Goal: Task Accomplishment & Management: Manage account settings

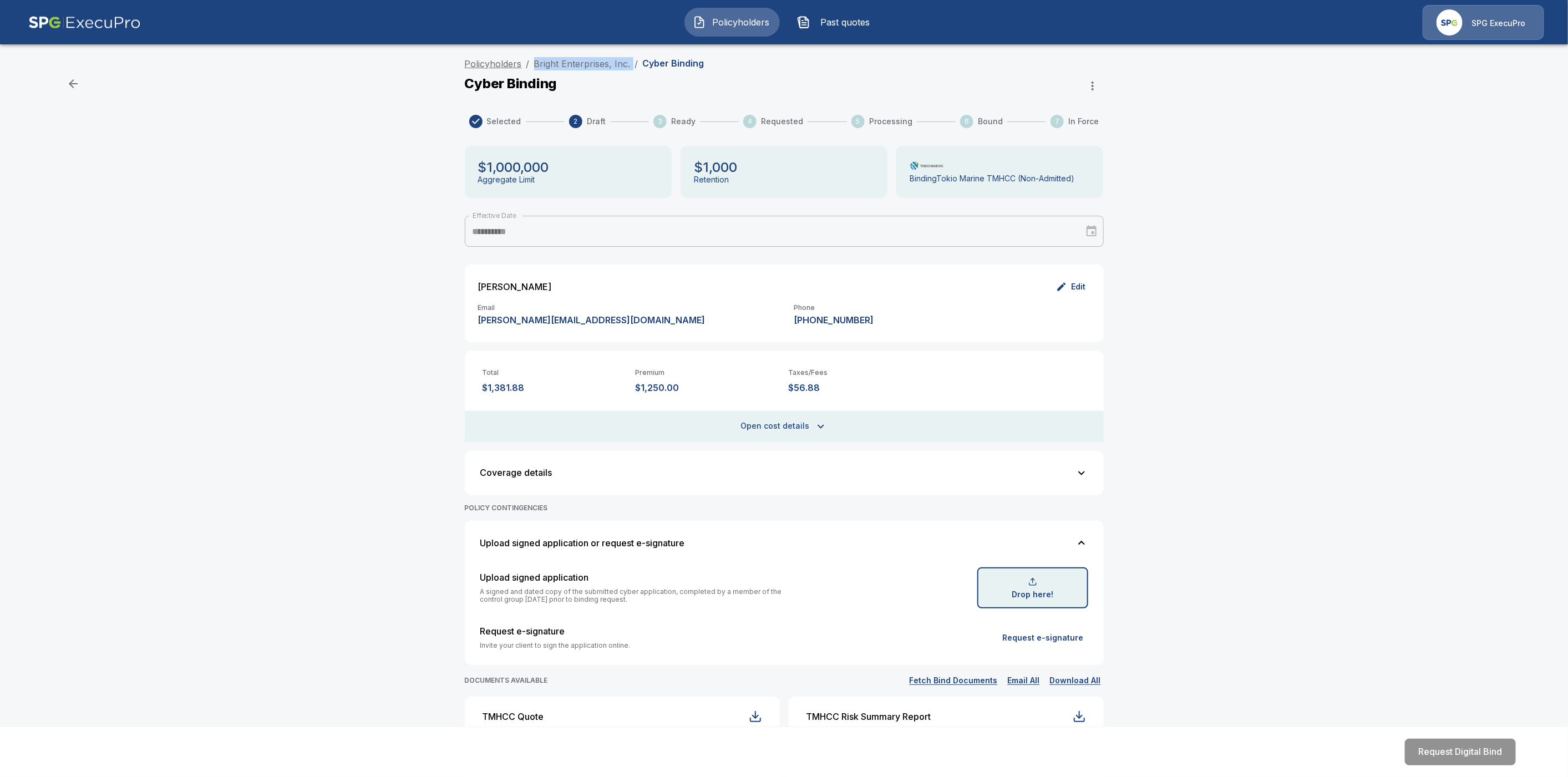
click at [480, 64] on link "Policyholders" at bounding box center [493, 64] width 57 height 11
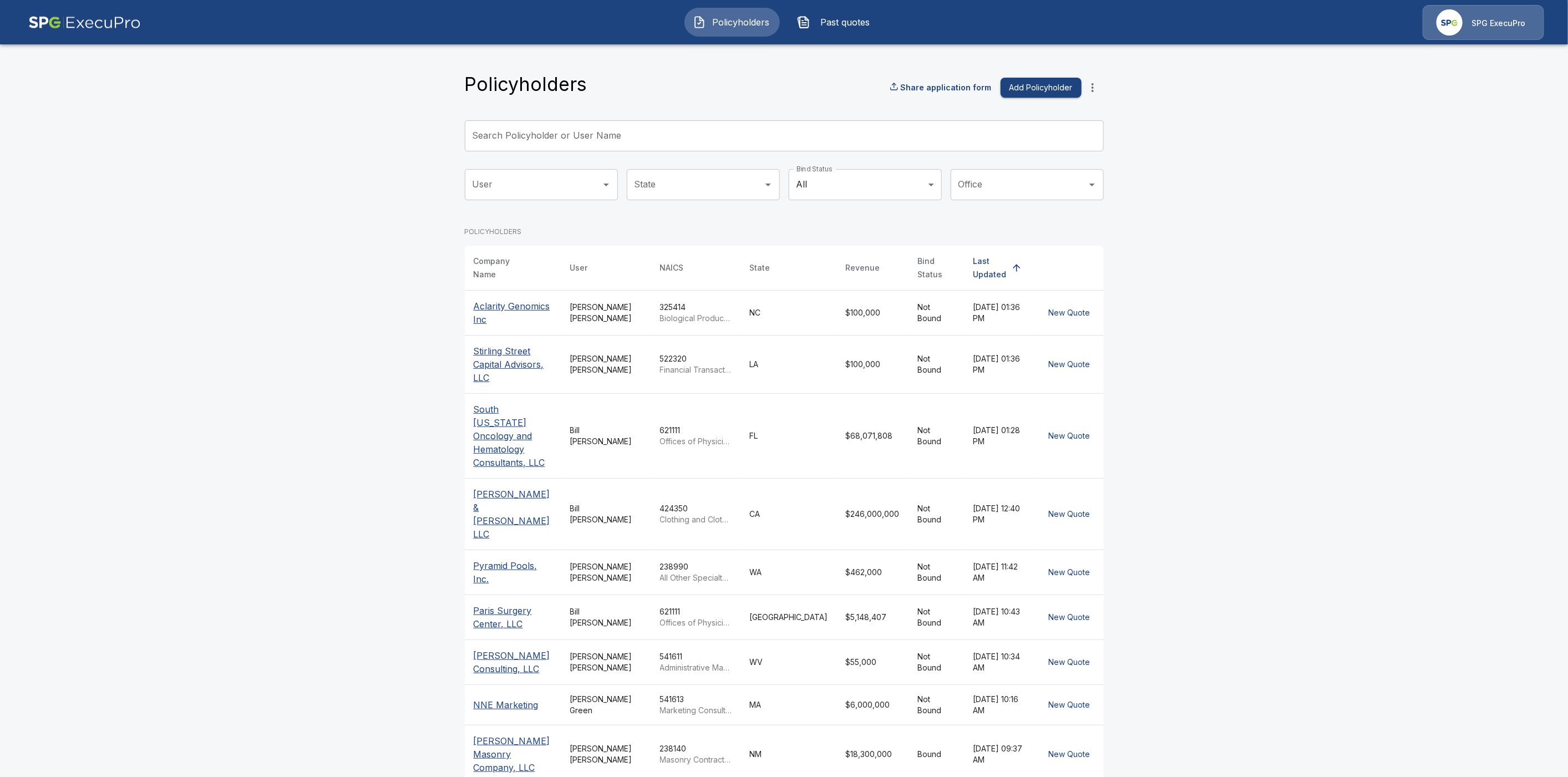
click at [609, 139] on input "Search Policyholder or User Name" at bounding box center [778, 136] width 627 height 31
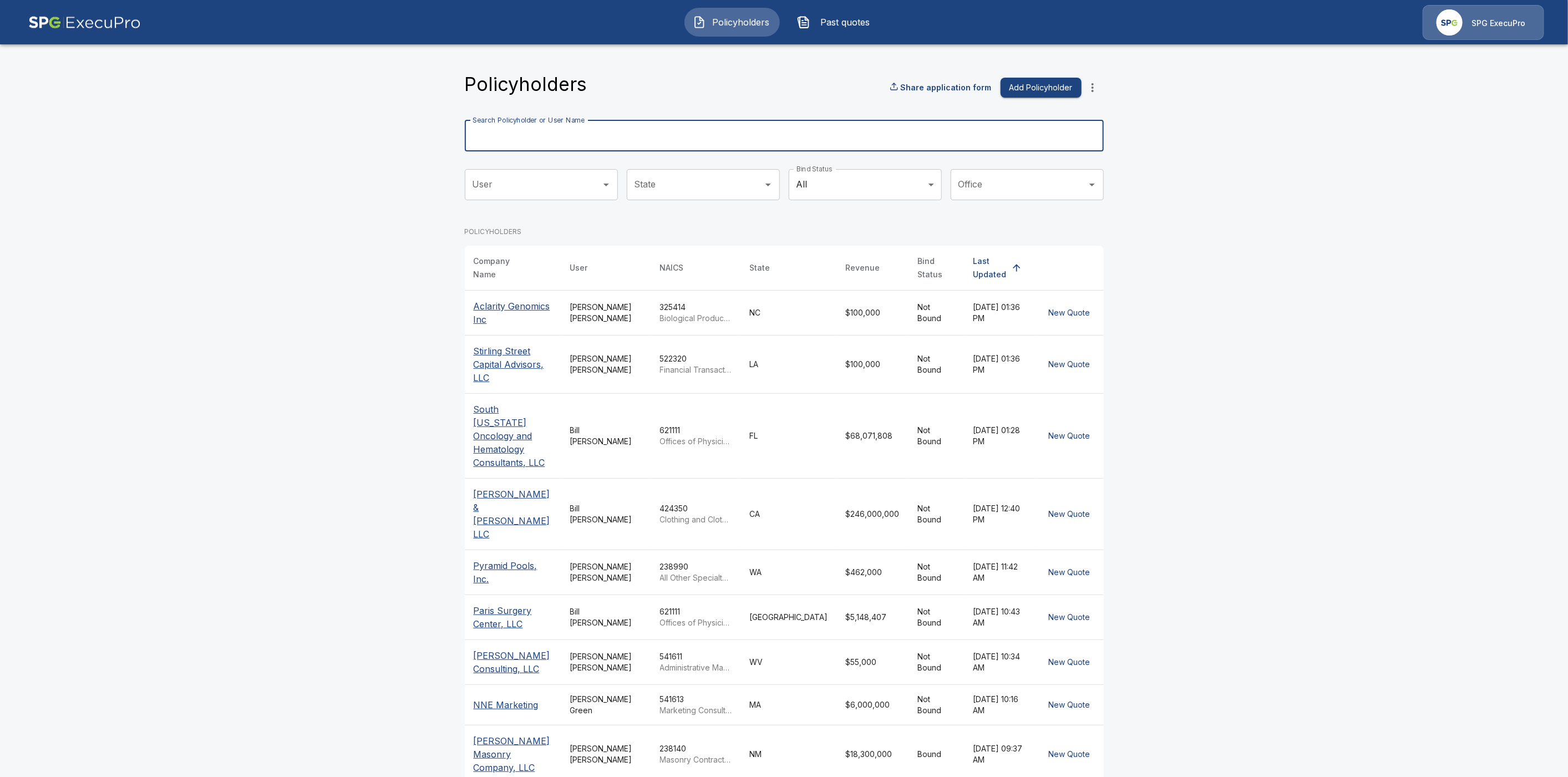
paste input "**********"
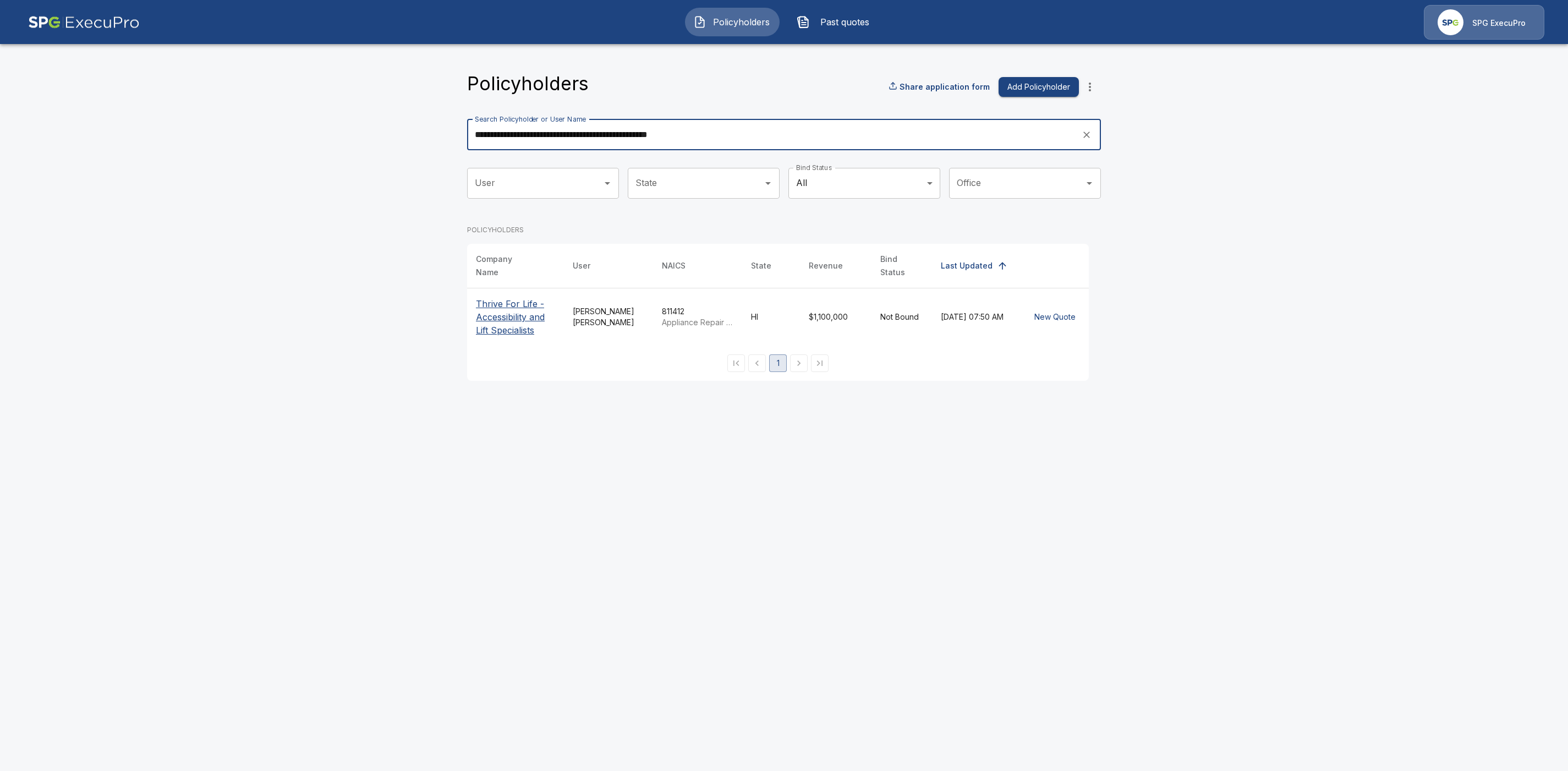
type input "**********"
click at [512, 321] on p "Thrive For Life - Accessibility and Lift Specialists" at bounding box center [516, 317] width 79 height 40
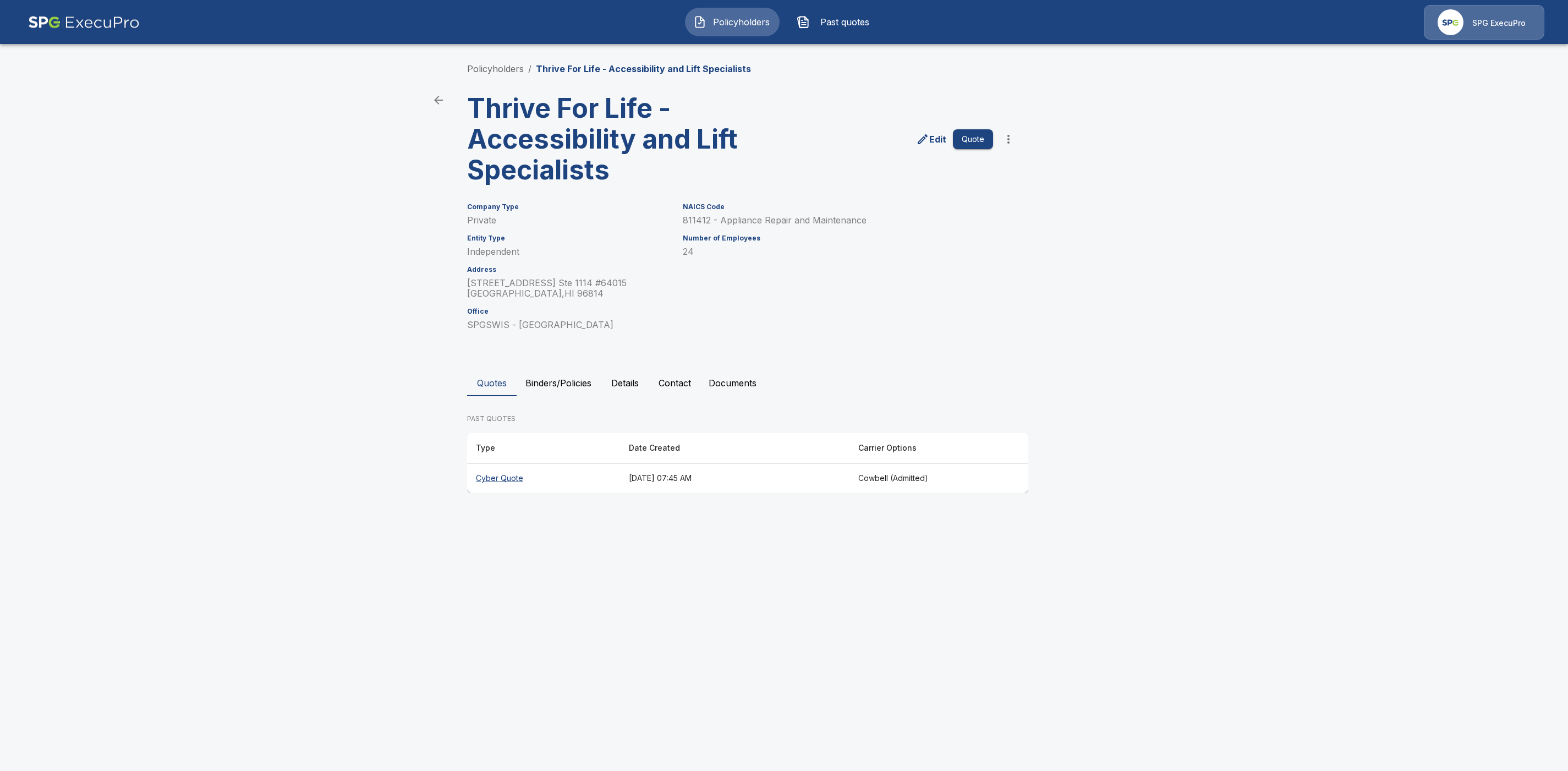
click at [925, 482] on th "Cowbell (Admitted)" at bounding box center [939, 479] width 179 height 29
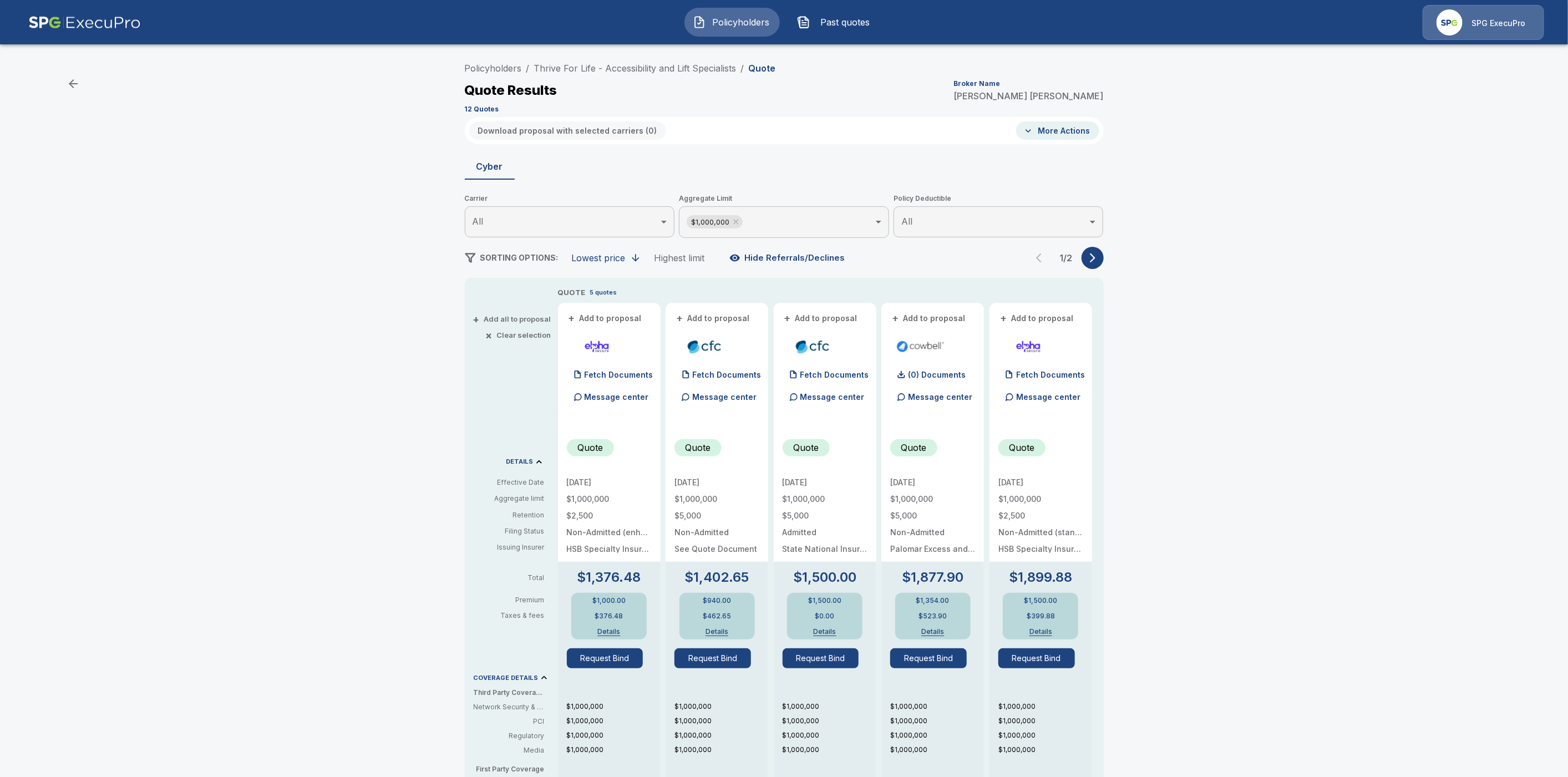
click at [1104, 247] on div "1 / 2" at bounding box center [1066, 258] width 75 height 22
click at [776, 227] on body "Policyholders Past quotes SPG ExecuPro Policyholders / Thrive For Life - Access…" at bounding box center [784, 564] width 1568 height 1128
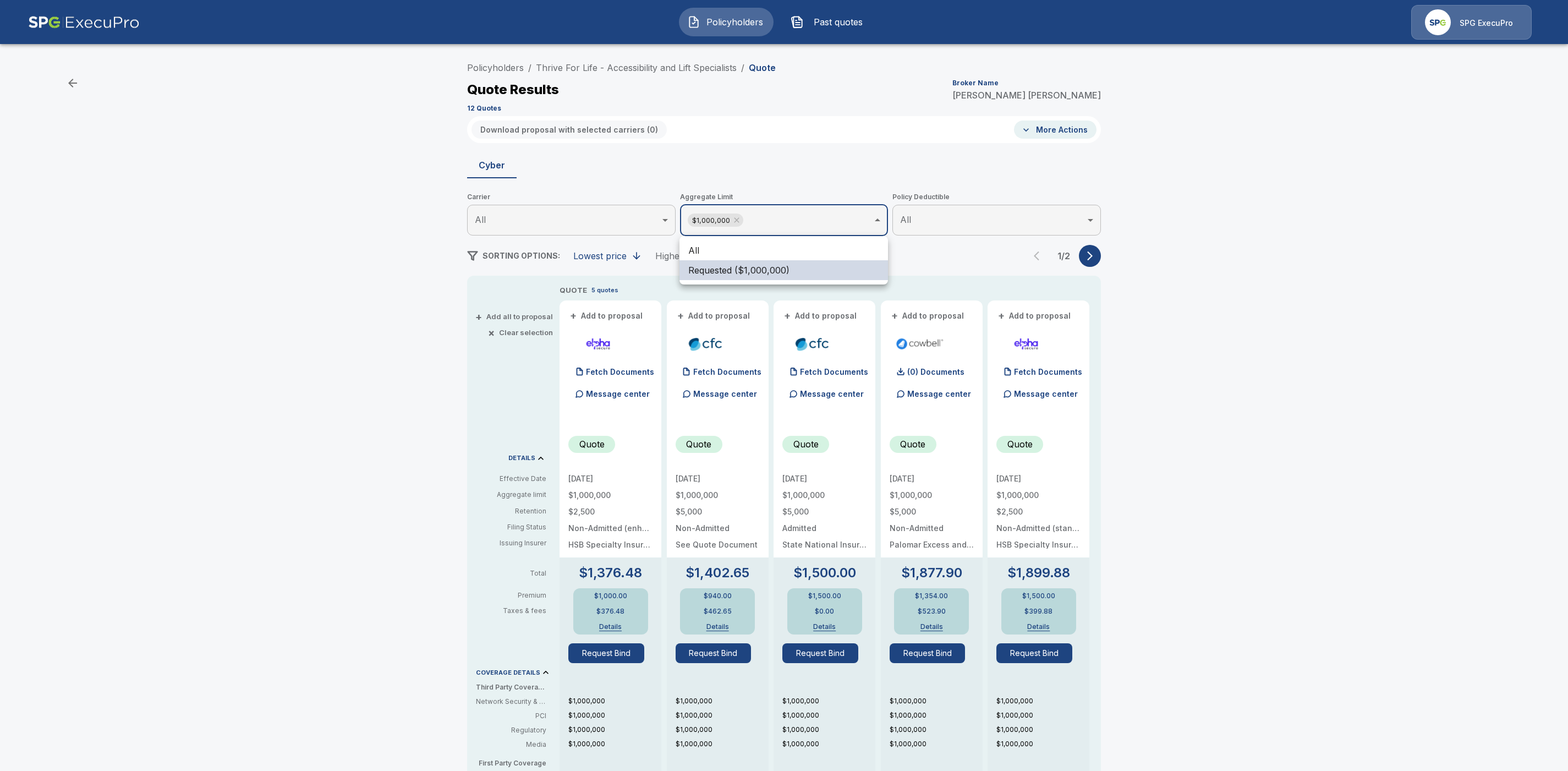
click at [774, 249] on li "All" at bounding box center [783, 250] width 209 height 20
click at [1200, 345] on div at bounding box center [784, 386] width 1568 height 771
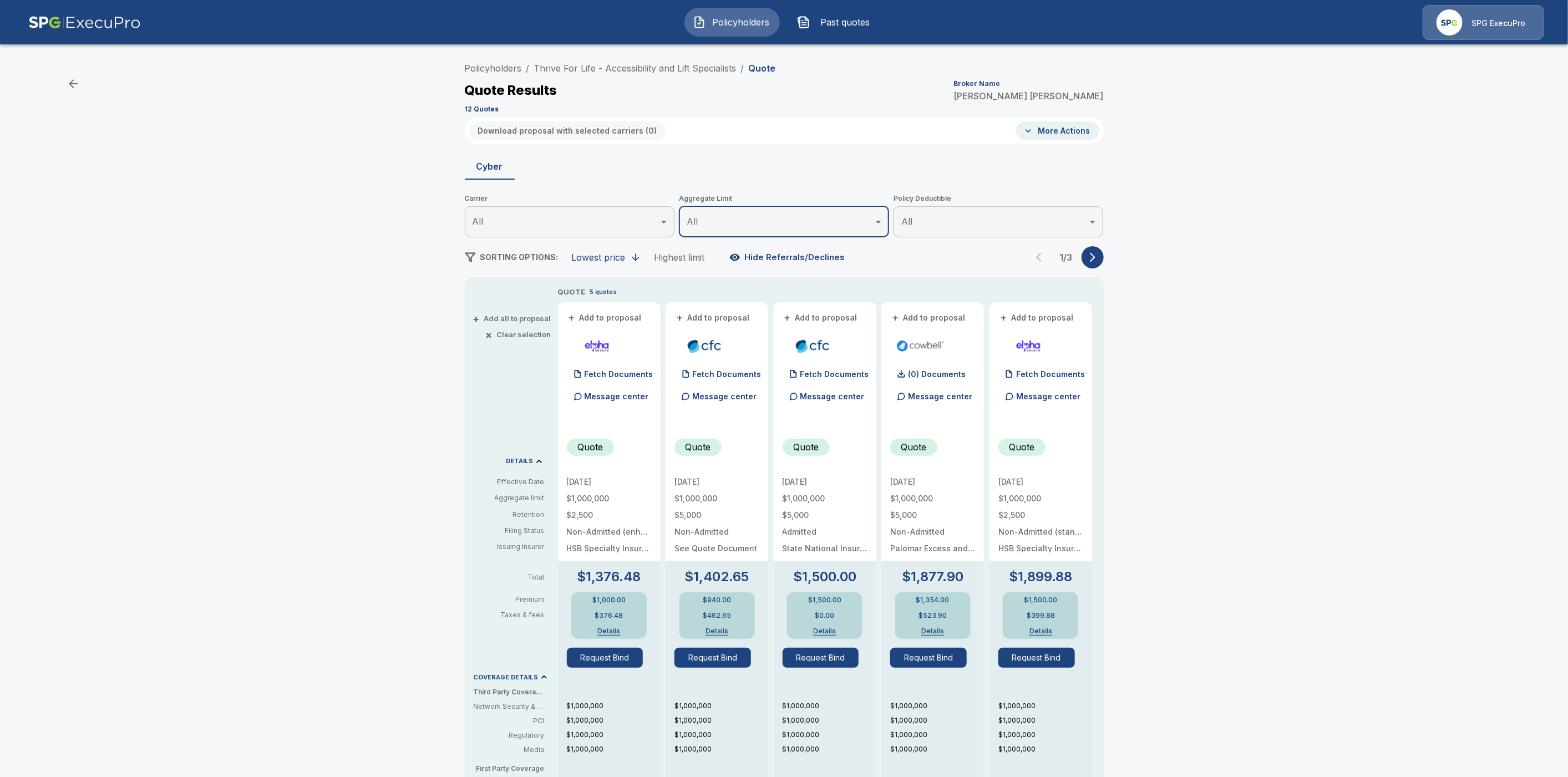
click at [1095, 256] on icon "button" at bounding box center [1092, 257] width 6 height 9
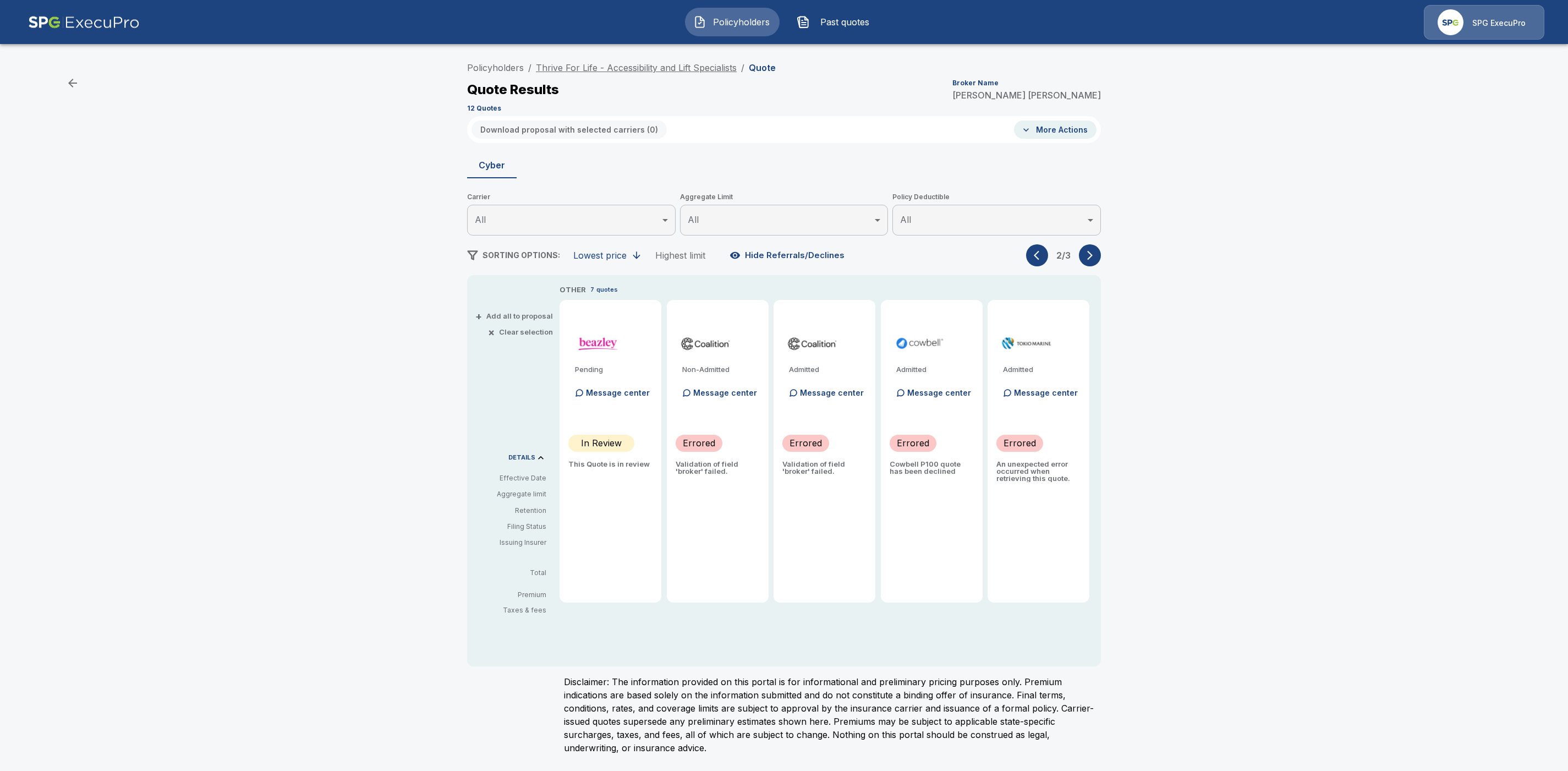
click at [615, 71] on link "Thrive For Life - Accessibility and Lift Specialists" at bounding box center [636, 68] width 201 height 11
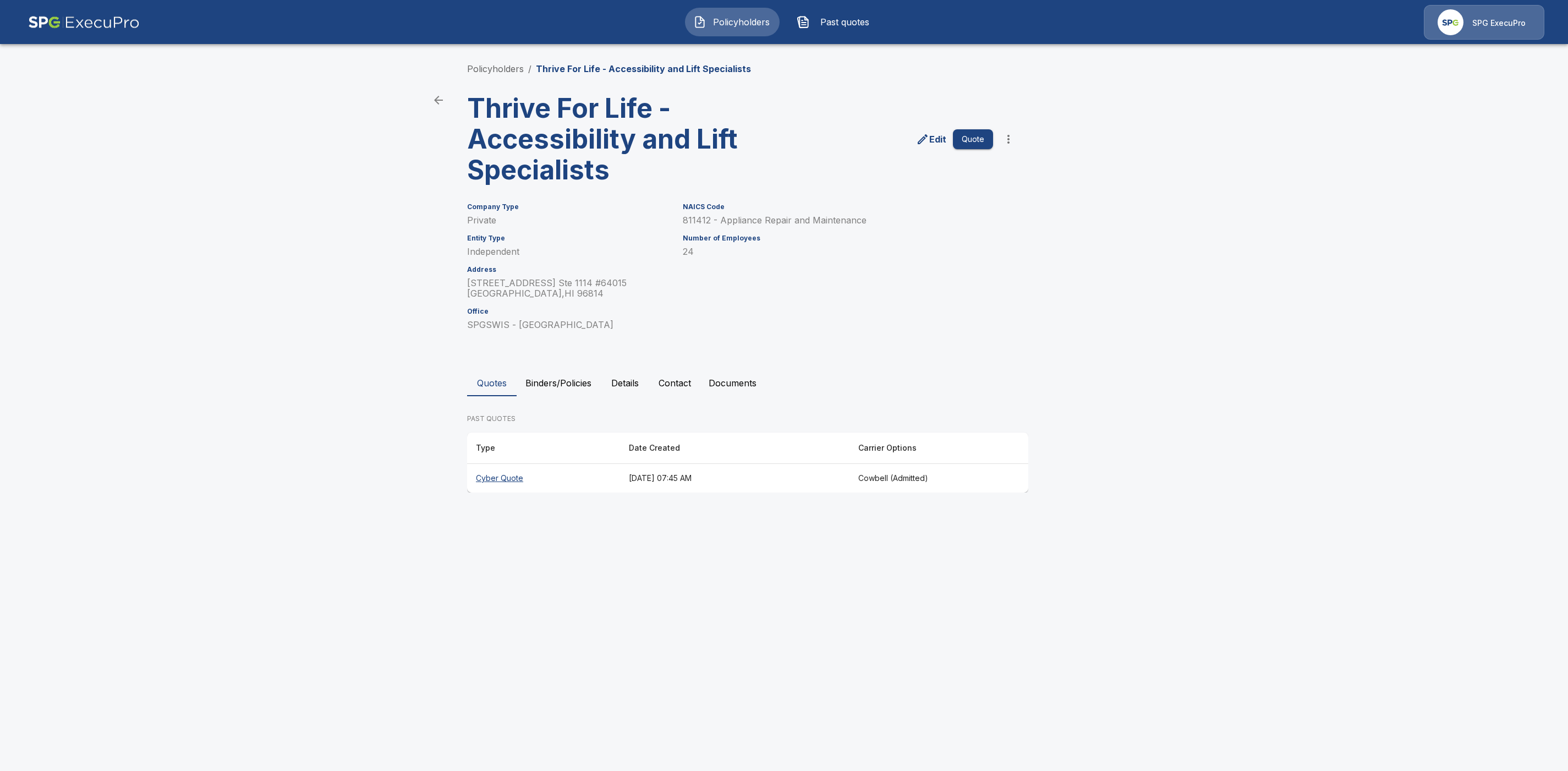
click at [981, 138] on button "Quote" at bounding box center [973, 139] width 40 height 20
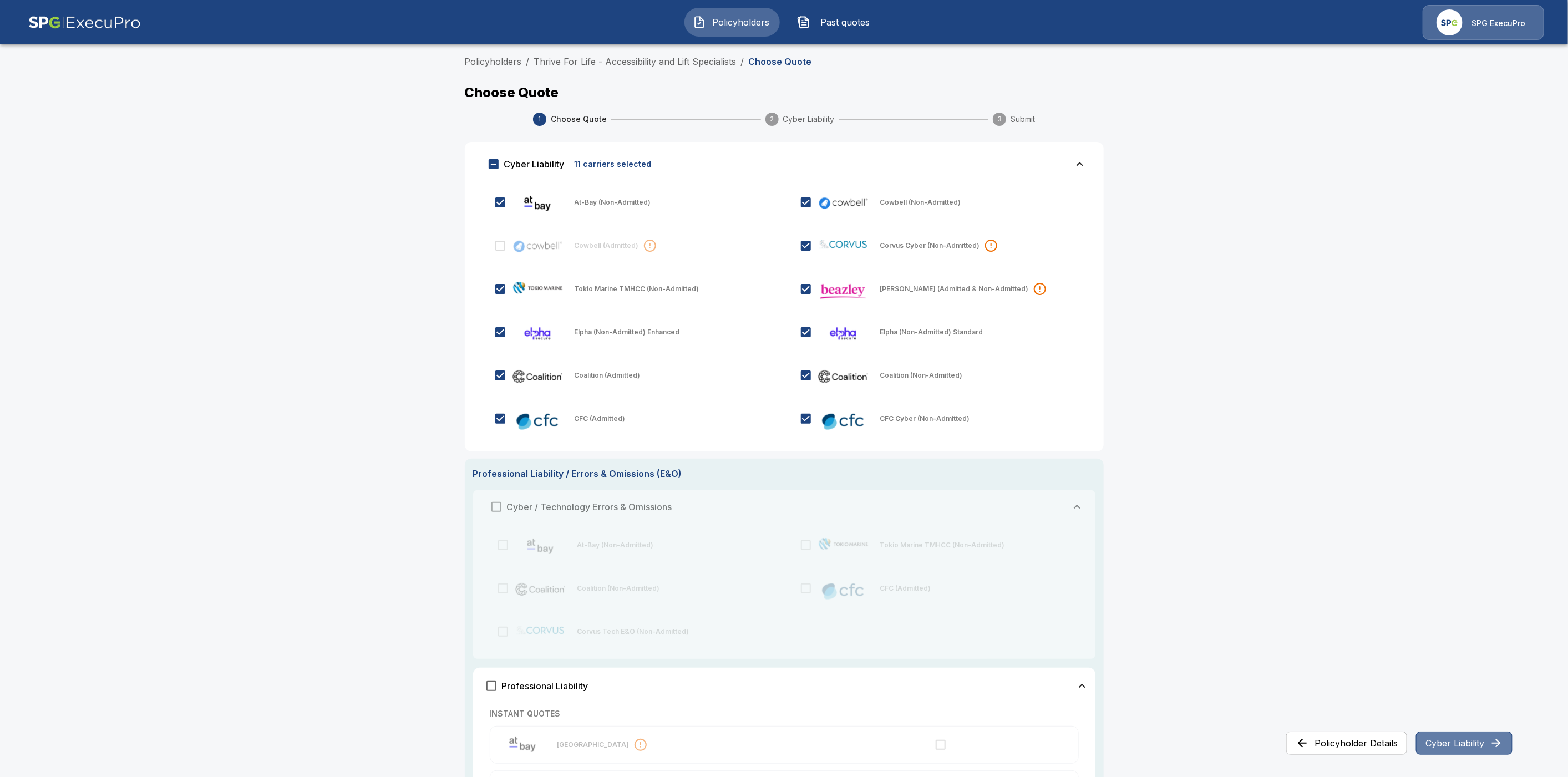
drag, startPoint x: 1462, startPoint y: 744, endPoint x: 1500, endPoint y: 727, distance: 41.6
click at [1462, 746] on button "Cyber Liability" at bounding box center [1464, 743] width 96 height 23
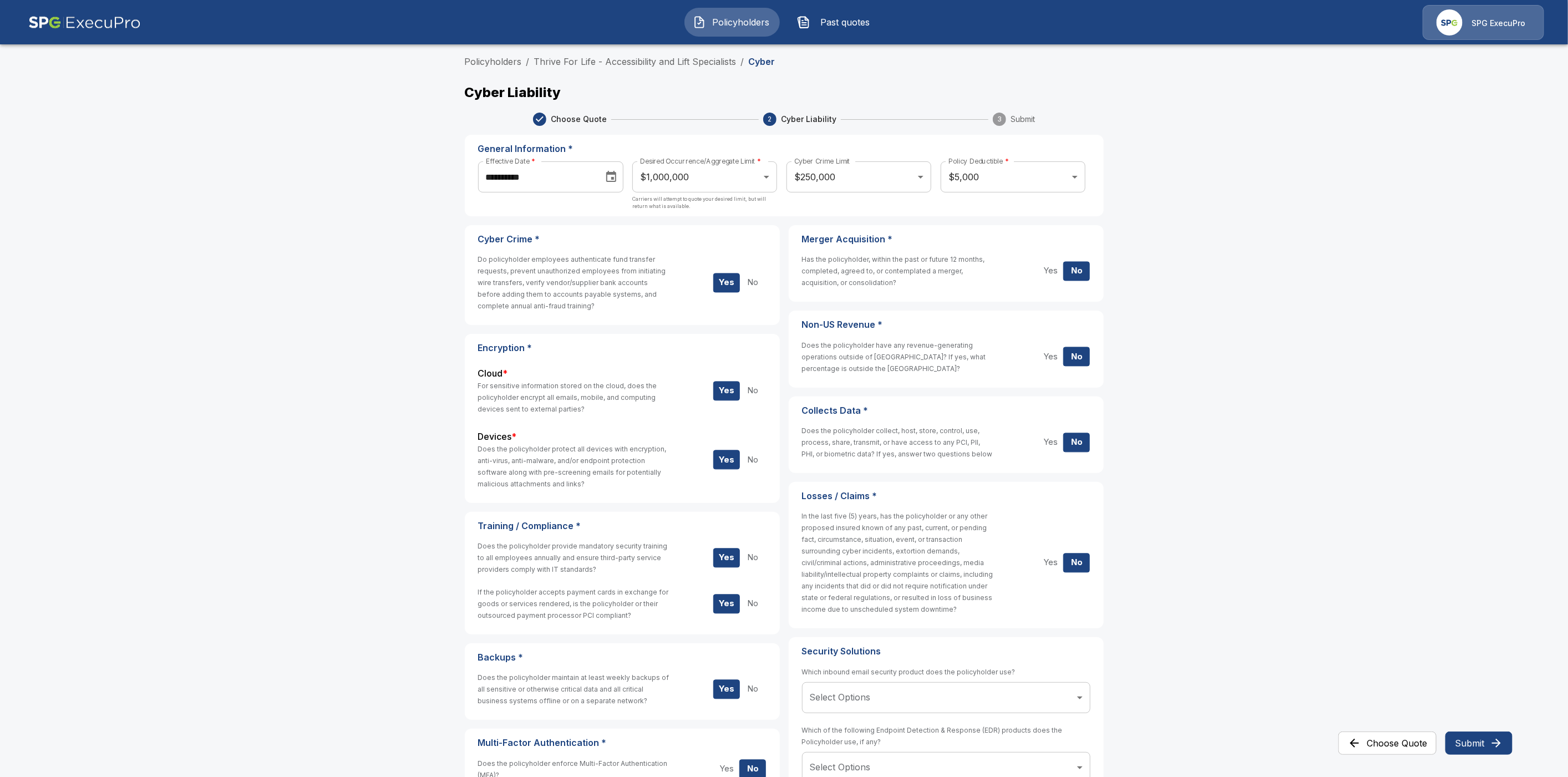
click at [1484, 746] on button "Submit" at bounding box center [1478, 743] width 67 height 23
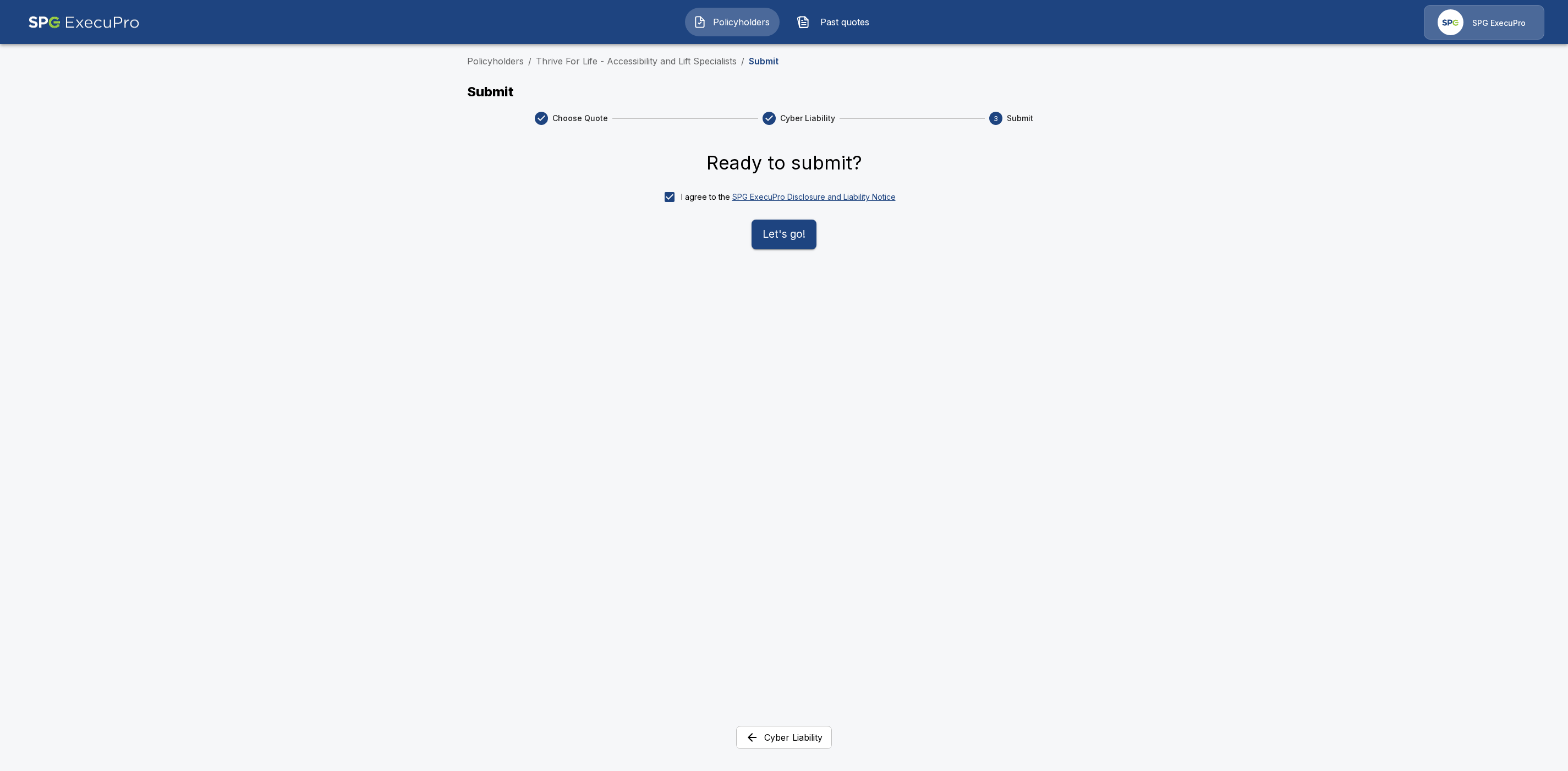
click at [784, 239] on button "Let's go!" at bounding box center [784, 234] width 65 height 30
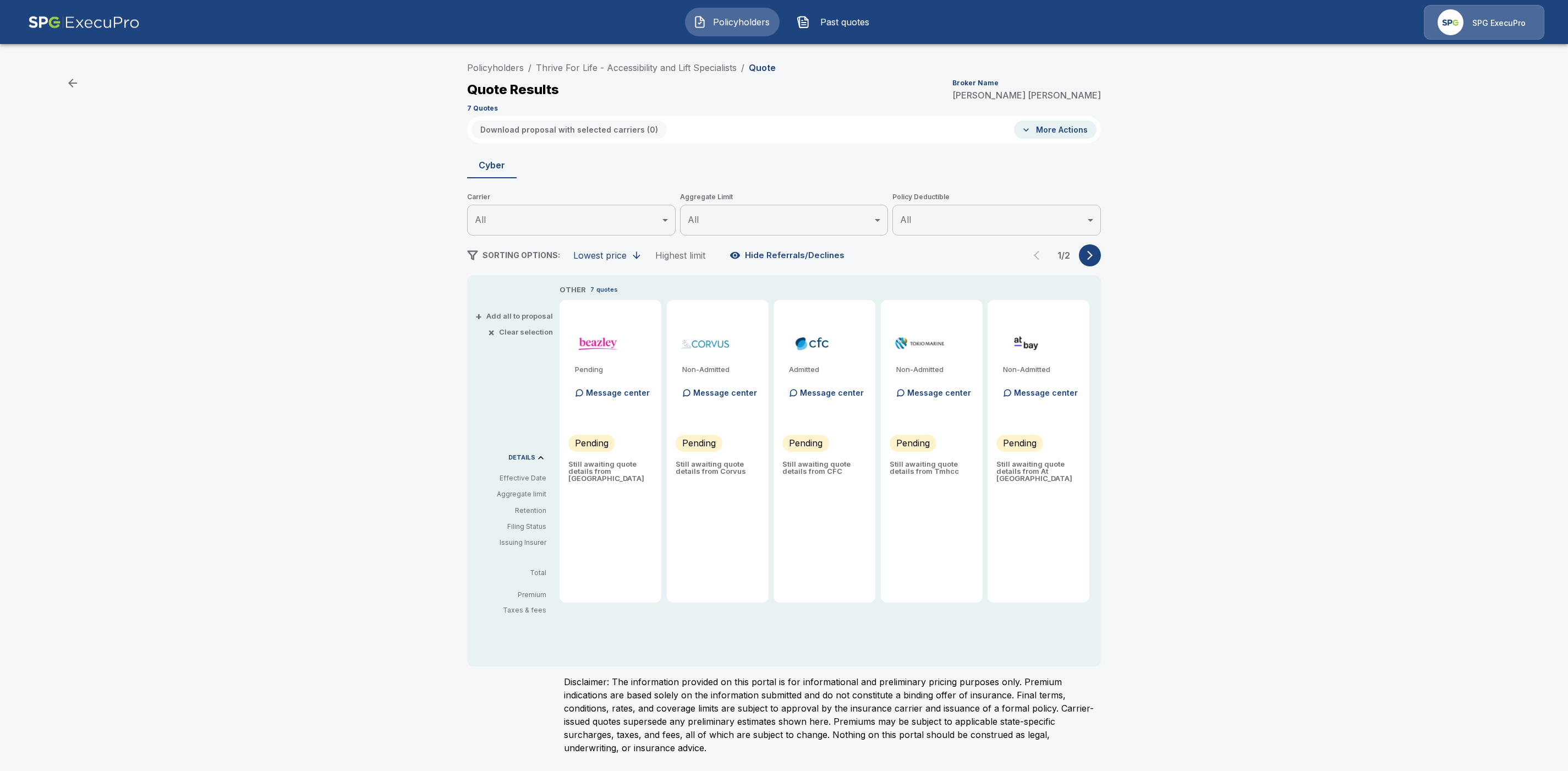
type input "*******"
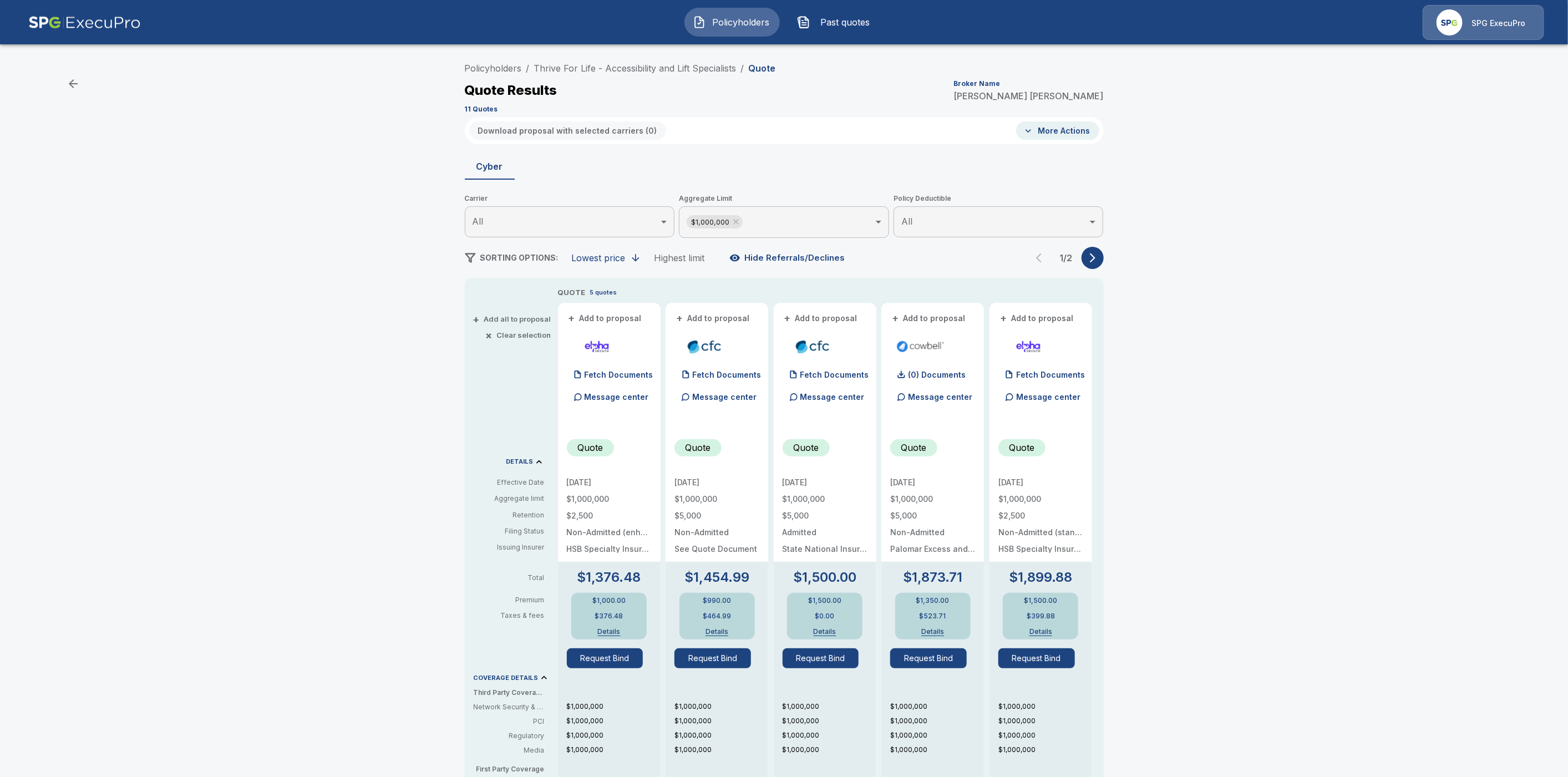
click at [1099, 257] on icon "button" at bounding box center [1093, 258] width 11 height 11
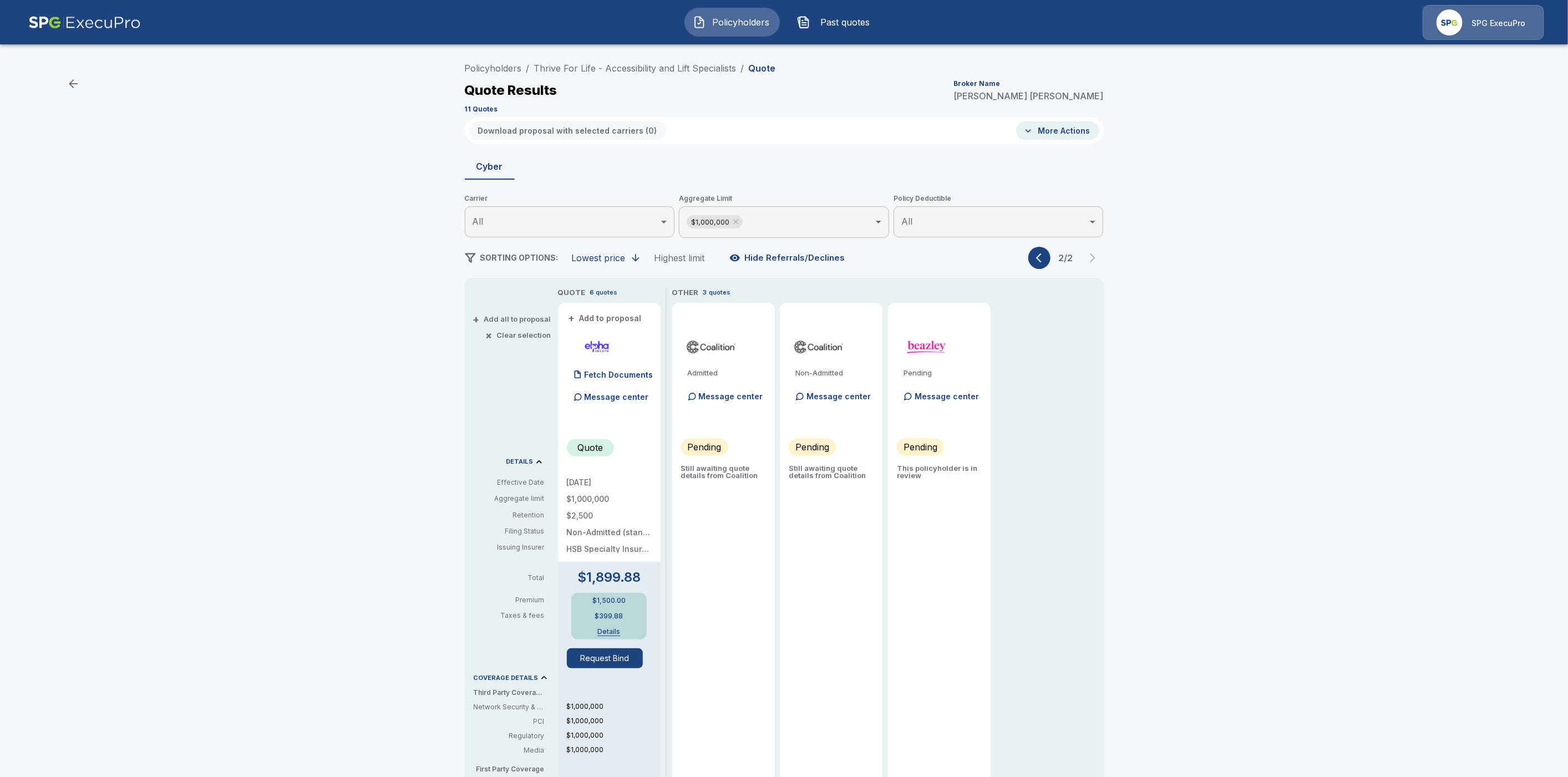
click at [1041, 260] on icon "button" at bounding box center [1038, 258] width 6 height 9
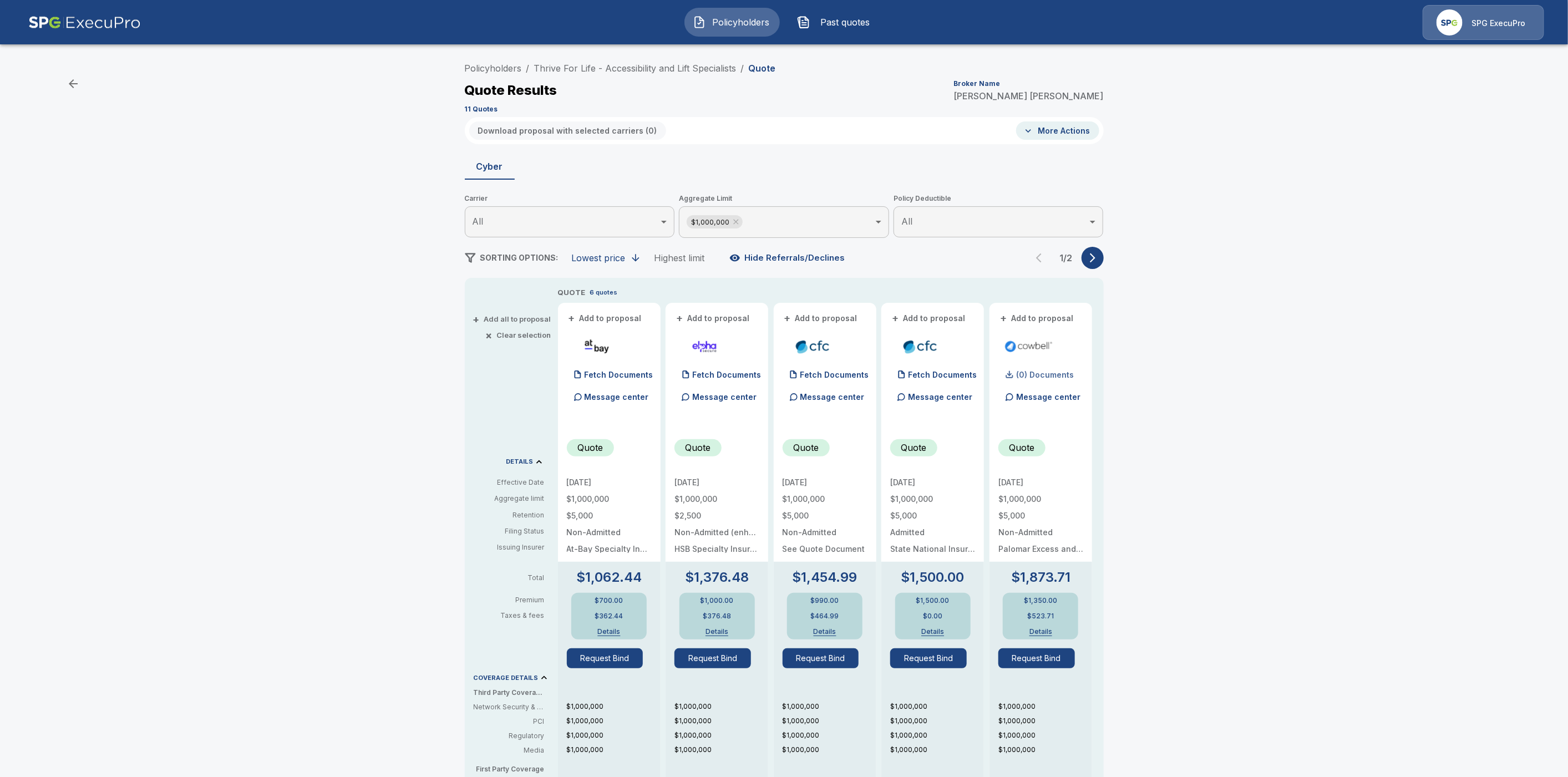
click at [1056, 374] on p "(0) Documents" at bounding box center [1045, 375] width 58 height 8
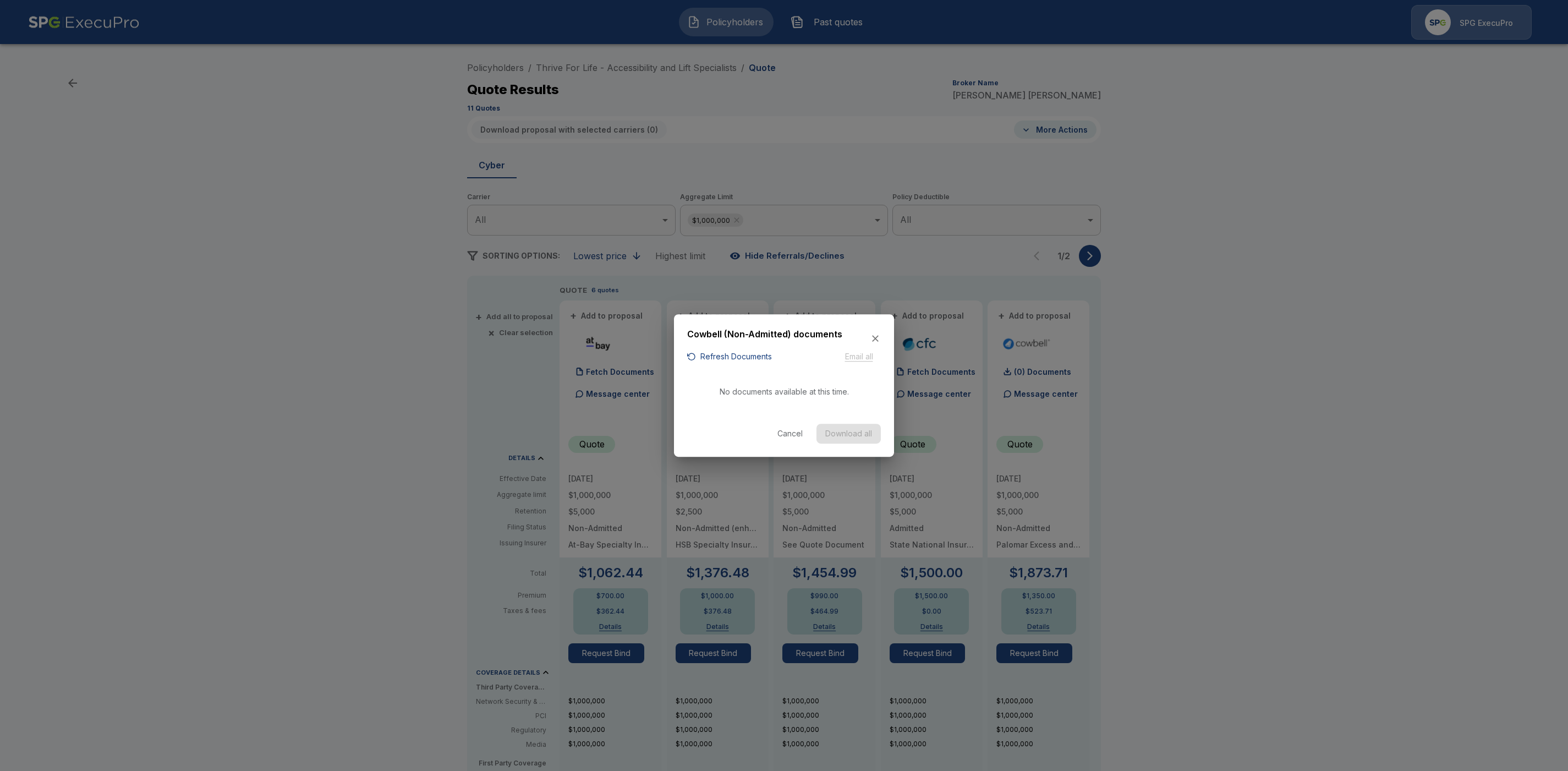
click at [718, 354] on button "Refresh Documents" at bounding box center [729, 357] width 85 height 14
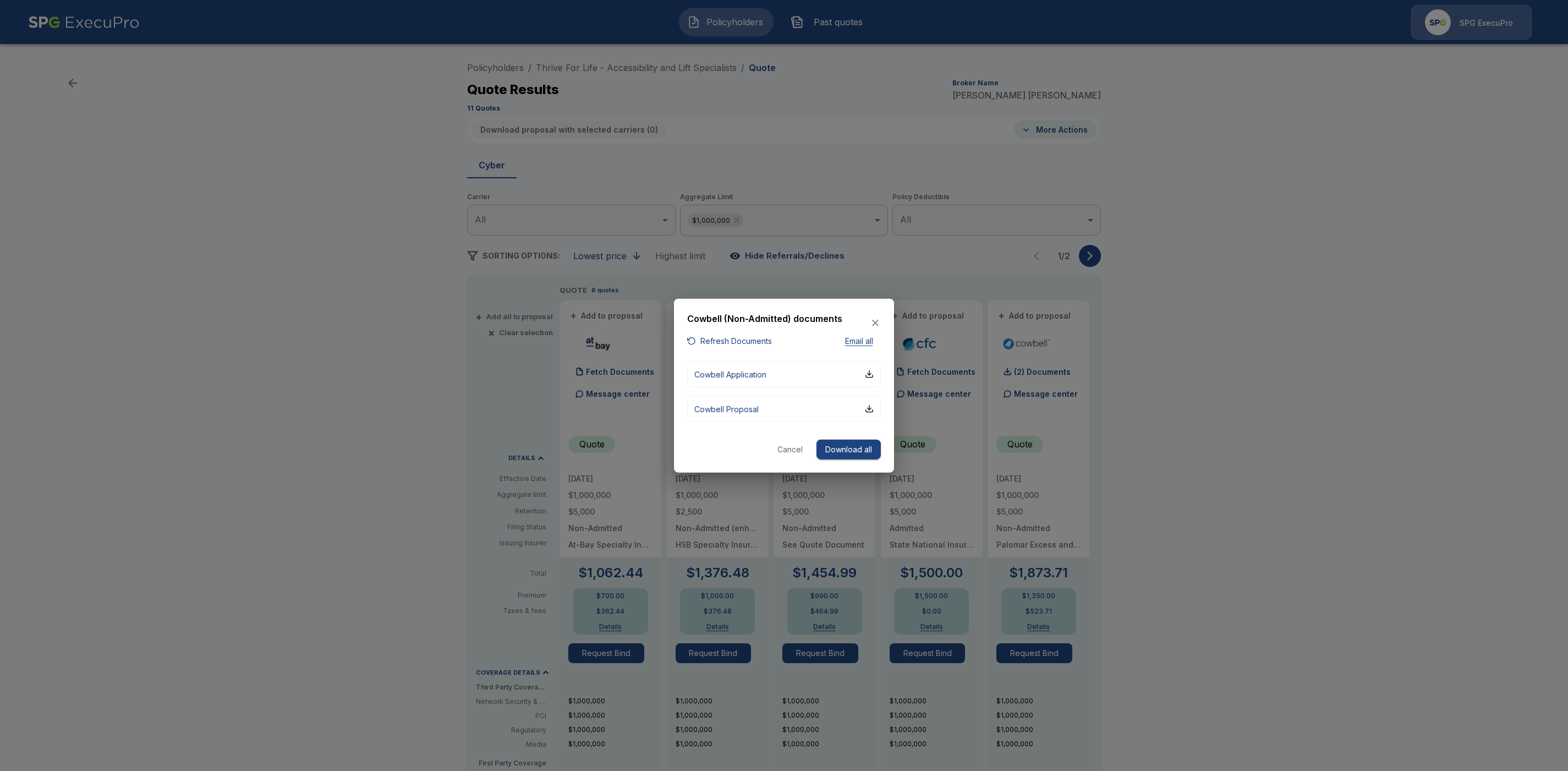
click at [794, 451] on button "Cancel" at bounding box center [790, 449] width 35 height 20
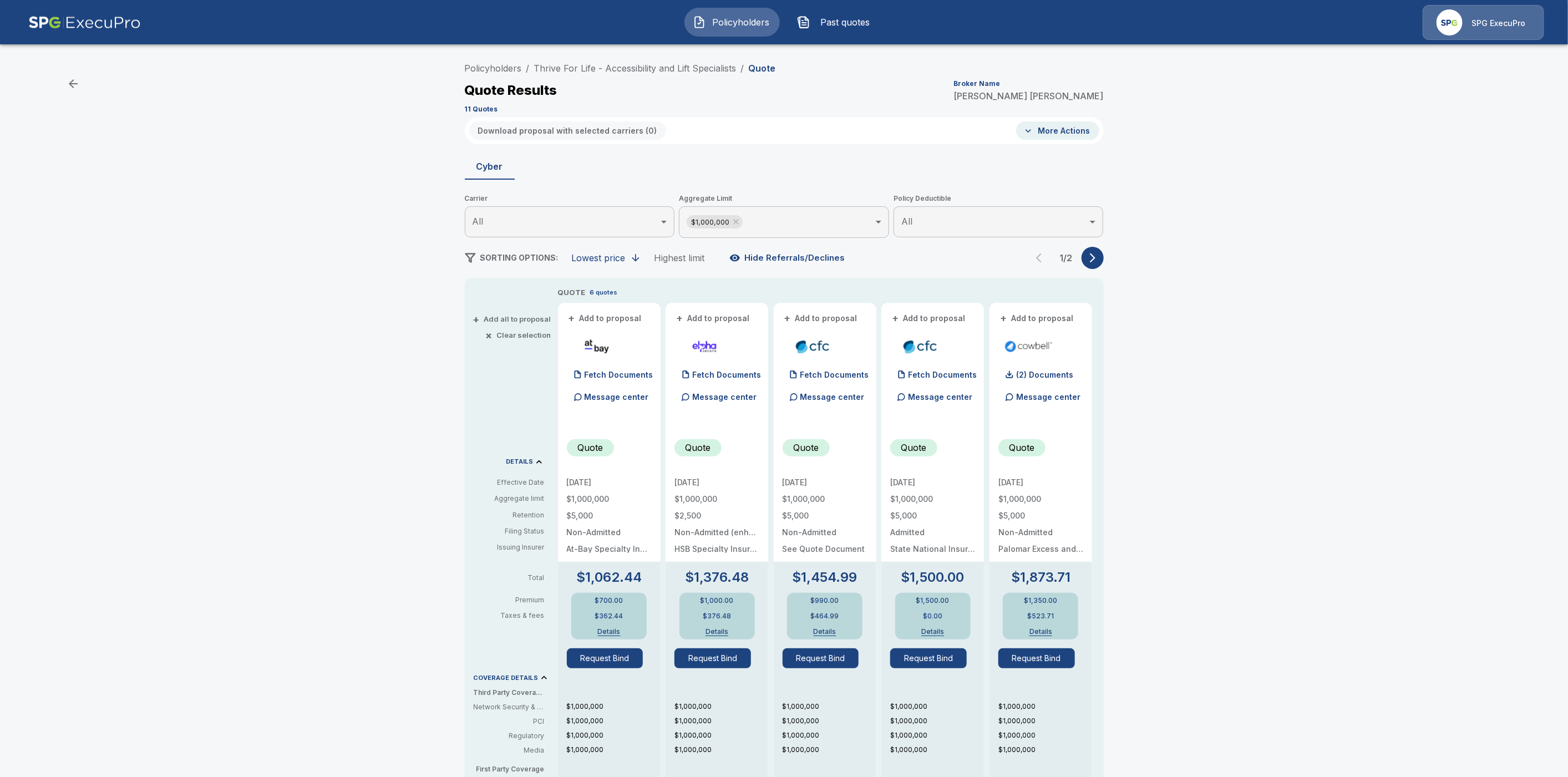
click at [1099, 258] on icon "button" at bounding box center [1093, 258] width 11 height 11
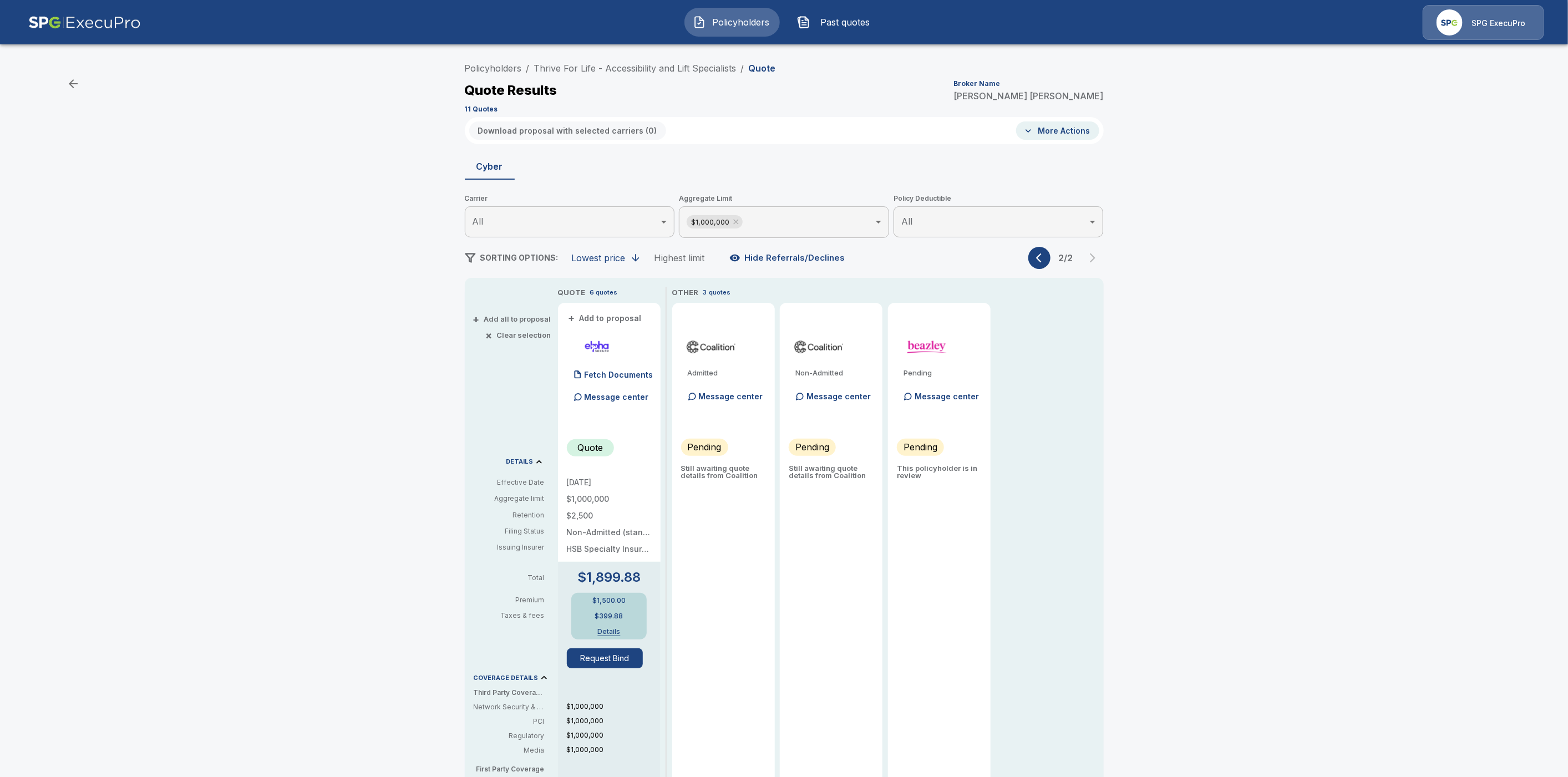
click at [1047, 265] on button "button" at bounding box center [1040, 258] width 22 height 22
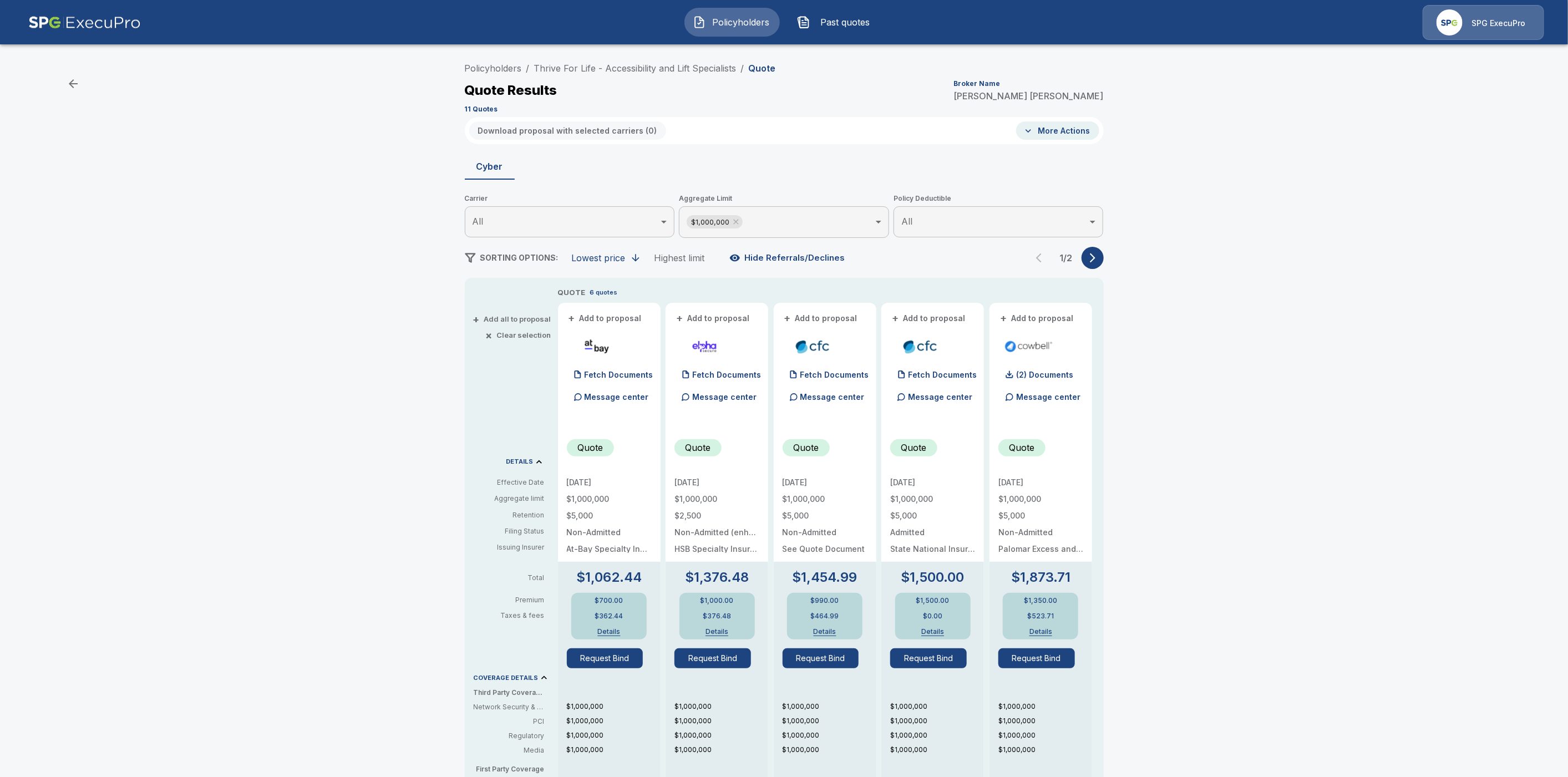
click at [782, 221] on body "Policyholders Past quotes SPG ExecuPro Policyholders / Thrive For Life - Access…" at bounding box center [784, 564] width 1568 height 1128
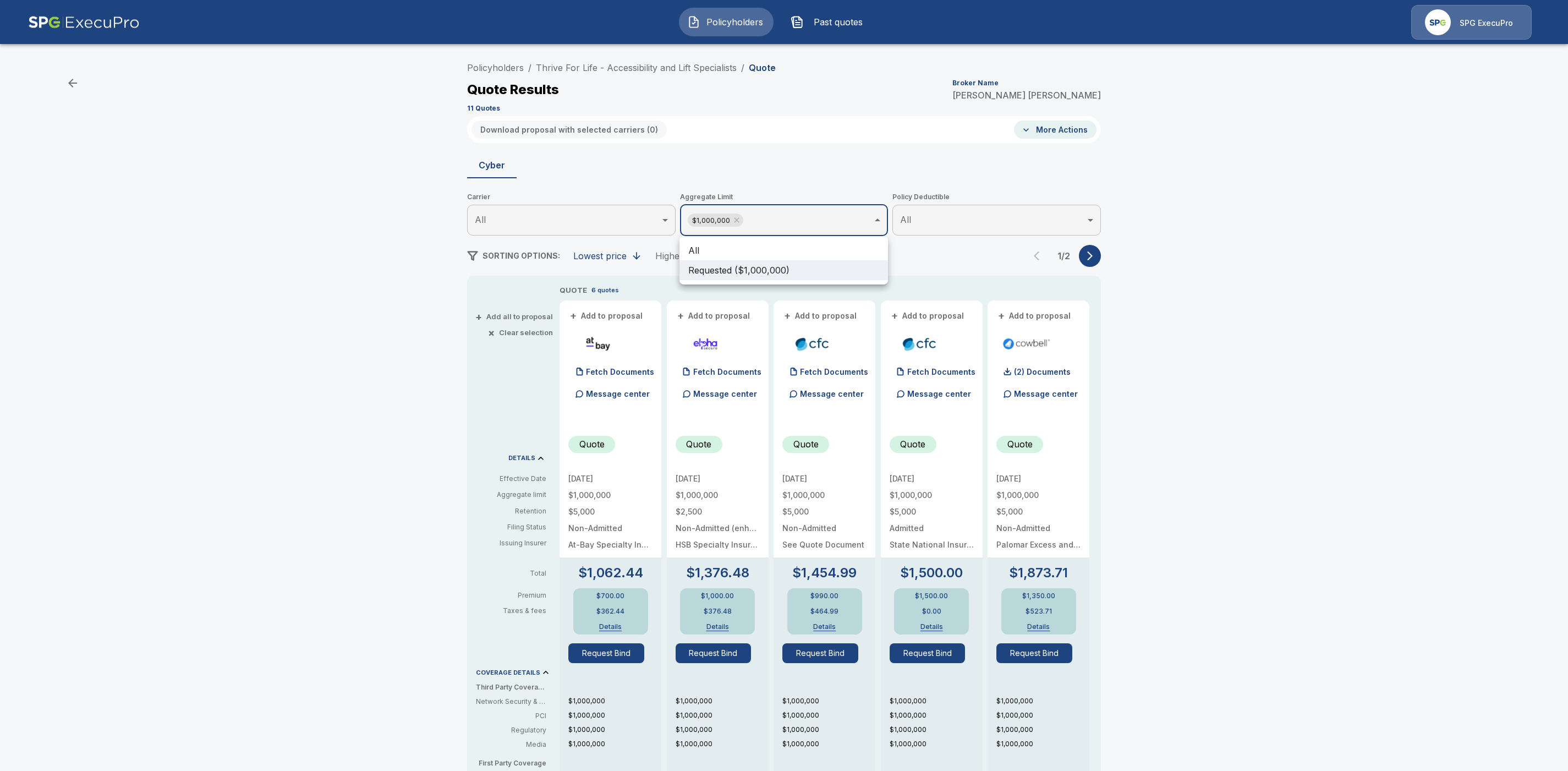
click at [737, 246] on li "All" at bounding box center [783, 250] width 209 height 20
click at [1209, 312] on div at bounding box center [784, 386] width 1568 height 771
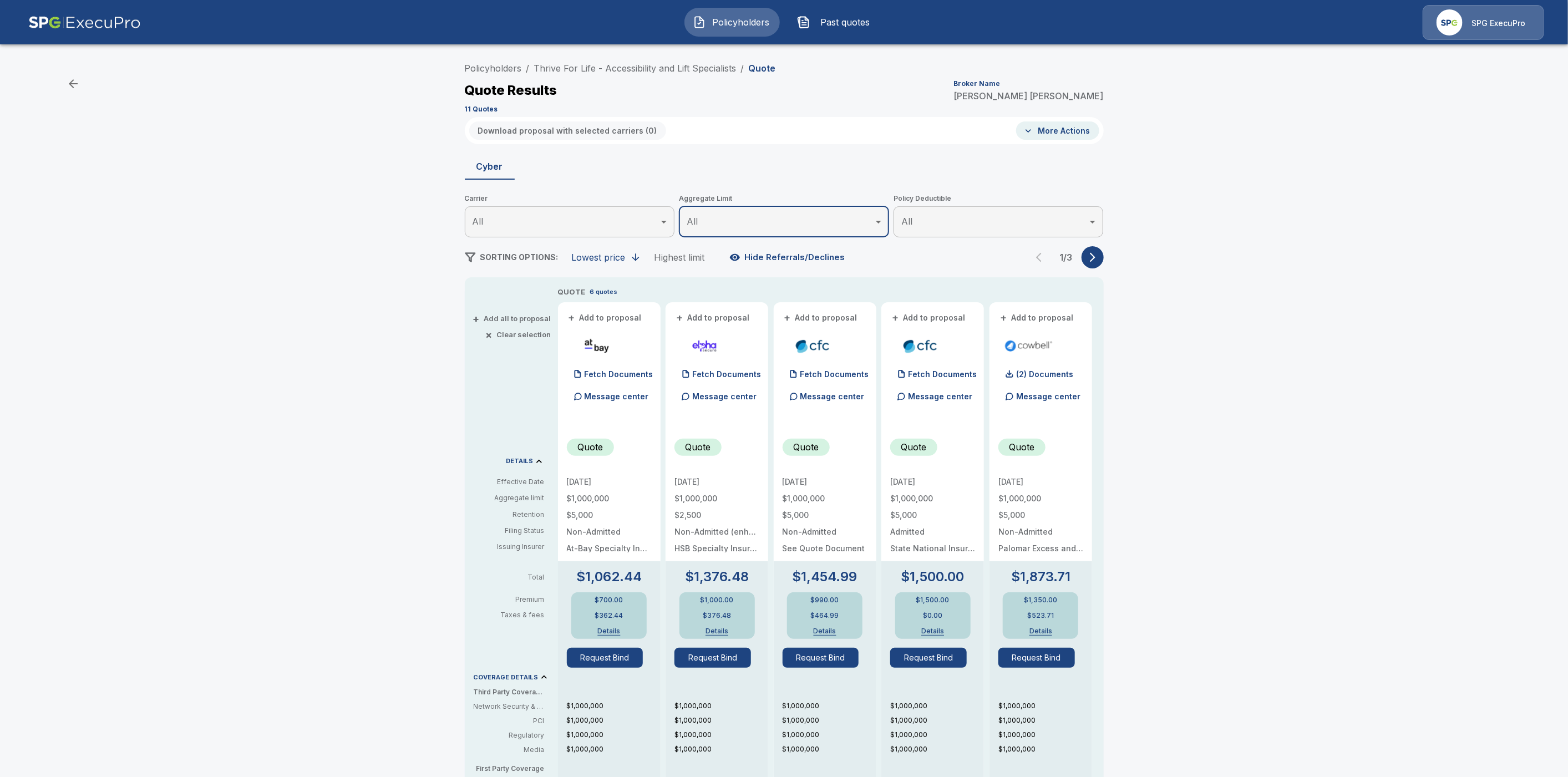
click at [1099, 255] on icon "button" at bounding box center [1093, 257] width 11 height 11
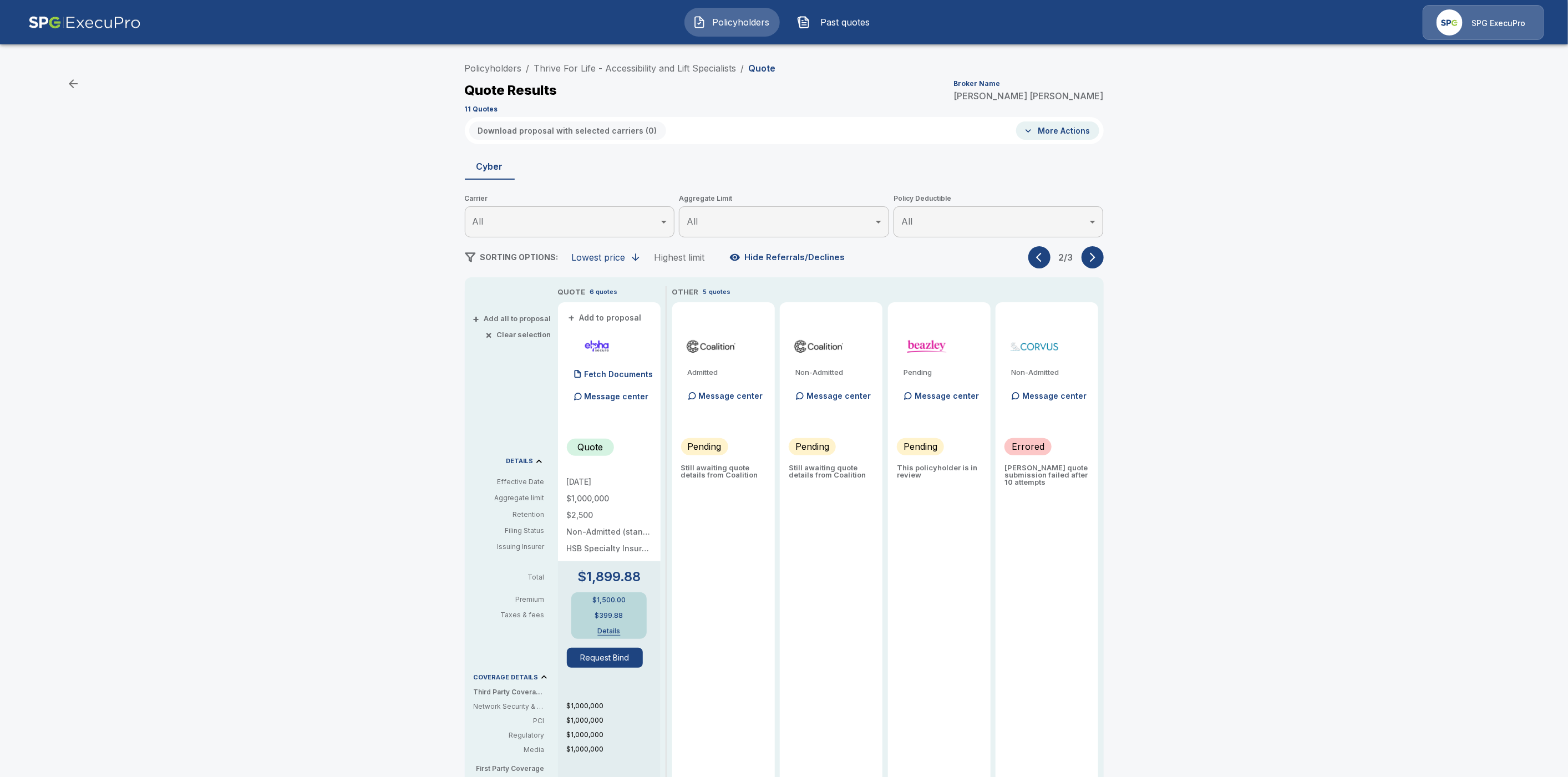
click at [1099, 255] on icon "button" at bounding box center [1093, 257] width 11 height 11
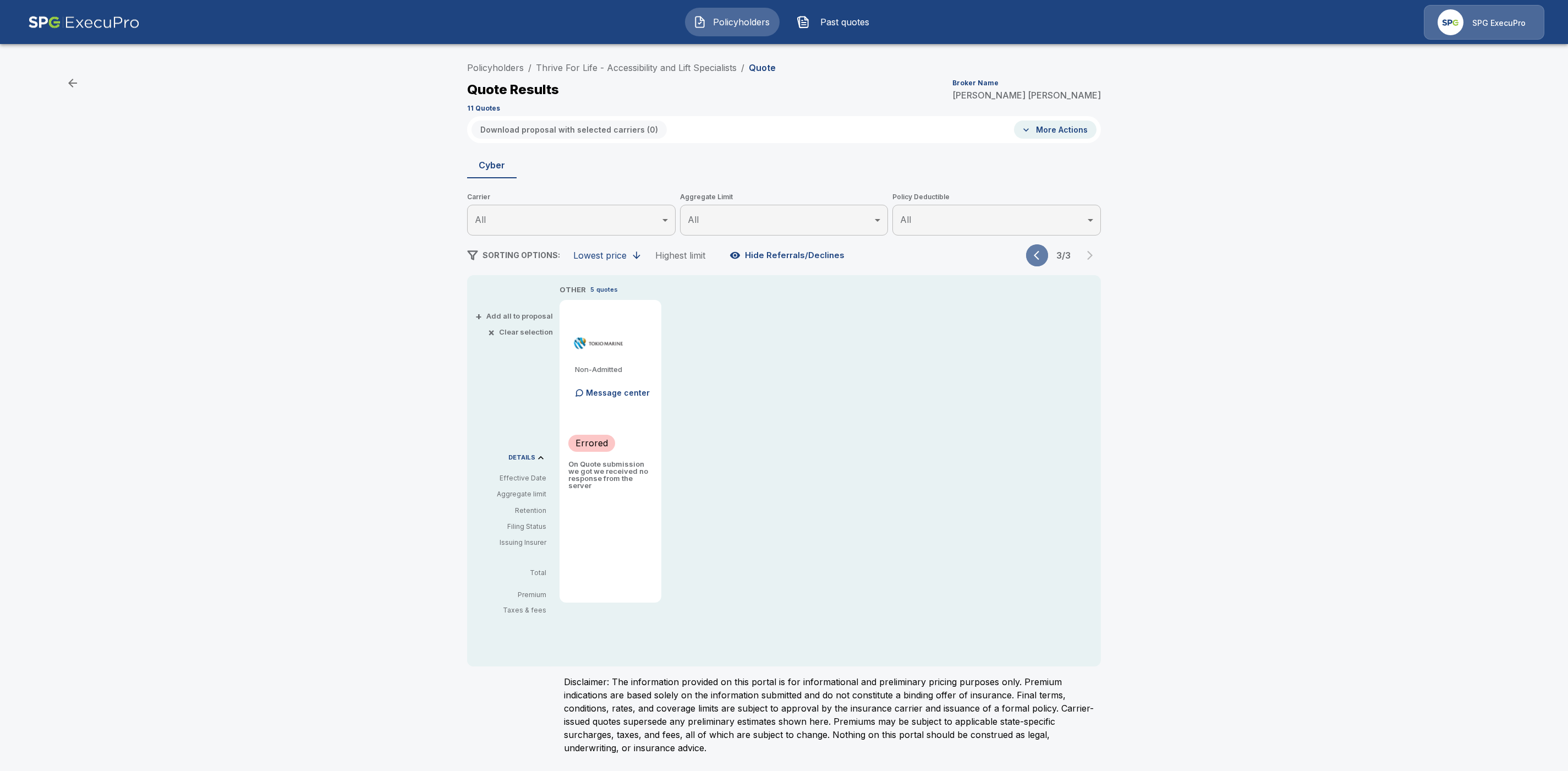
click at [1034, 258] on icon "button" at bounding box center [1039, 255] width 11 height 11
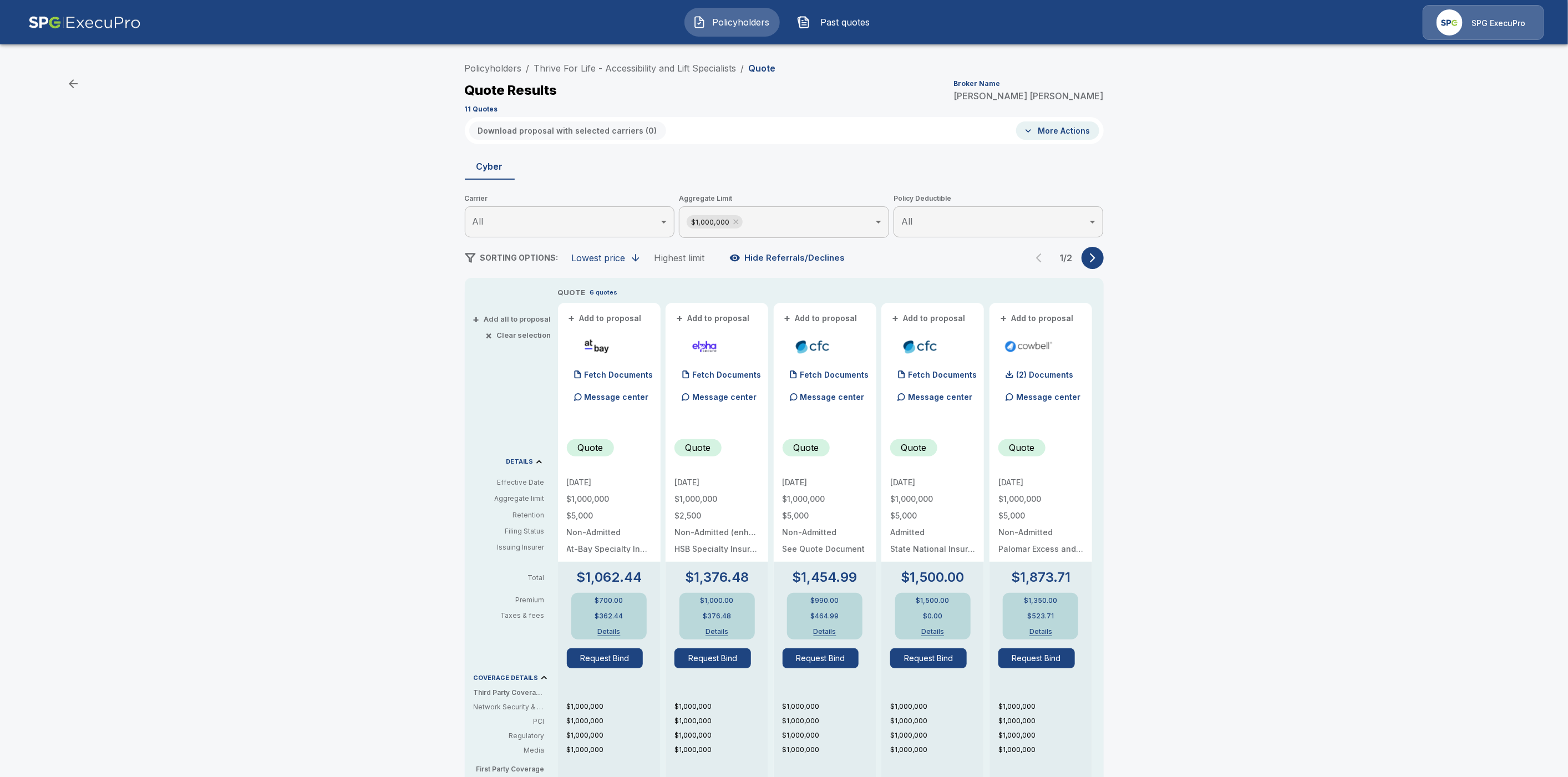
click at [805, 223] on body "Policyholders Past quotes SPG ExecuPro Policyholders / Thrive For Life - Access…" at bounding box center [784, 564] width 1568 height 1128
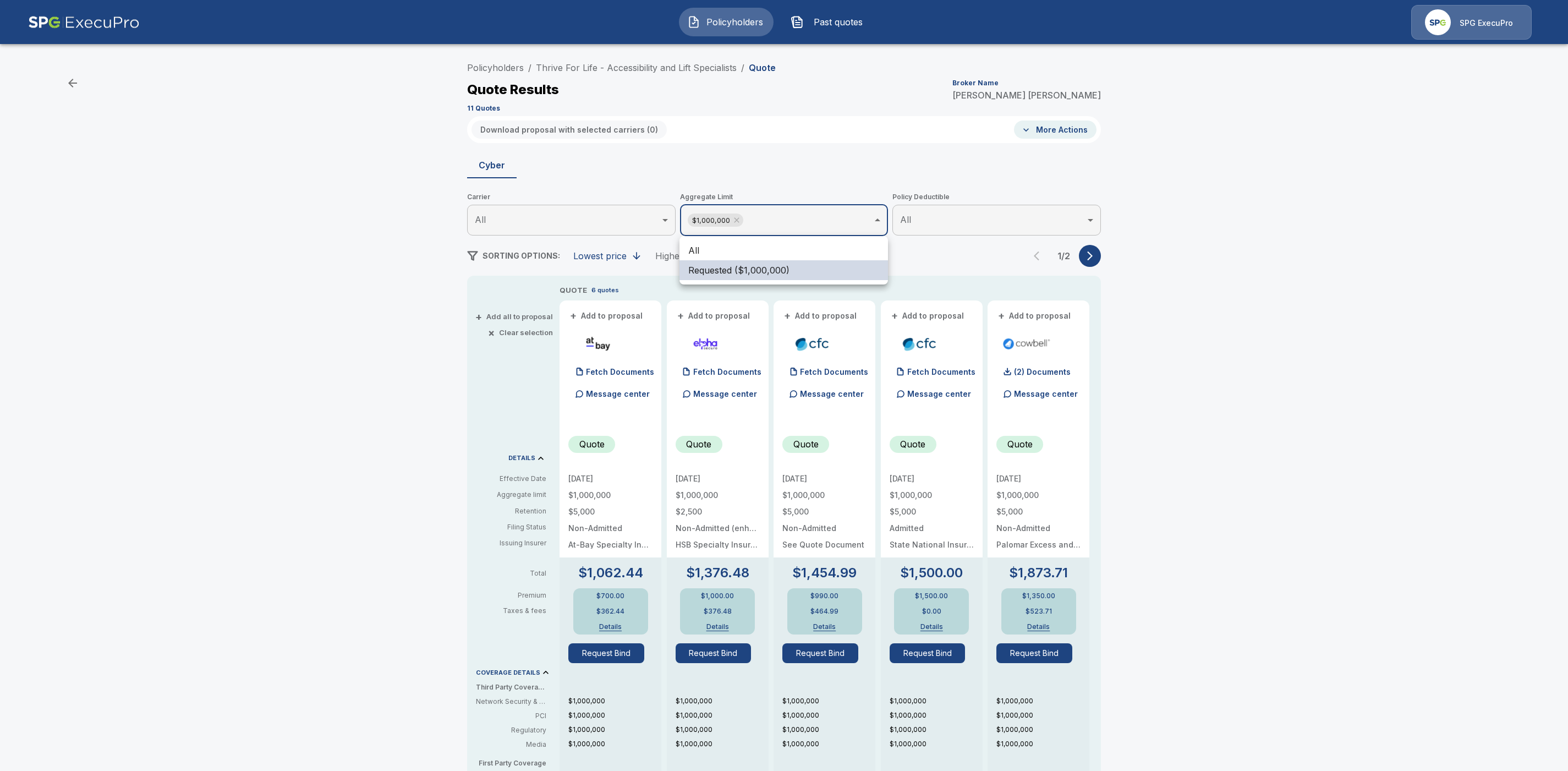
click at [754, 249] on li "All" at bounding box center [783, 250] width 209 height 20
click at [1166, 268] on div at bounding box center [784, 386] width 1568 height 771
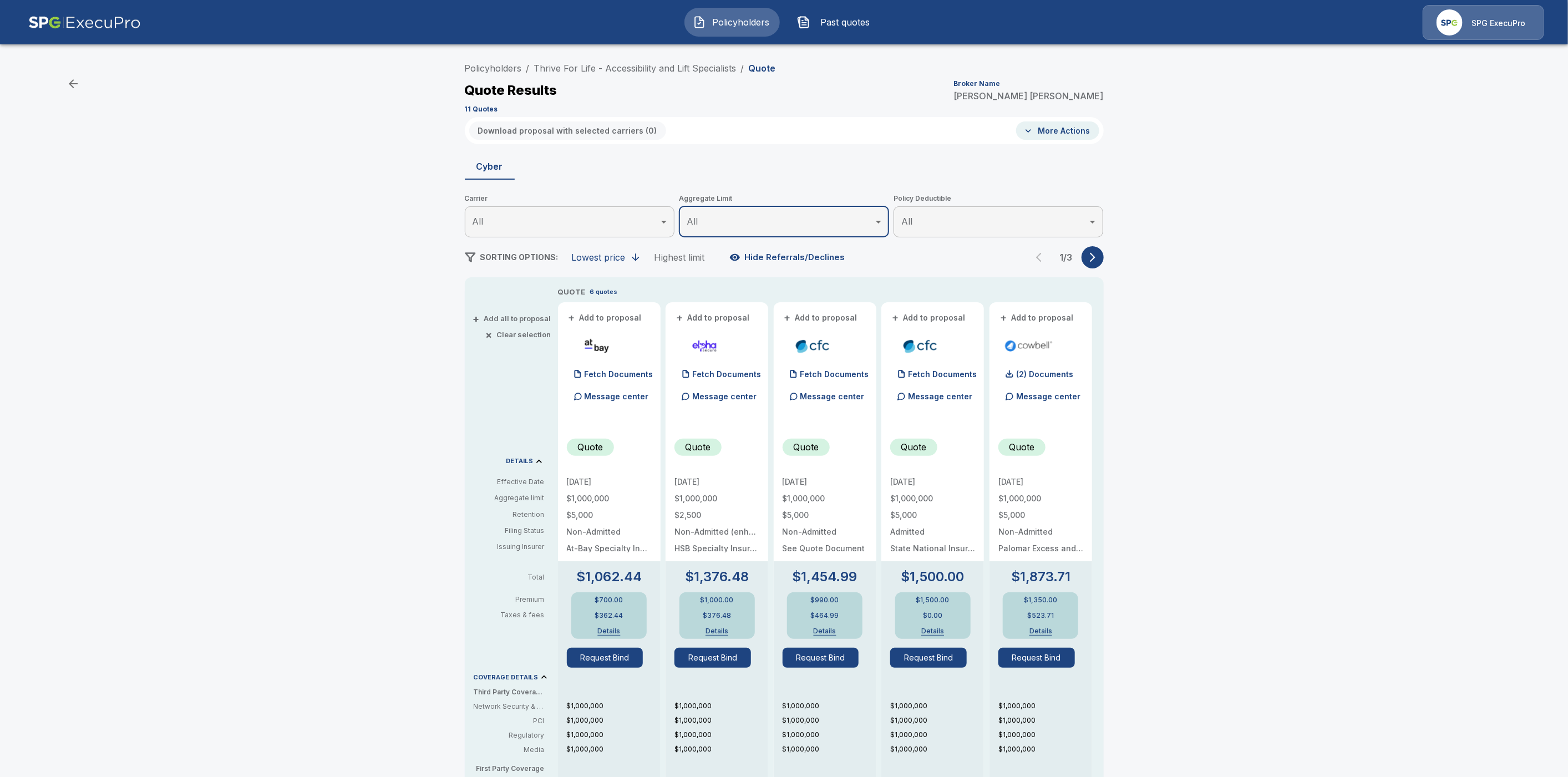
click at [1099, 258] on icon "button" at bounding box center [1093, 257] width 11 height 11
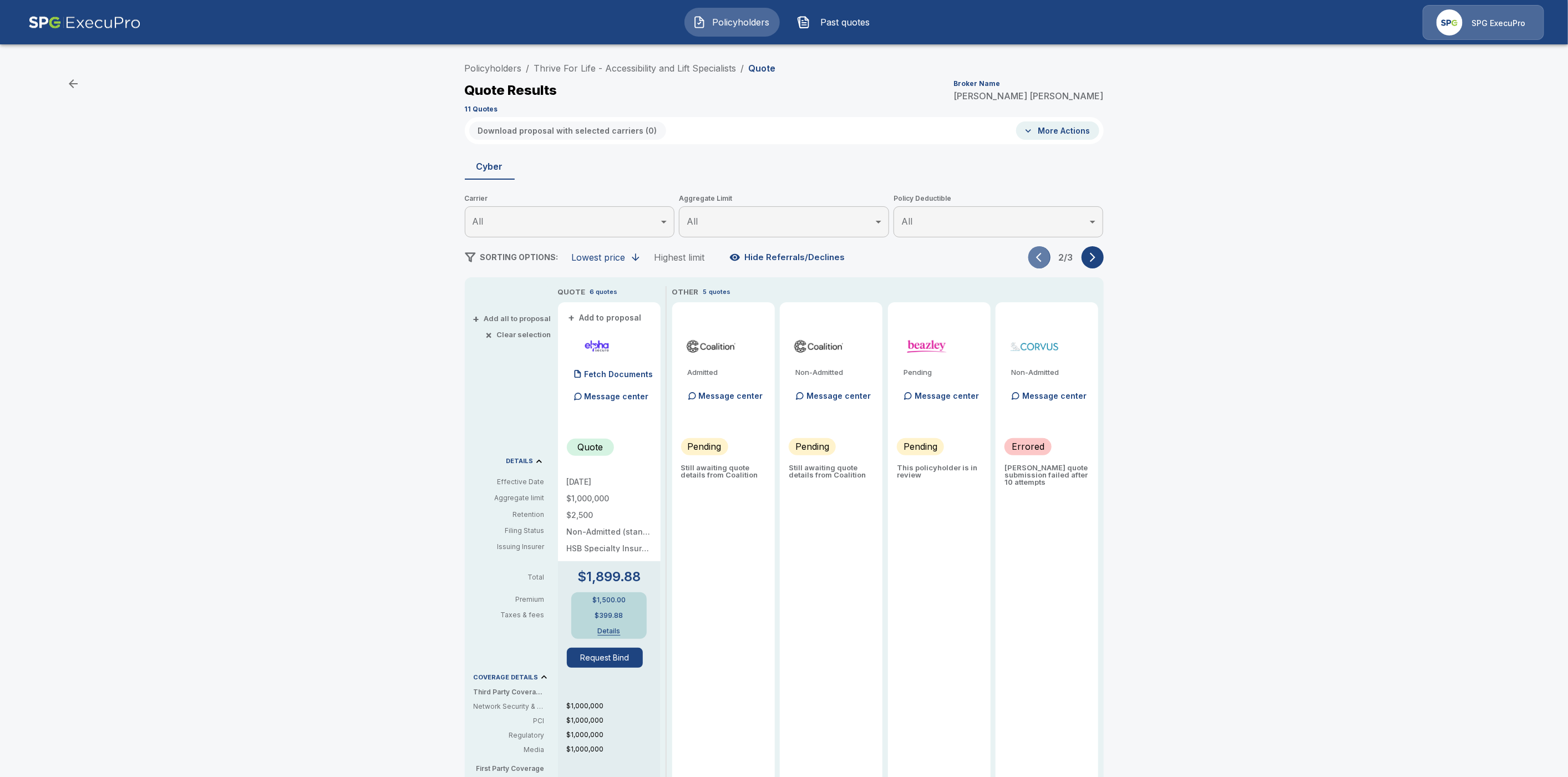
click at [1046, 261] on icon "button" at bounding box center [1041, 257] width 11 height 11
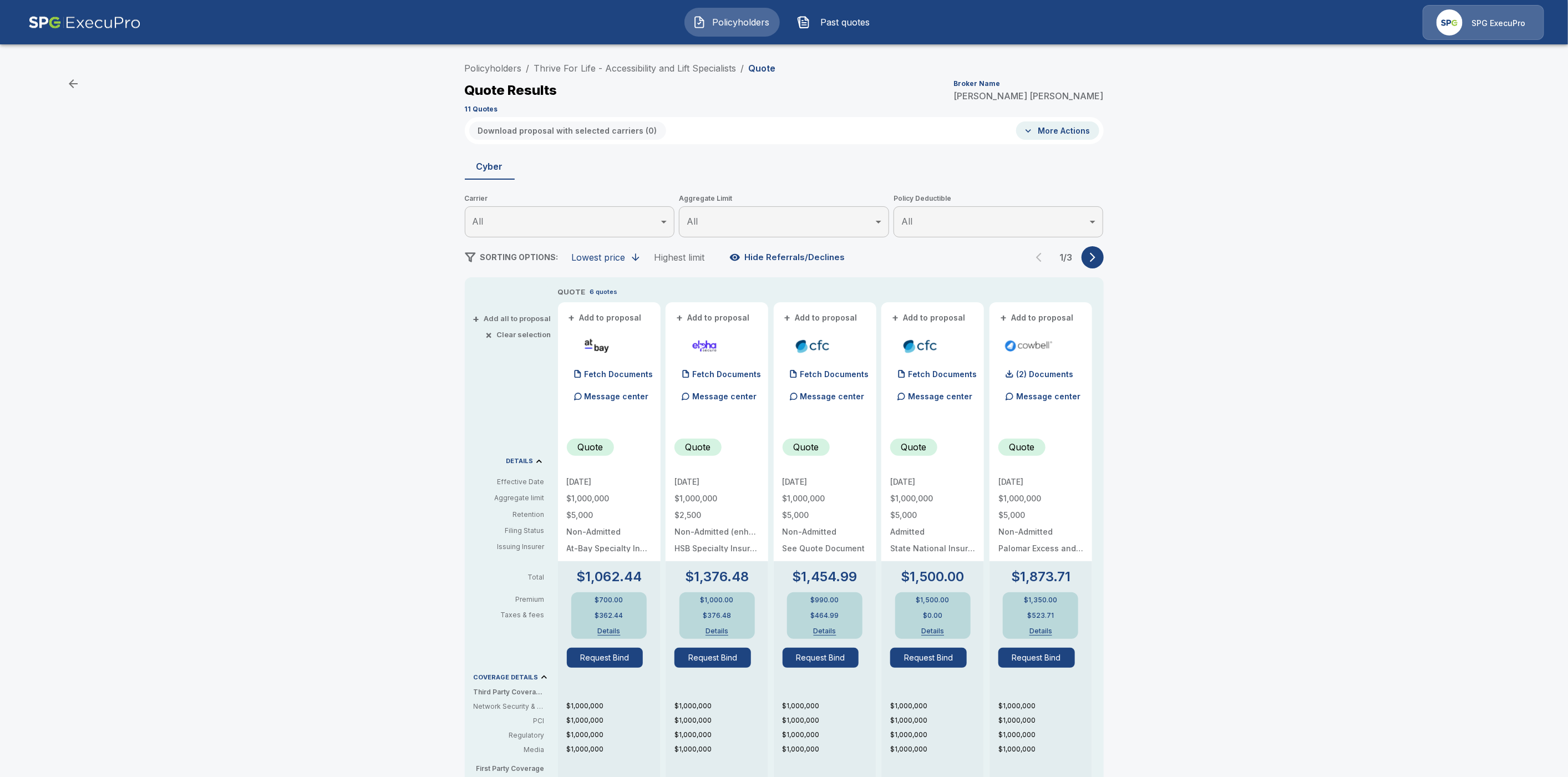
click at [1096, 260] on icon "button" at bounding box center [1093, 257] width 11 height 11
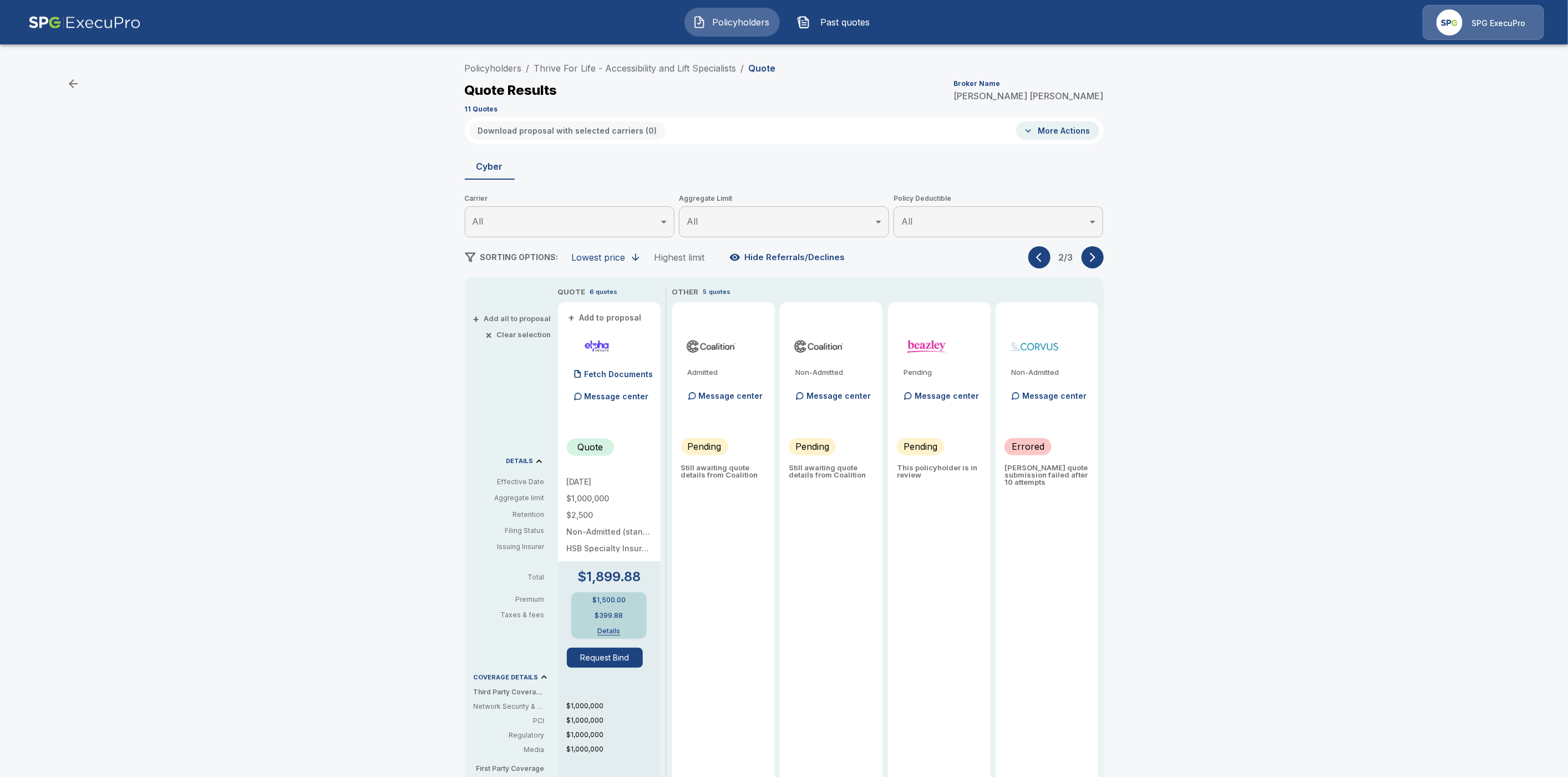
click at [1047, 253] on icon "button" at bounding box center [1041, 257] width 11 height 11
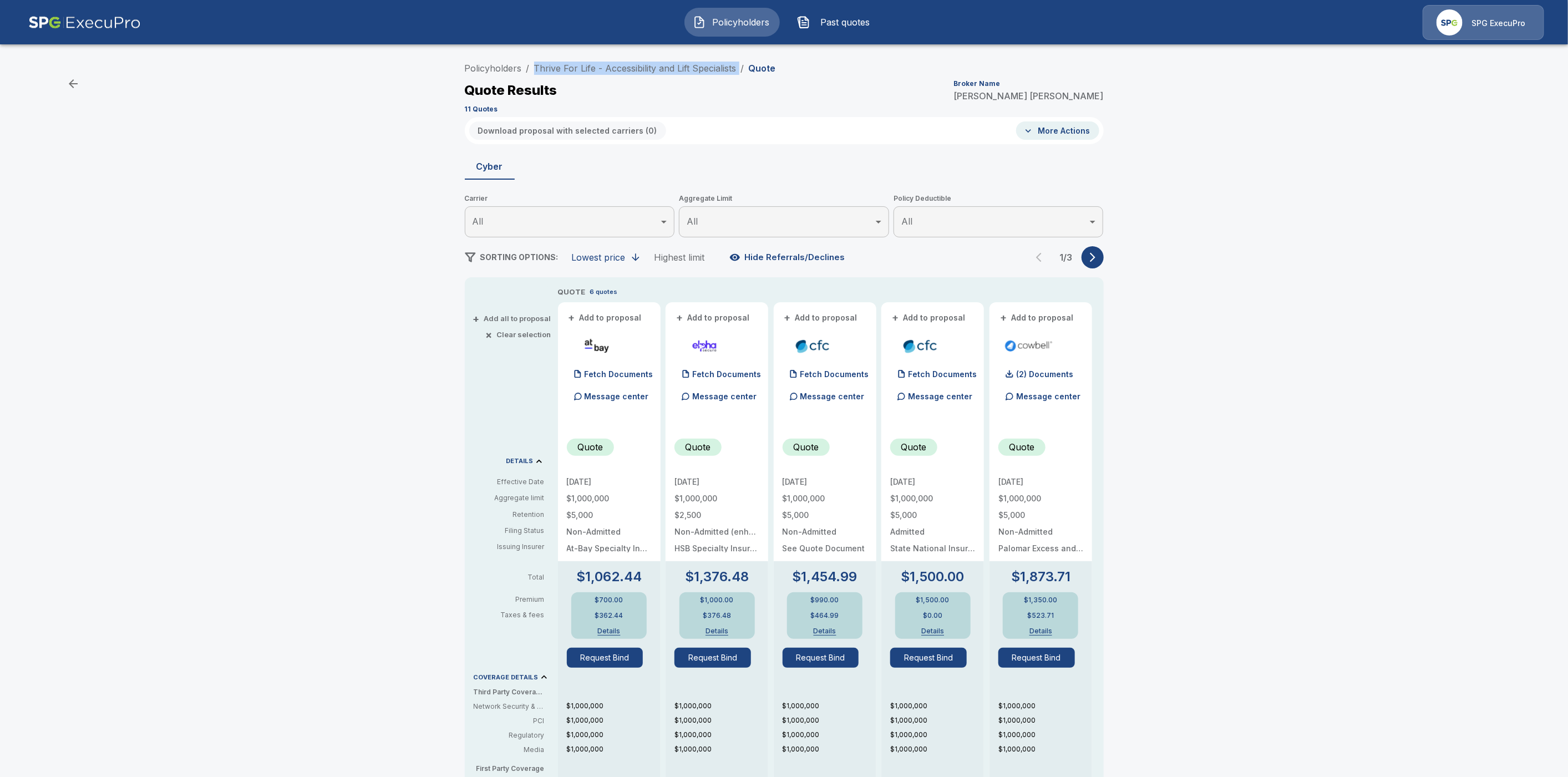
drag, startPoint x: 747, startPoint y: 63, endPoint x: 536, endPoint y: 63, distance: 211.0
click at [536, 63] on ol "Policyholders / Thrive For Life - Accessibility and Lift Specialists / Quote" at bounding box center [620, 68] width 311 height 14
copy ol "Thrive For Life - Accessibility and Lift Specialists /"
click at [1254, 181] on div "Policyholders / Thrive For Life - Accessibility and Lift Specialists / Quote Qu…" at bounding box center [784, 590] width 1568 height 1075
click at [1099, 258] on icon "button" at bounding box center [1093, 257] width 11 height 11
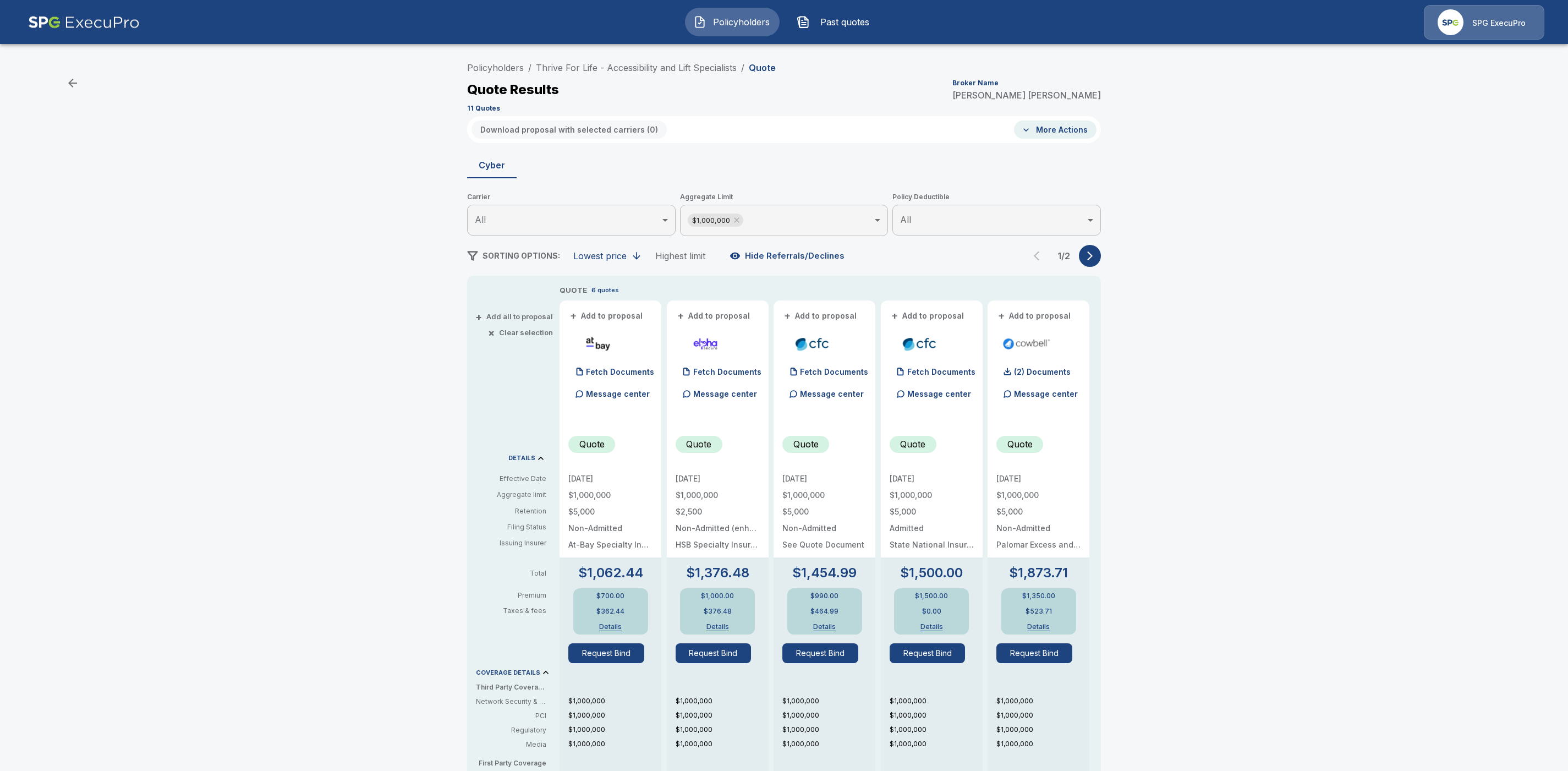
click at [758, 219] on body "Policyholders Past quotes SPG ExecuPro Policyholders / Thrive For Life - Access…" at bounding box center [784, 560] width 1568 height 1119
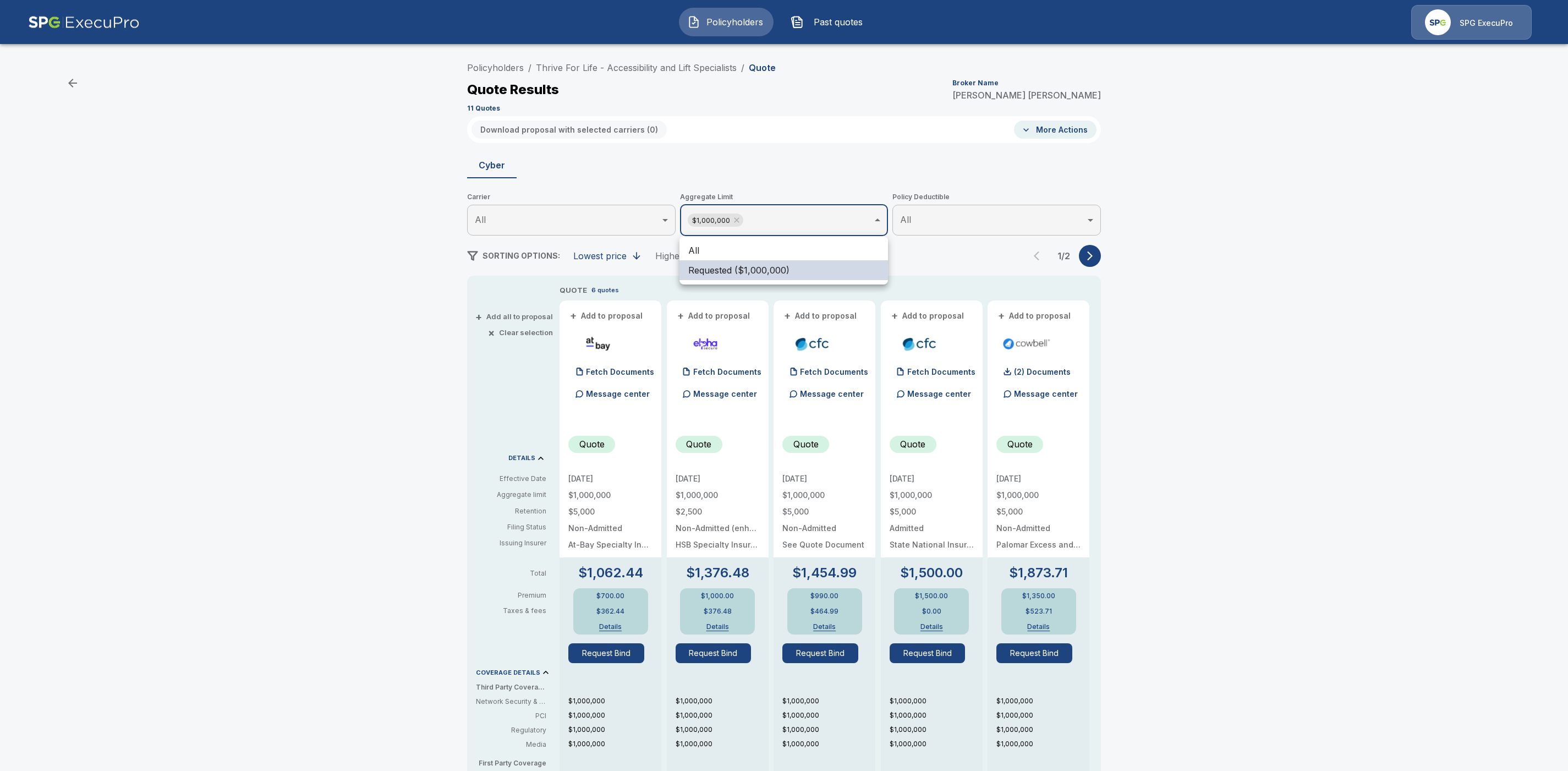
click at [711, 248] on li "All" at bounding box center [783, 250] width 209 height 20
click at [1176, 273] on div at bounding box center [784, 386] width 1568 height 771
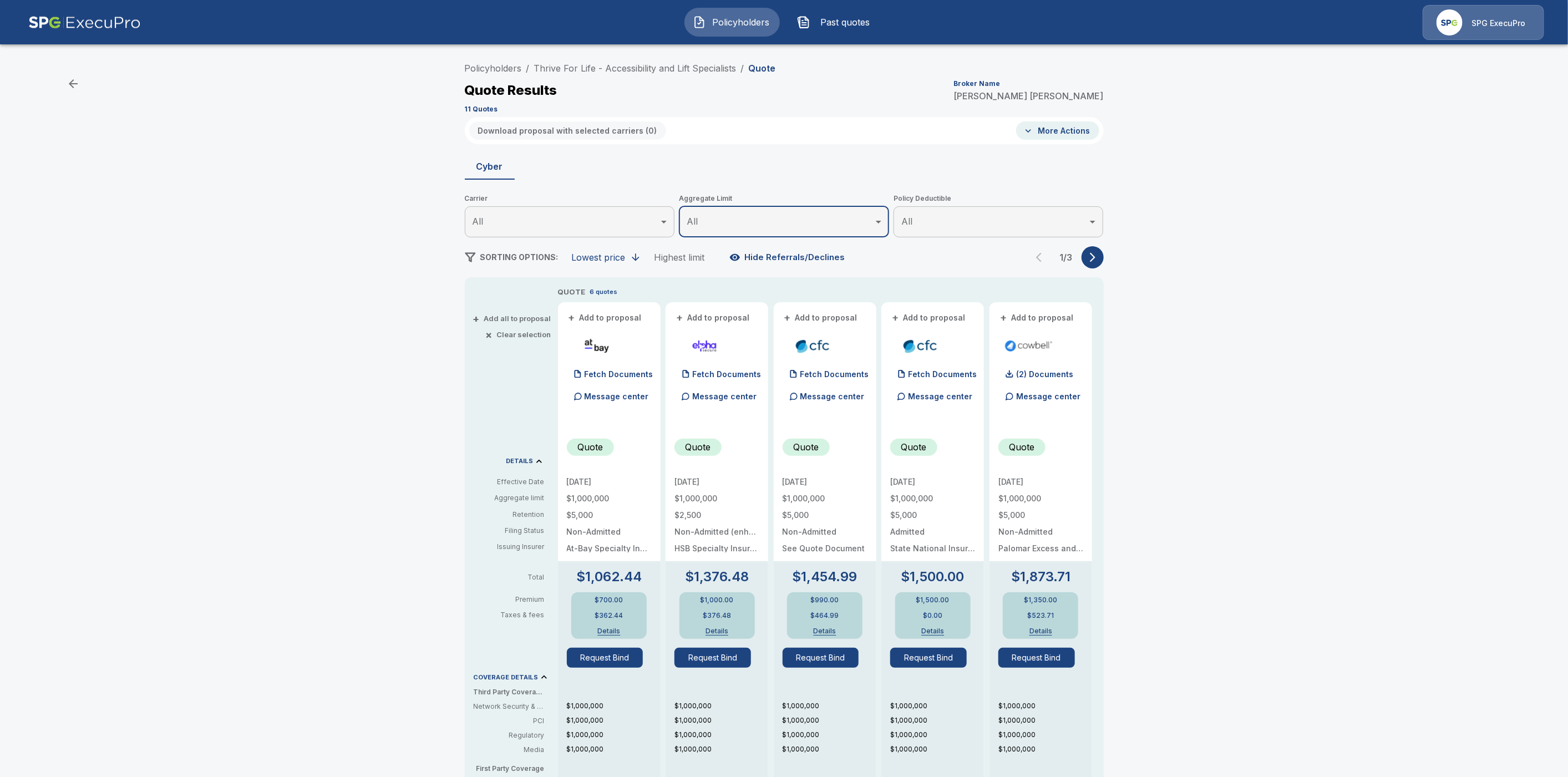
click at [1099, 255] on icon "button" at bounding box center [1093, 257] width 11 height 11
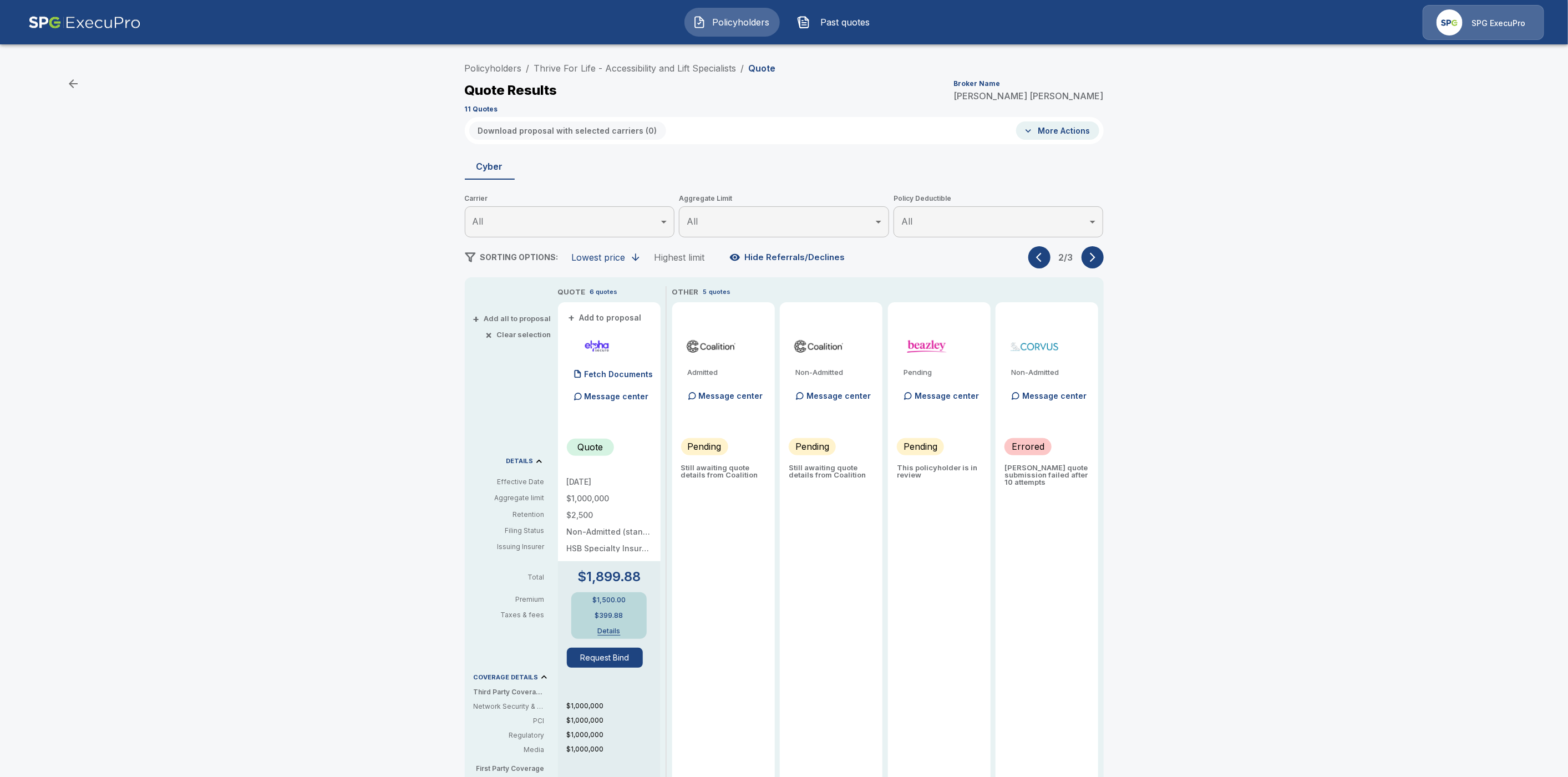
click at [753, 105] on div "Policyholders / Thrive For Life - Accessibility and Lift Specialists / Quote Qu…" at bounding box center [784, 87] width 639 height 60
drag, startPoint x: 747, startPoint y: 71, endPoint x: 538, endPoint y: 71, distance: 209.0
click at [538, 71] on ol "Policyholders / Thrive For Life - Accessibility and Lift Specialists / Quote" at bounding box center [620, 68] width 311 height 14
copy ol "Thrive For Life - Accessibility and Lift Specialists /"
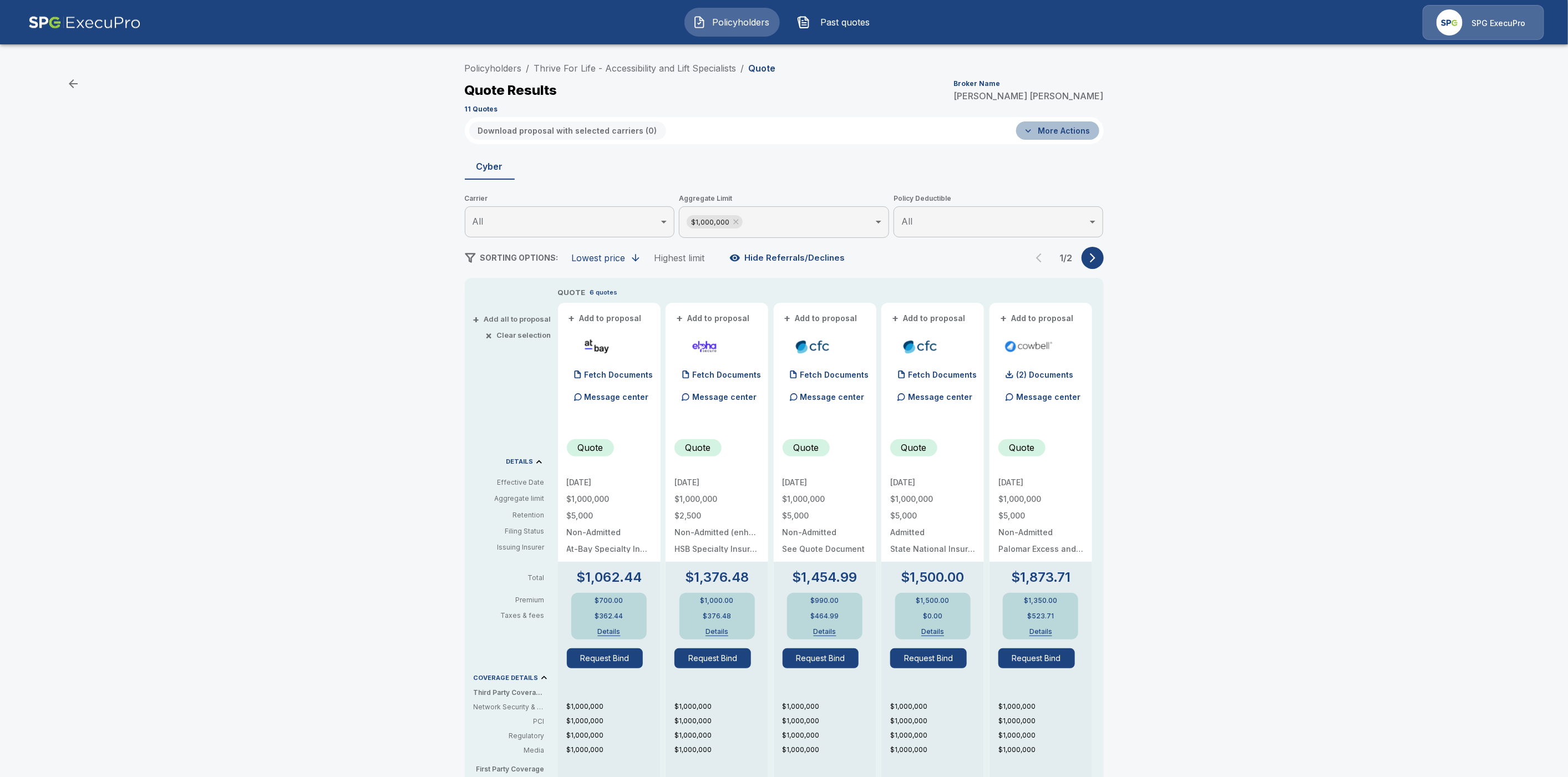
click at [1075, 133] on button "More Actions" at bounding box center [1058, 131] width 83 height 18
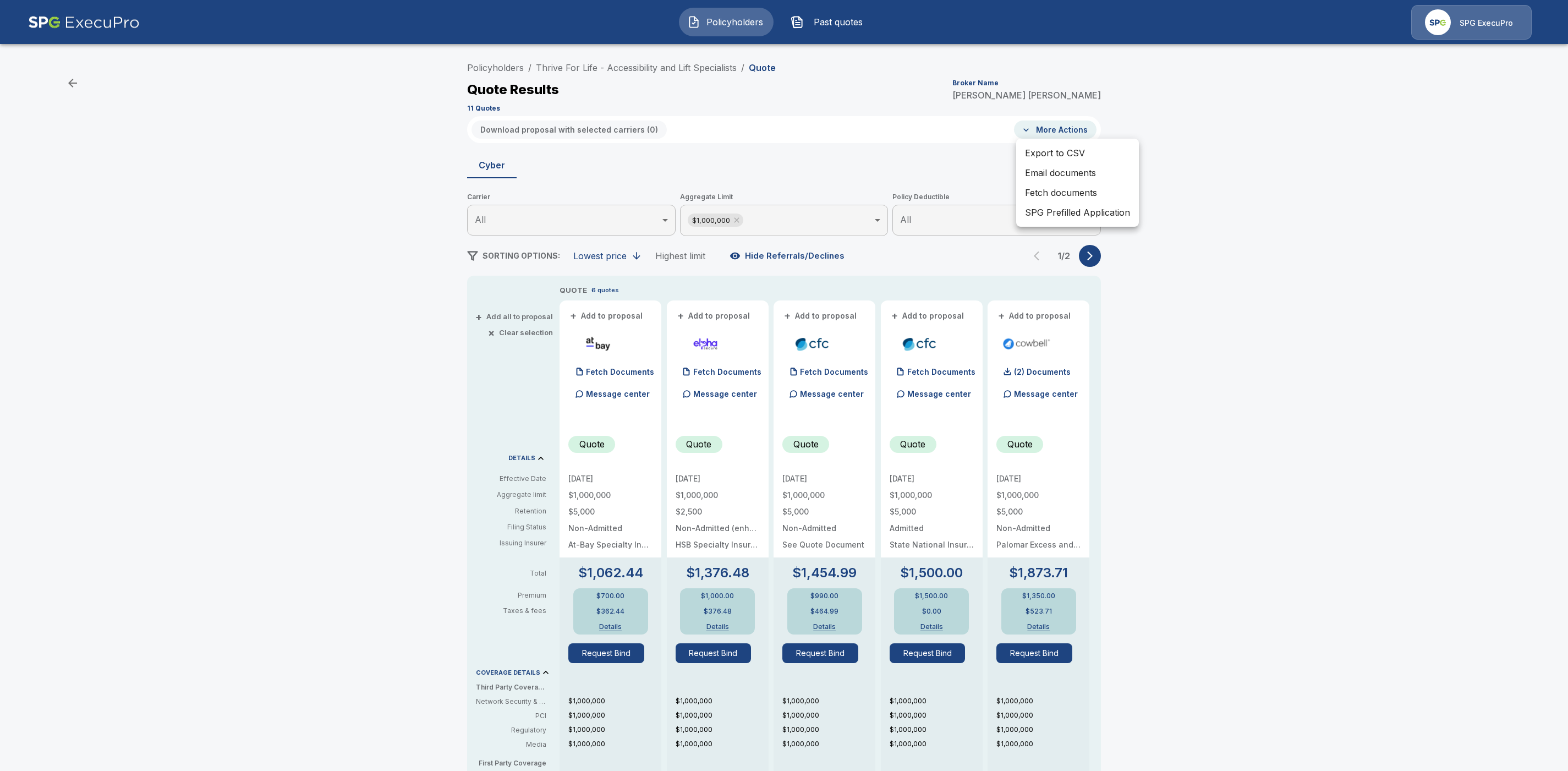
click at [1055, 186] on li "Fetch documents" at bounding box center [1077, 192] width 123 height 20
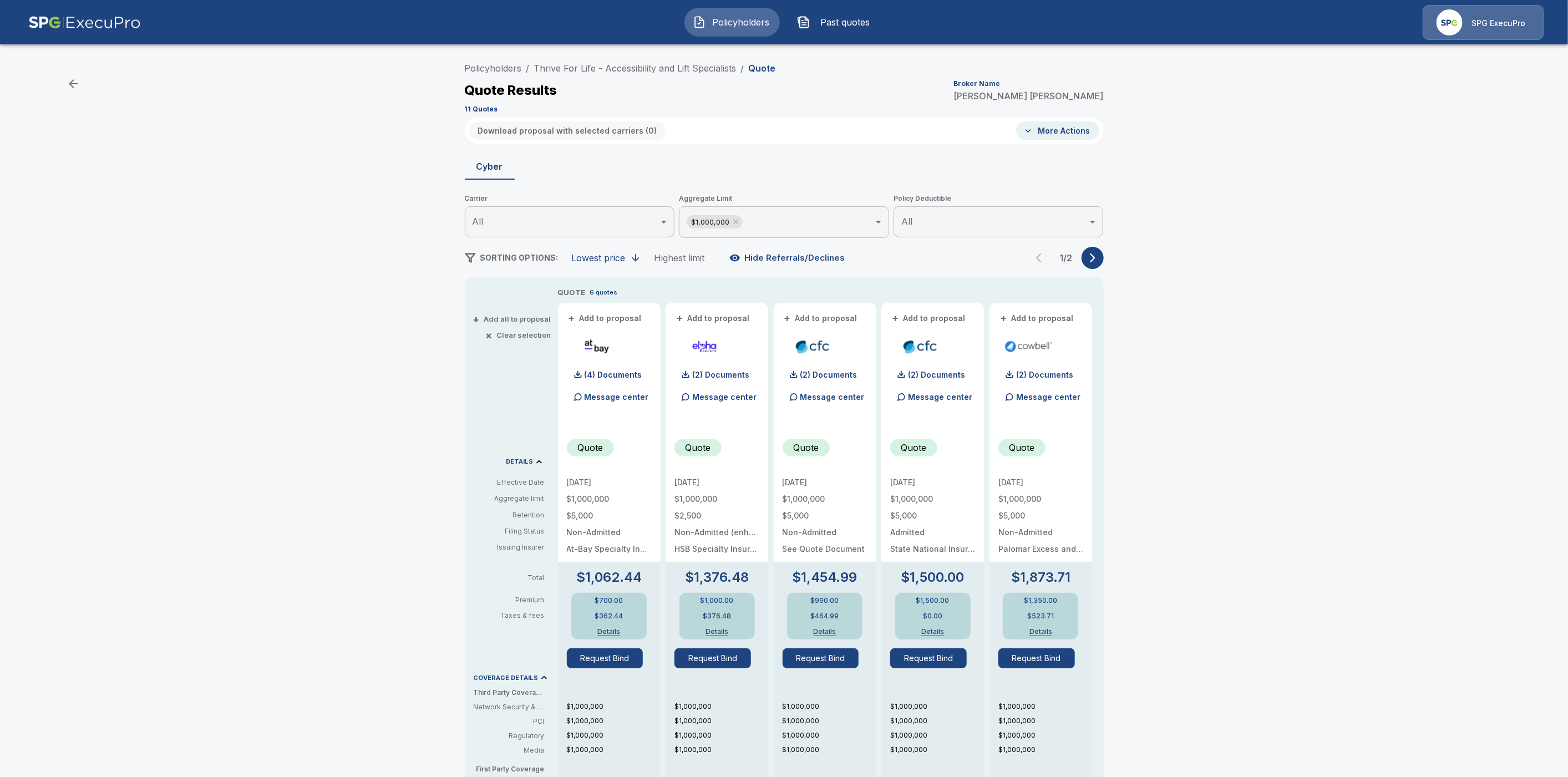
click at [1099, 261] on icon "button" at bounding box center [1093, 258] width 11 height 11
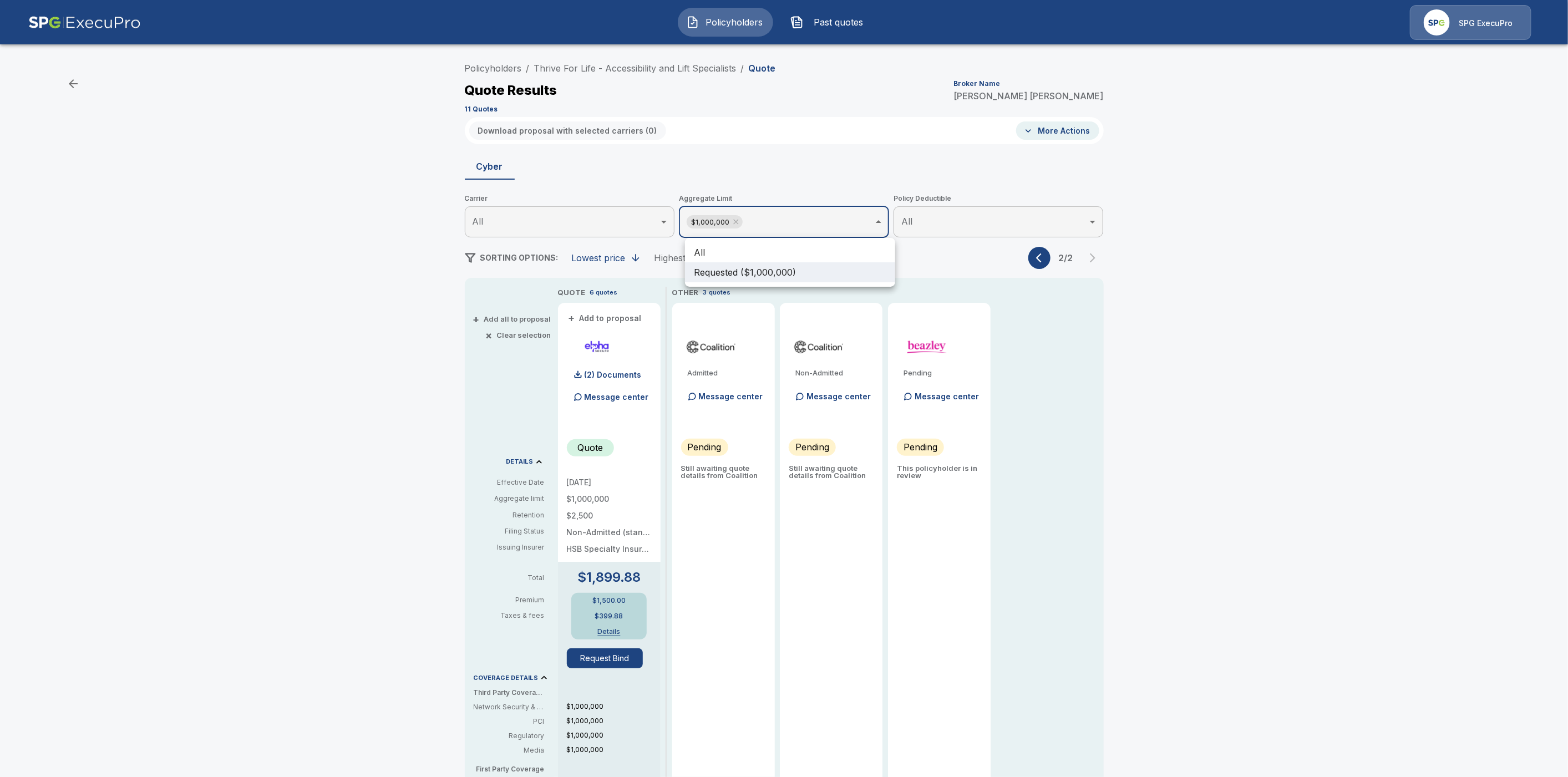
click at [725, 225] on body "Policyholders Past quotes SPG ExecuPro Policyholders / Thrive For Life - Access…" at bounding box center [784, 564] width 1568 height 1128
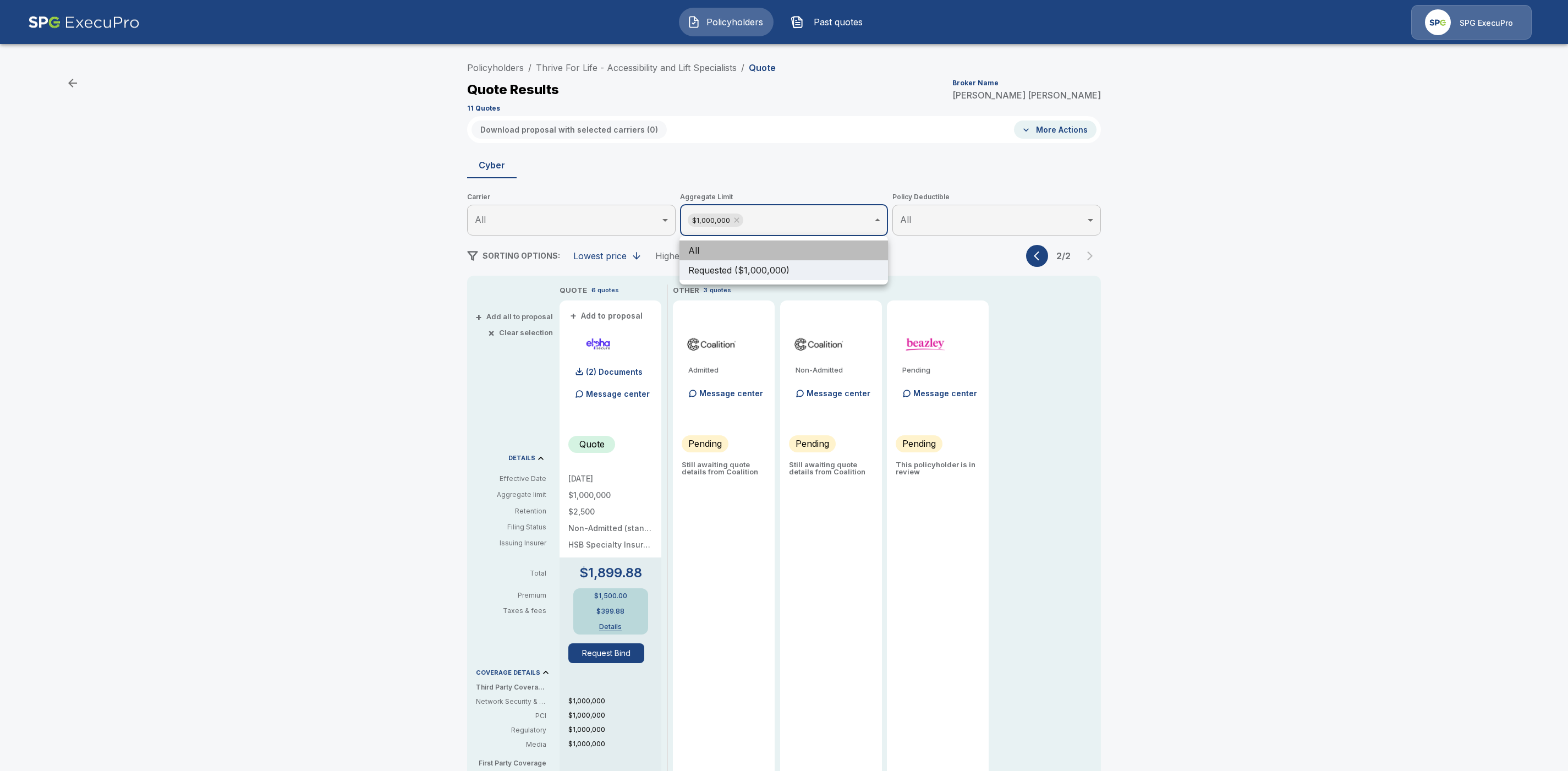
click at [793, 252] on li "All" at bounding box center [783, 250] width 209 height 20
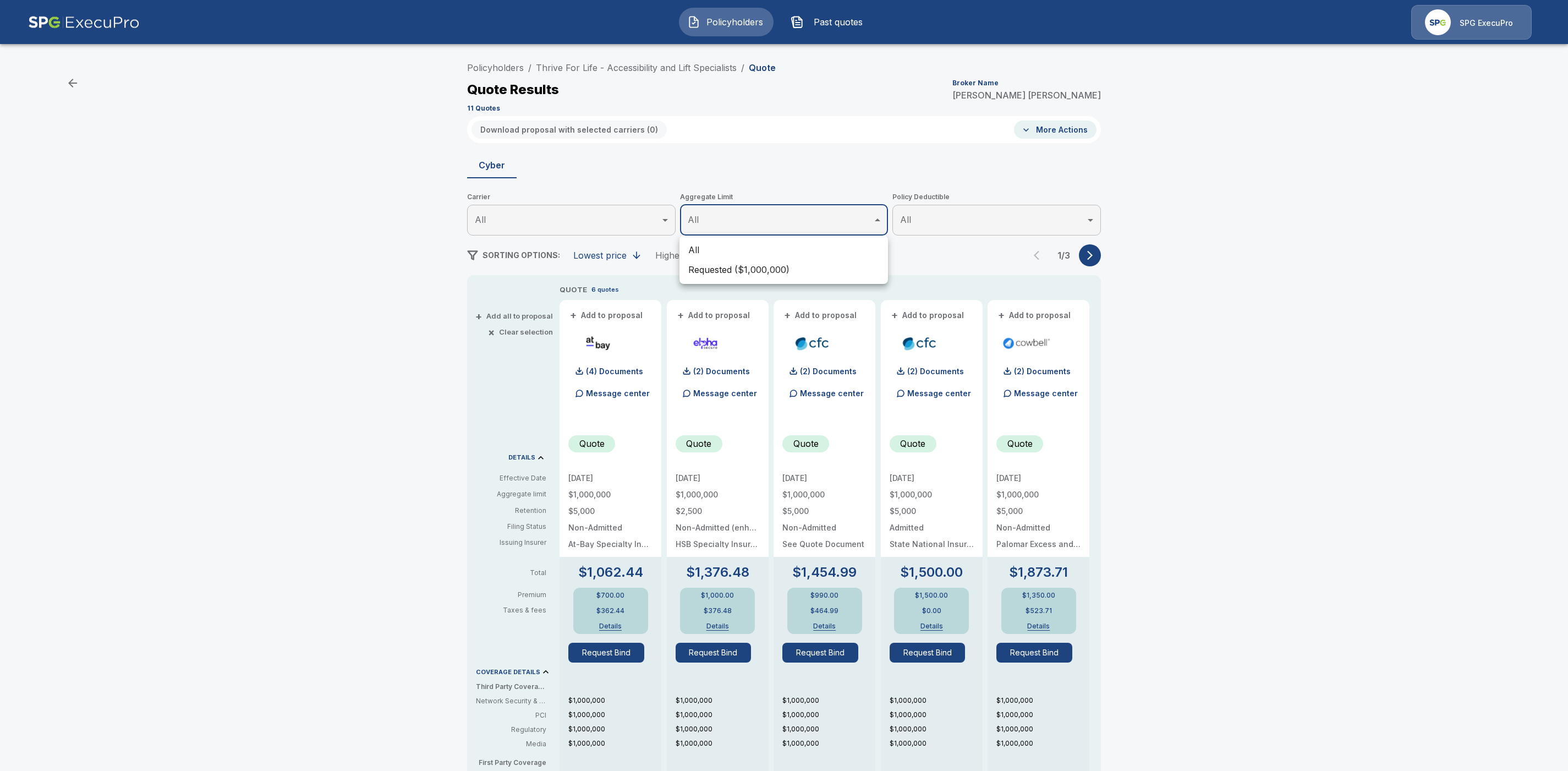
click at [1172, 378] on div at bounding box center [784, 386] width 1568 height 771
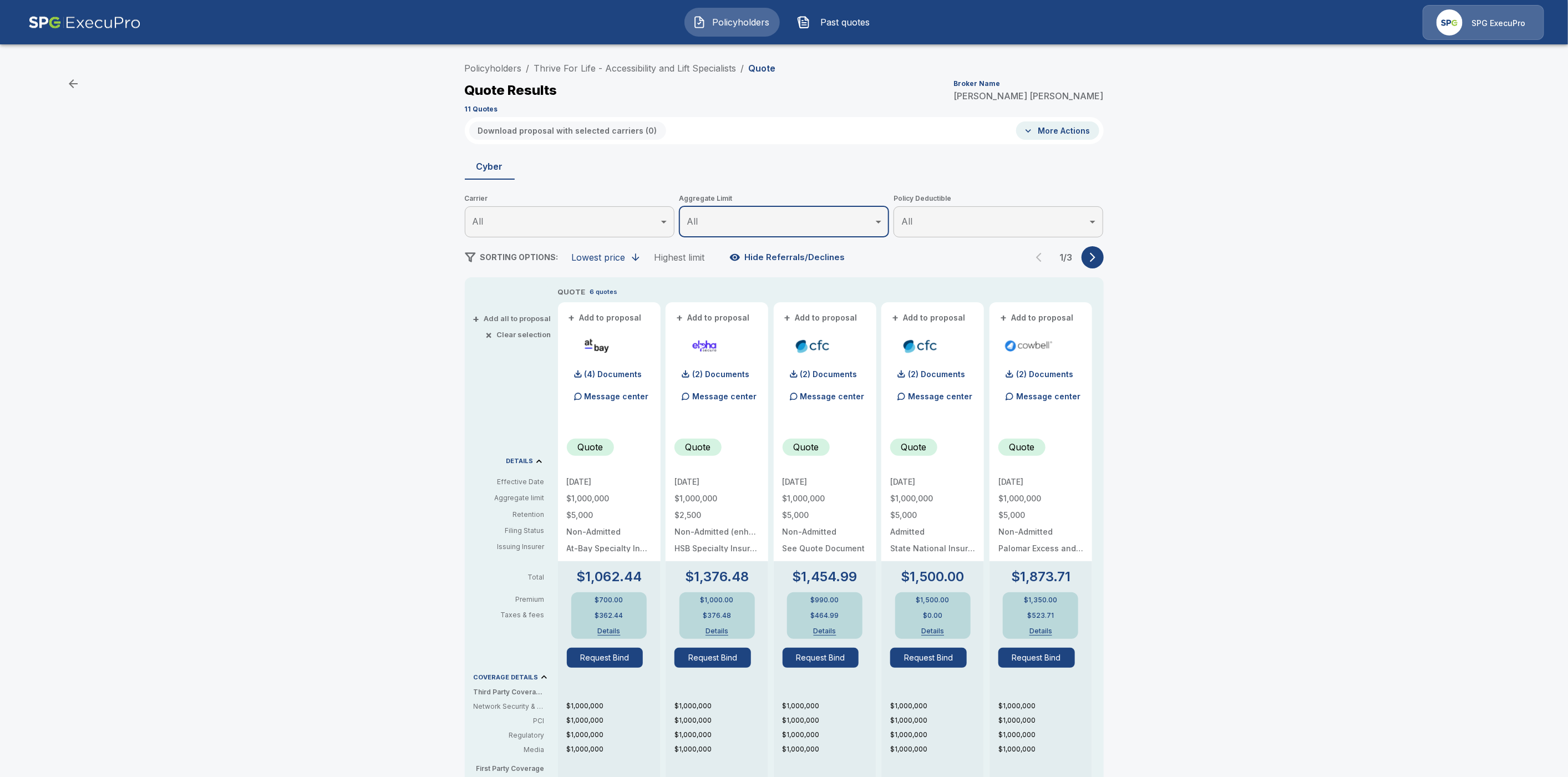
click at [1092, 260] on button "button" at bounding box center [1093, 257] width 22 height 22
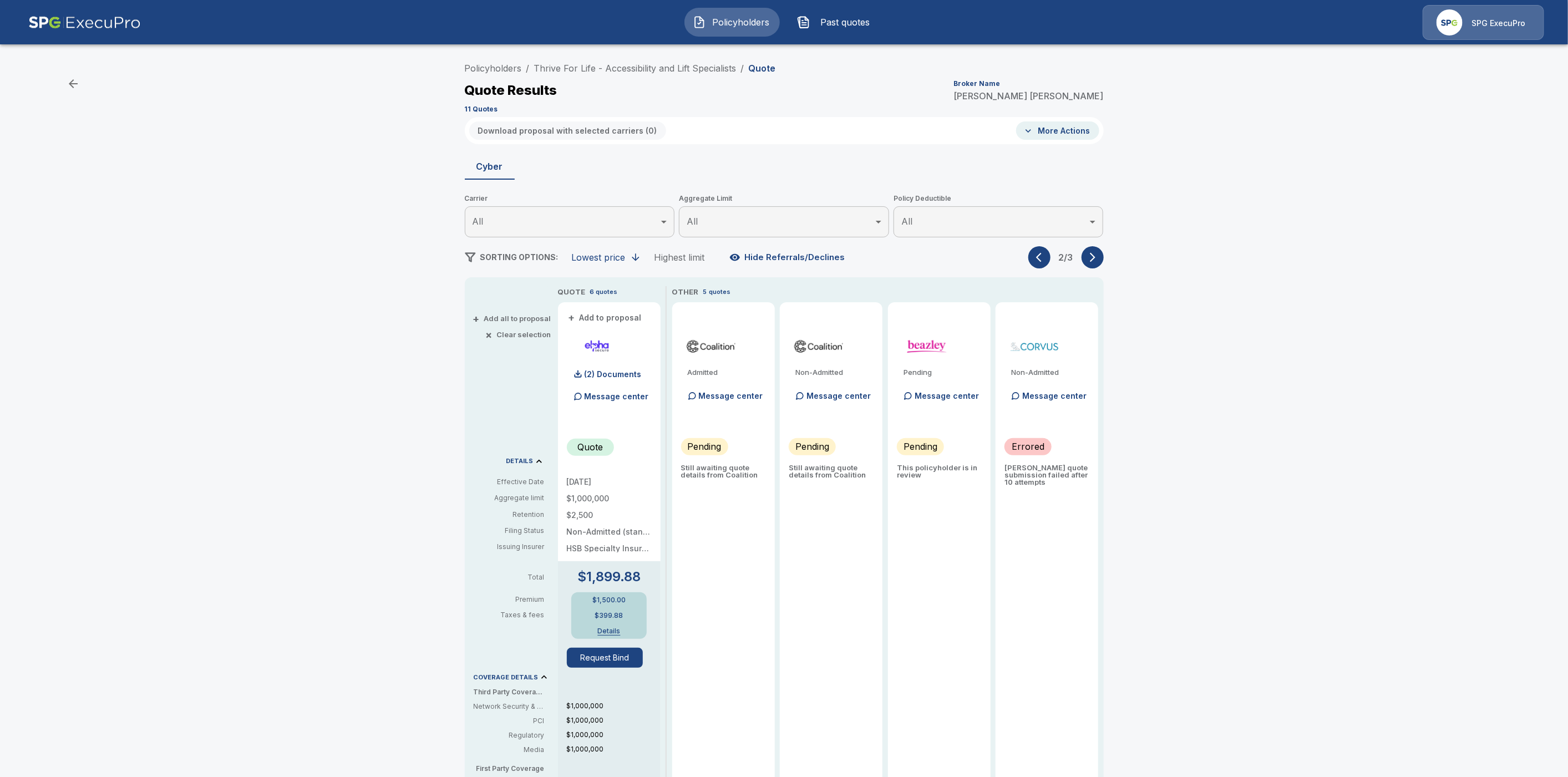
click at [1098, 258] on icon "button" at bounding box center [1093, 257] width 11 height 11
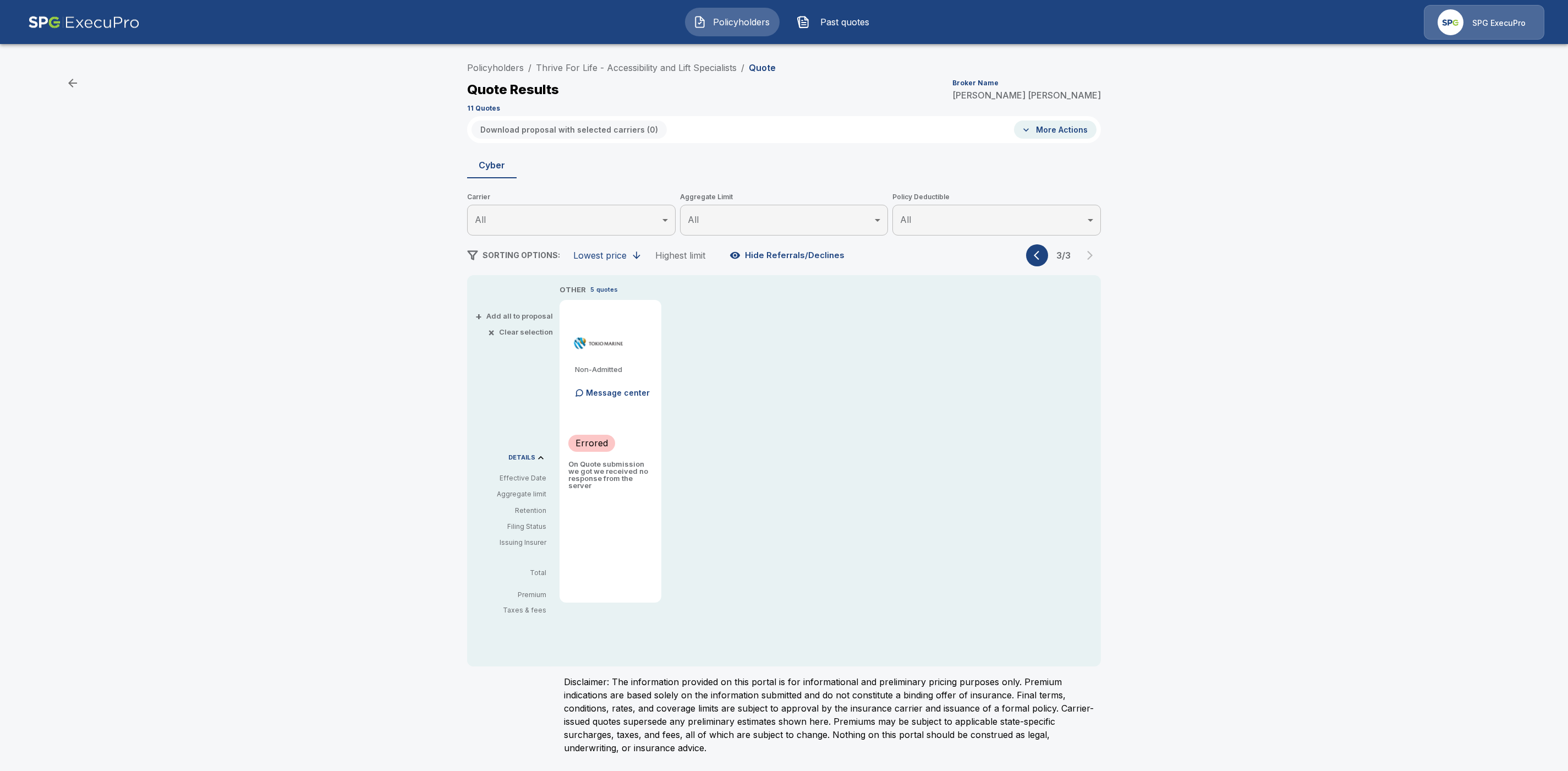
click at [1036, 259] on icon "button" at bounding box center [1039, 255] width 11 height 11
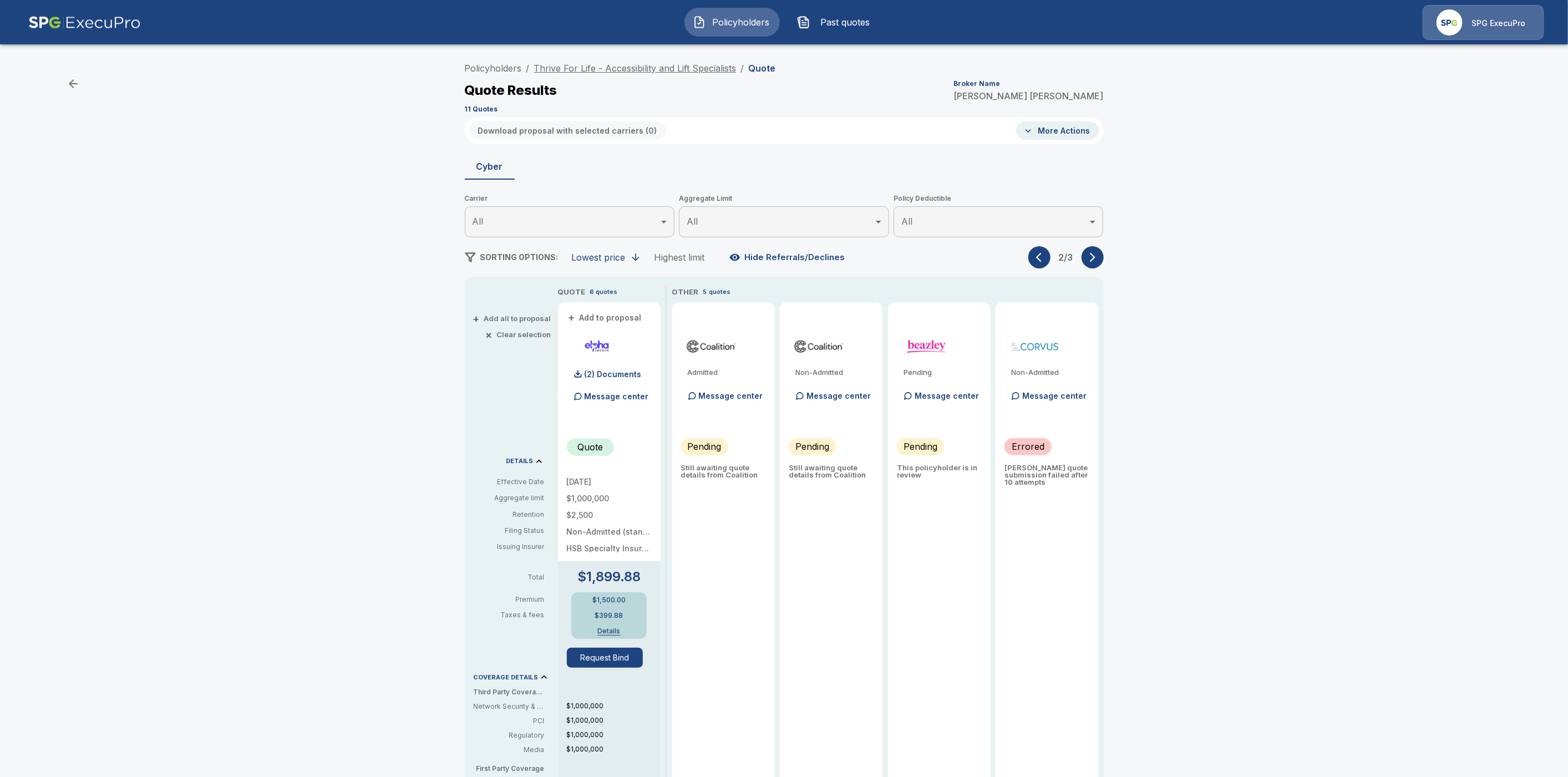
click at [611, 68] on link "Thrive For Life - Accessibility and Lift Specialists" at bounding box center [635, 68] width 203 height 11
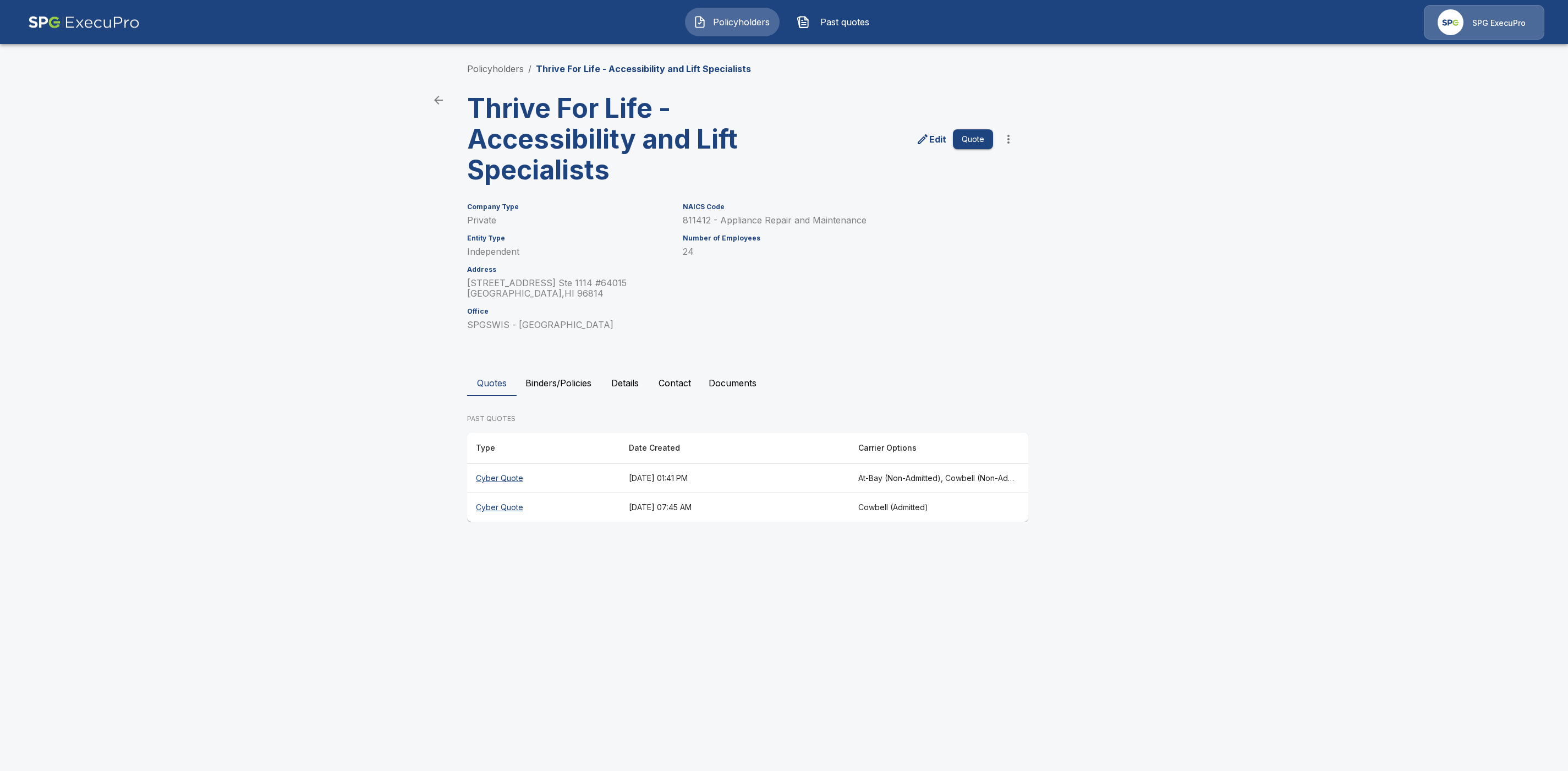
click at [939, 139] on p "Edit" at bounding box center [938, 139] width 17 height 13
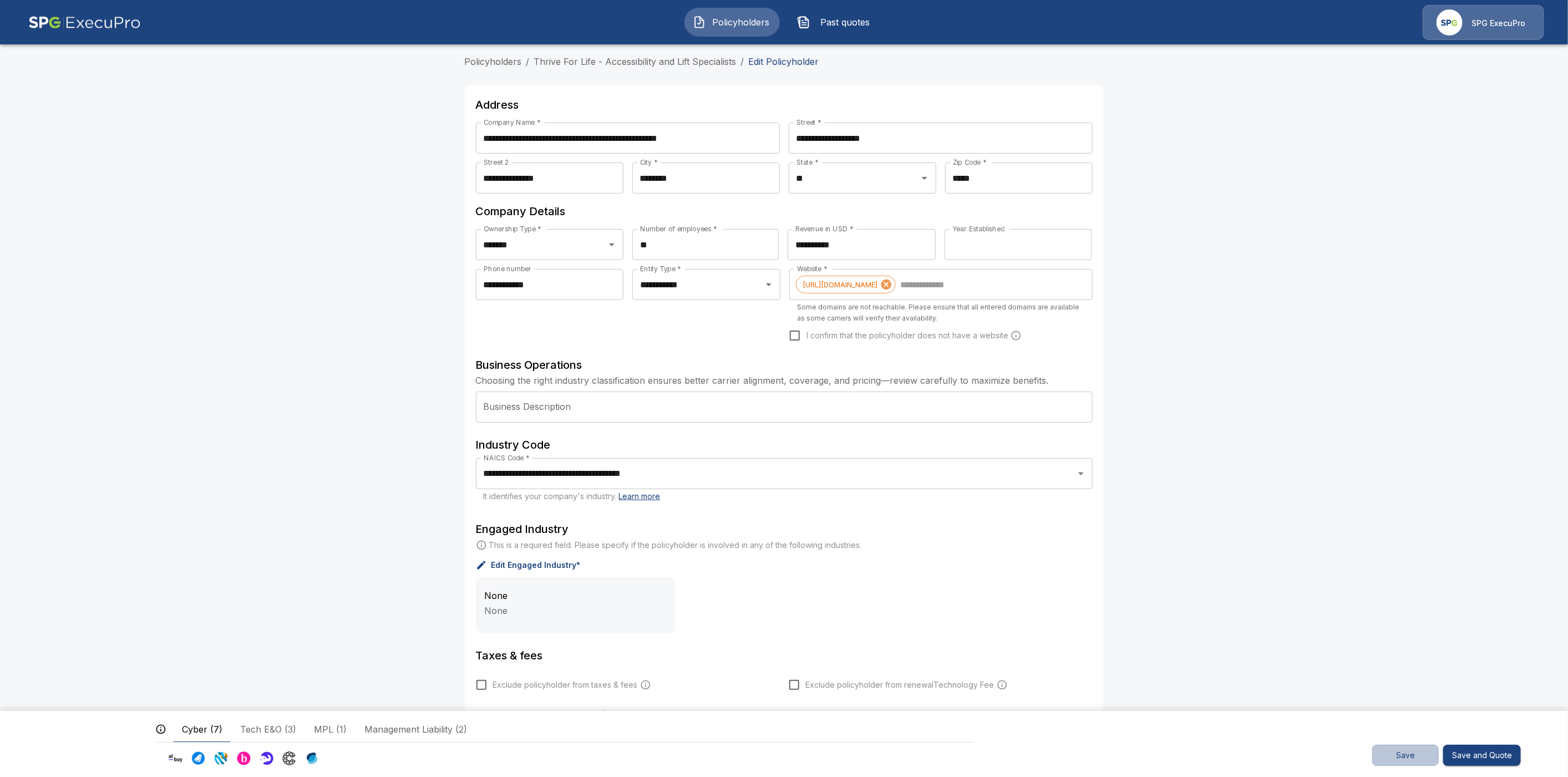
click at [1394, 757] on button "Save" at bounding box center [1405, 756] width 66 height 21
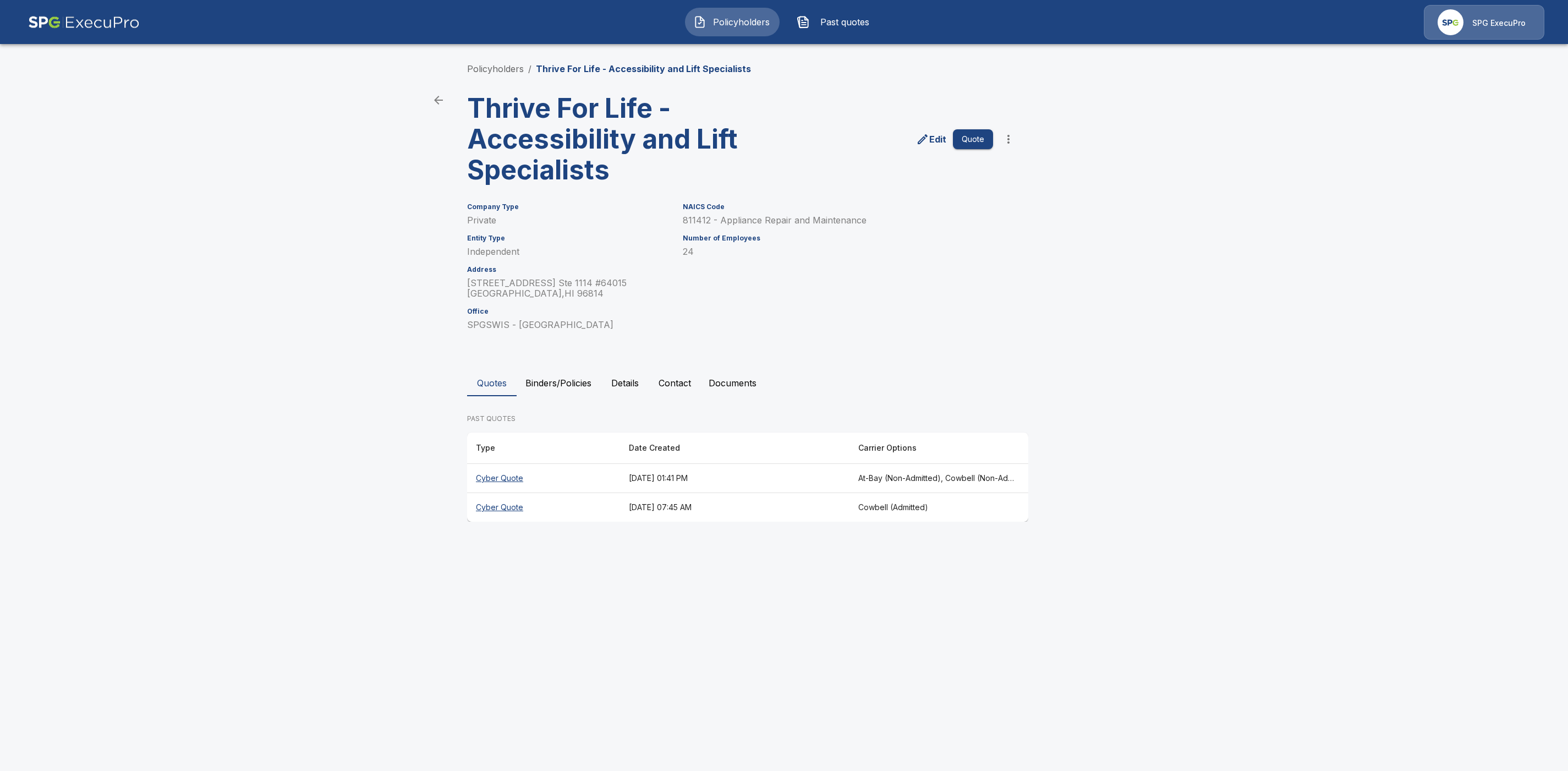
click at [477, 480] on th "Cyber Quote" at bounding box center [543, 479] width 153 height 29
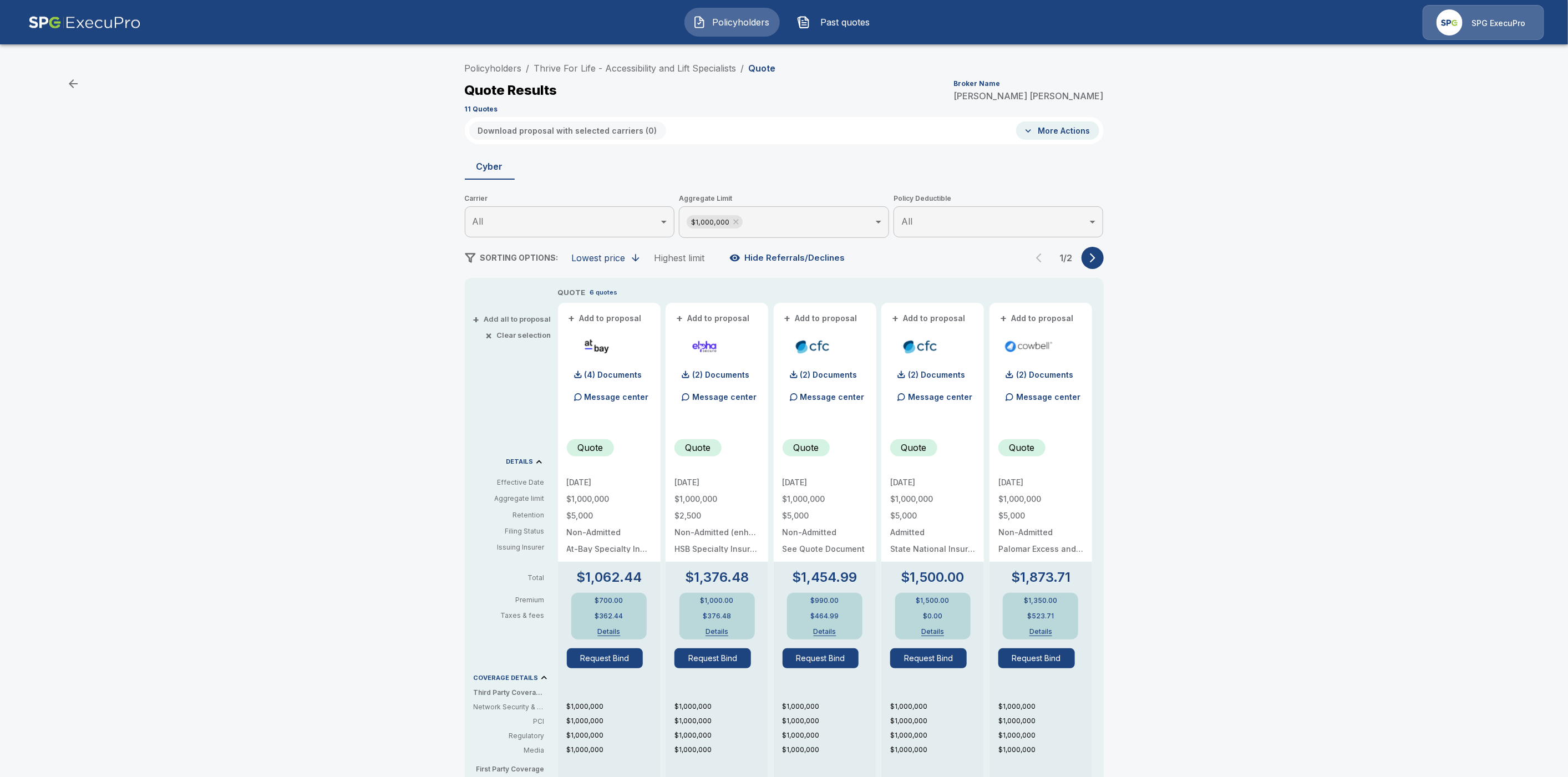
click at [1099, 257] on icon "button" at bounding box center [1093, 258] width 11 height 11
click at [711, 71] on link "Thrive For Life - Accessibility and Lift Specialists" at bounding box center [635, 68] width 203 height 11
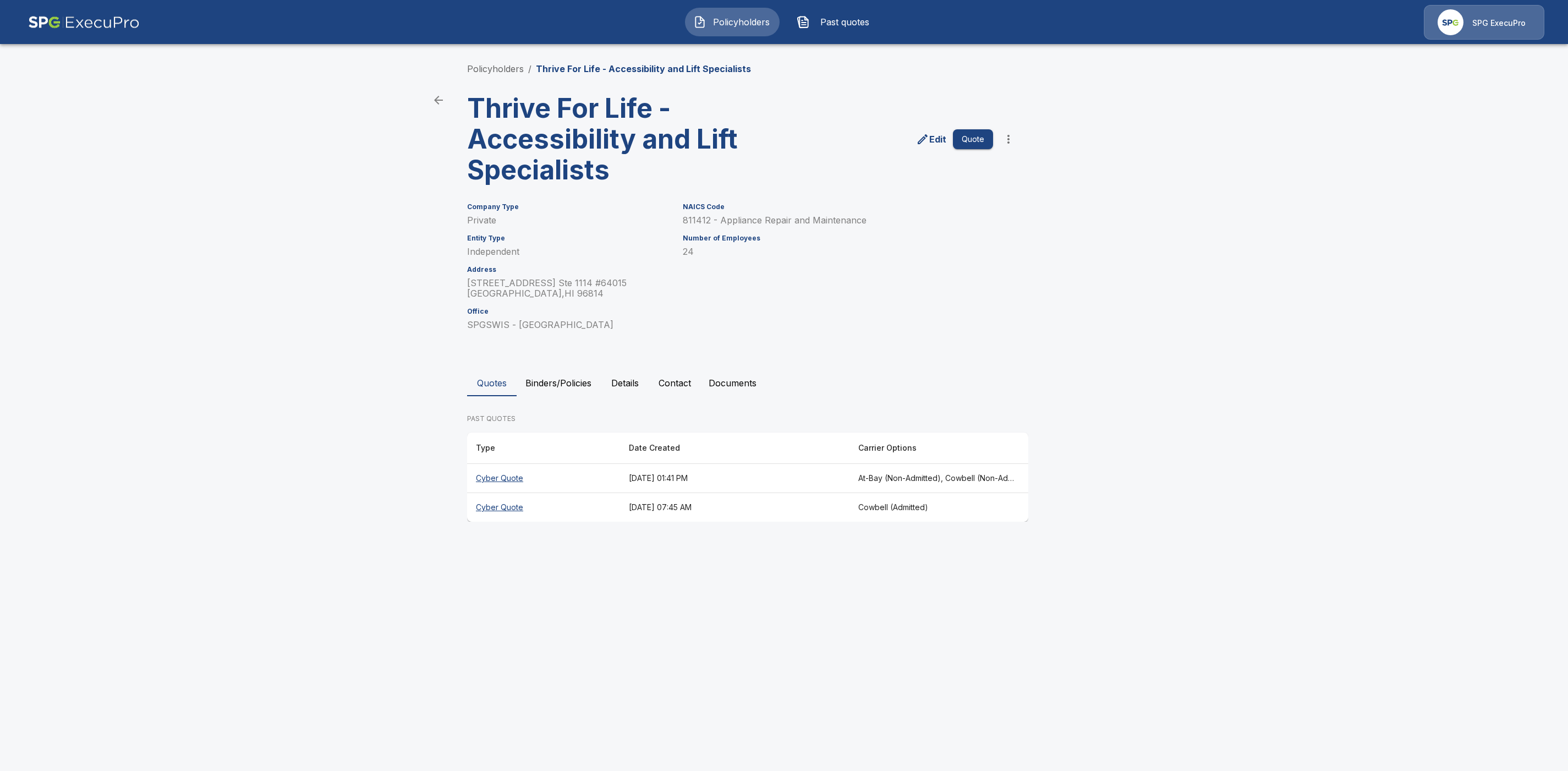
click at [912, 477] on th "At-Bay (Non-Admitted), Cowbell (Non-Admitted), Corvus Cyber (Non-Admitted), Tok…" at bounding box center [939, 479] width 179 height 29
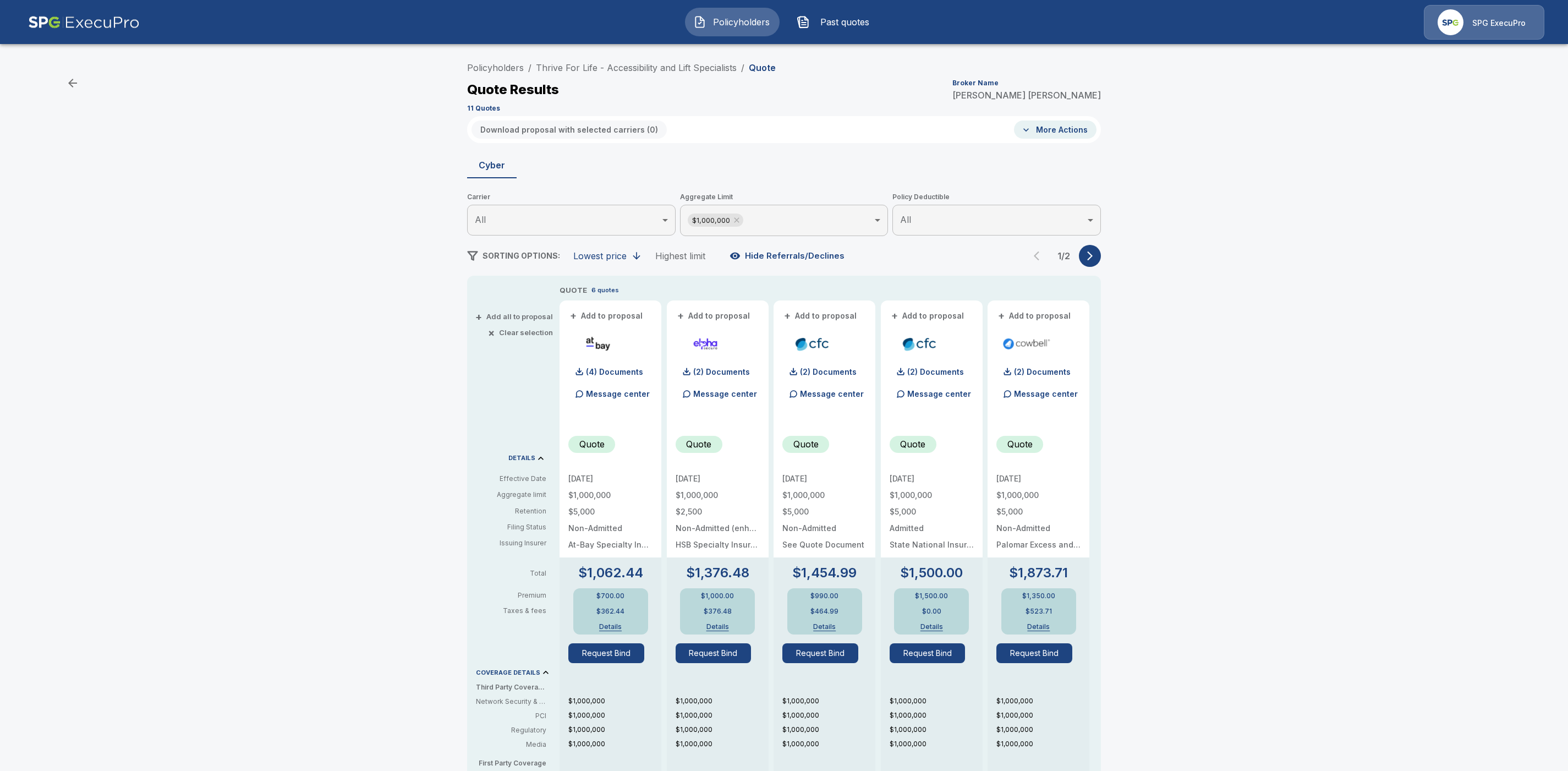
click at [761, 225] on body "Policyholders Past quotes SPG ExecuPro Policyholders / Thrive For Life - Access…" at bounding box center [784, 560] width 1568 height 1119
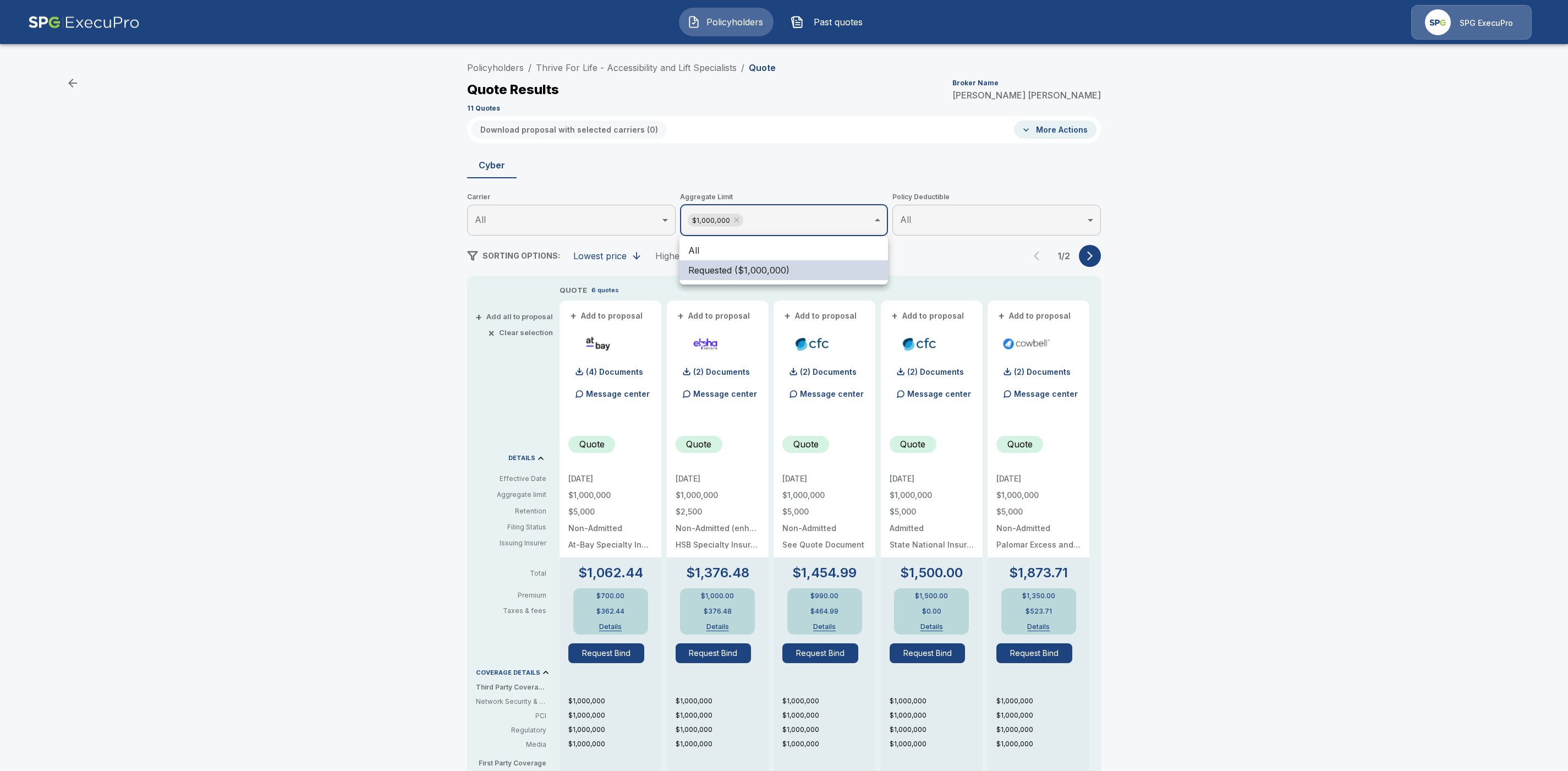
click at [738, 246] on li "All" at bounding box center [783, 250] width 209 height 20
click at [1088, 260] on div at bounding box center [784, 386] width 1568 height 771
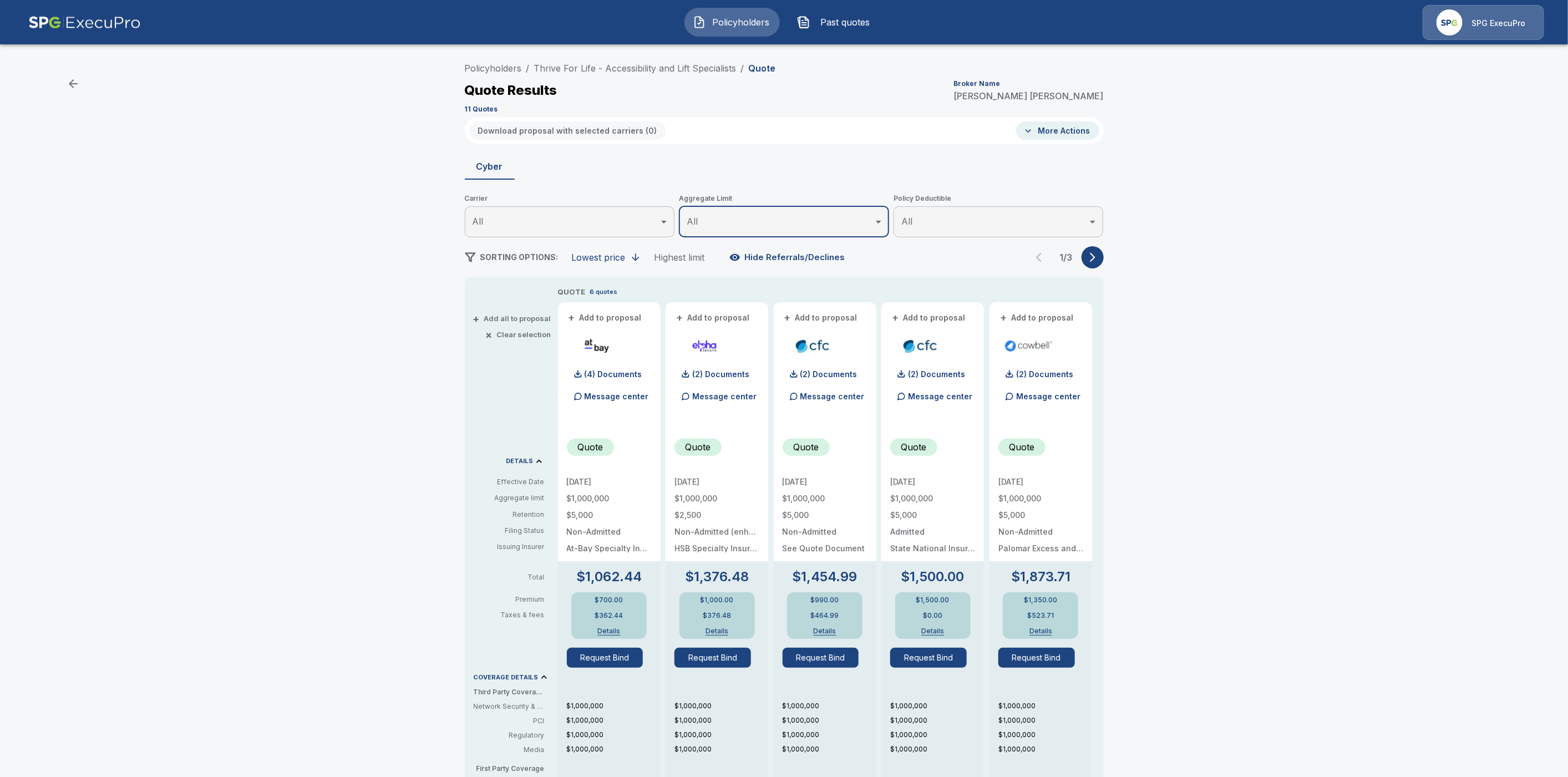
click at [1096, 257] on icon "button" at bounding box center [1093, 257] width 11 height 11
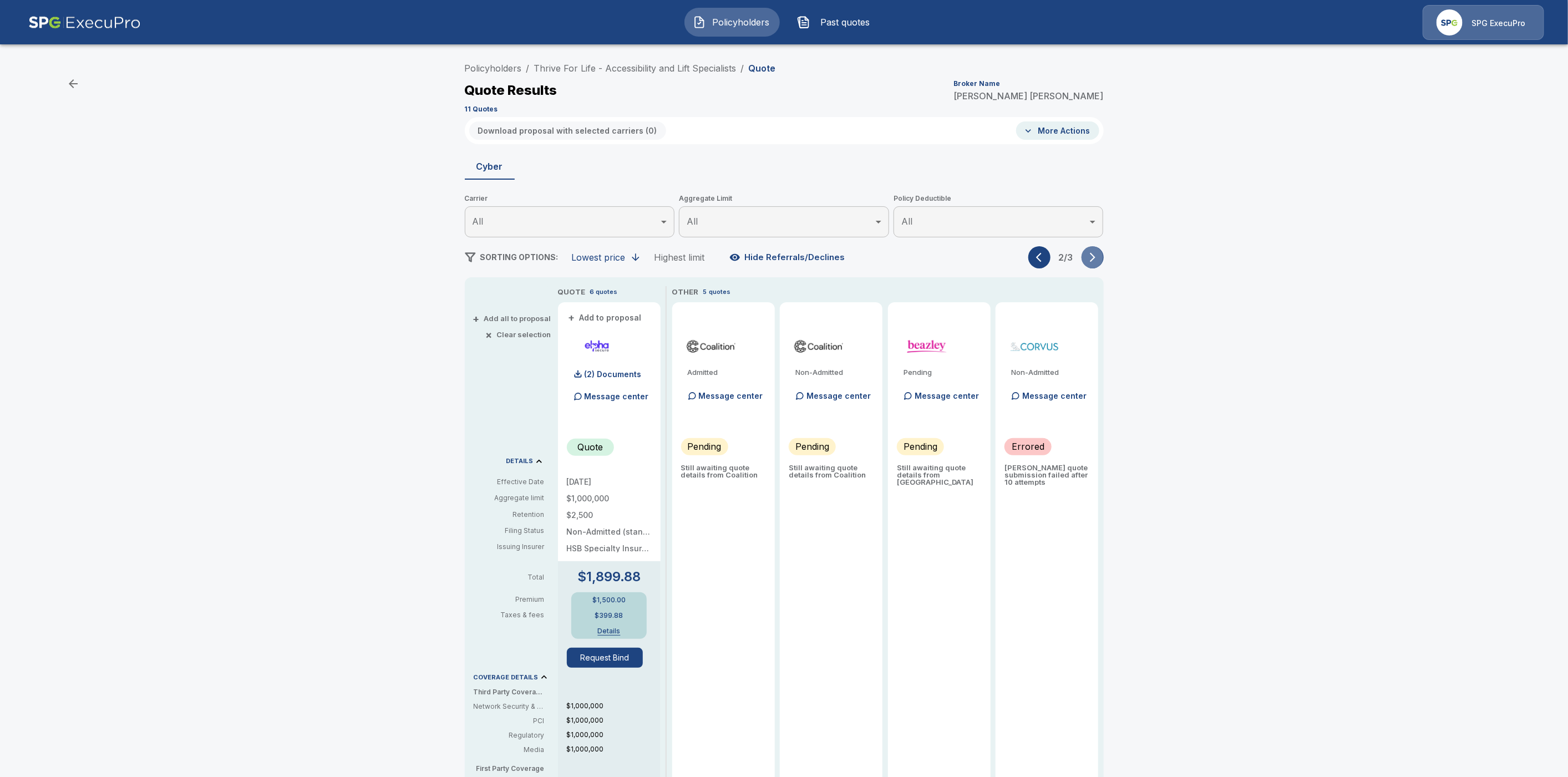
click at [1096, 258] on icon "button" at bounding box center [1093, 257] width 11 height 11
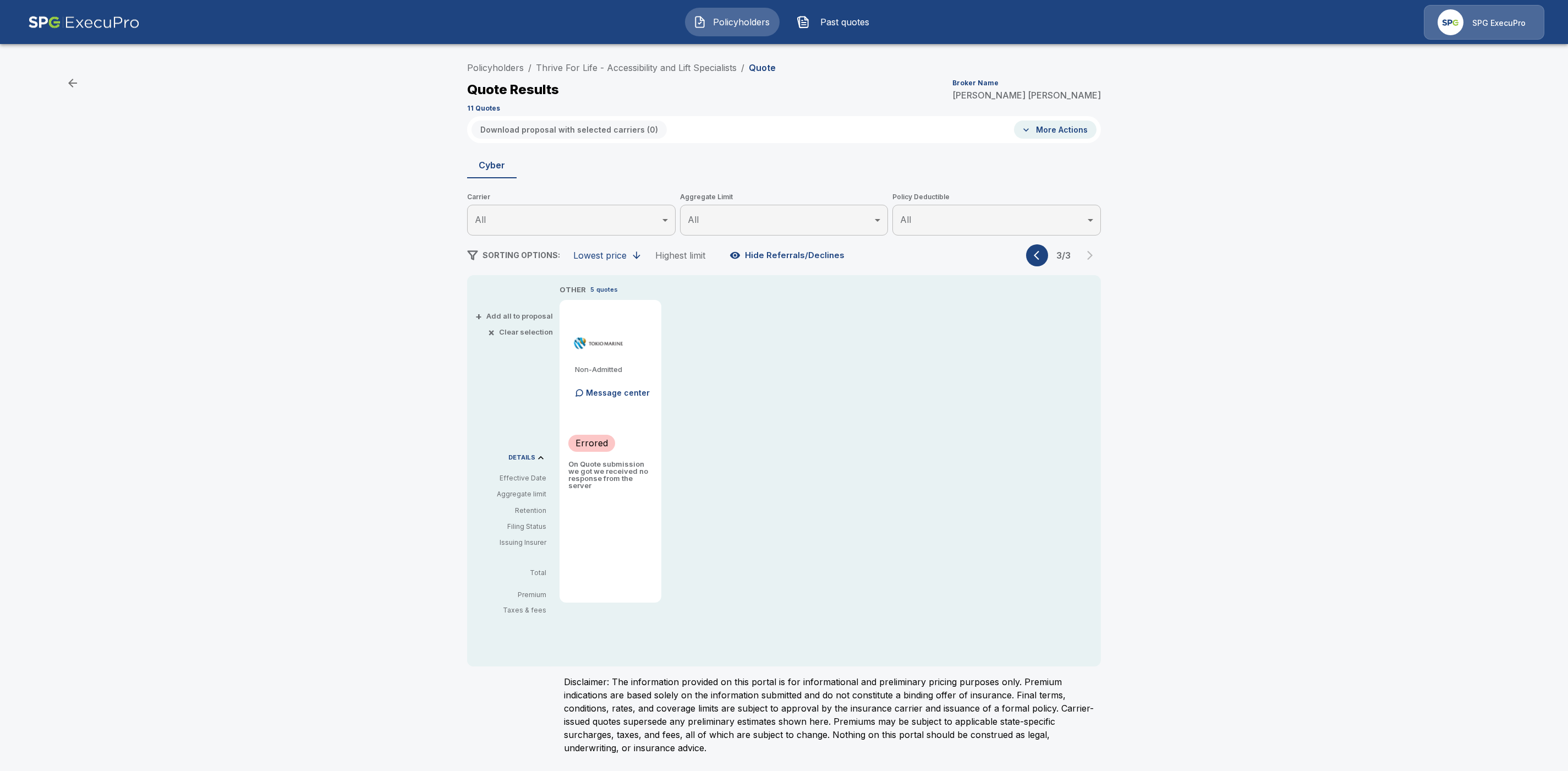
click at [1276, 403] on div "Policyholders / Thrive For Life - Accessibility and Lift Specialists / Quote Qu…" at bounding box center [784, 410] width 1568 height 716
click at [1040, 256] on icon "button" at bounding box center [1039, 255] width 11 height 11
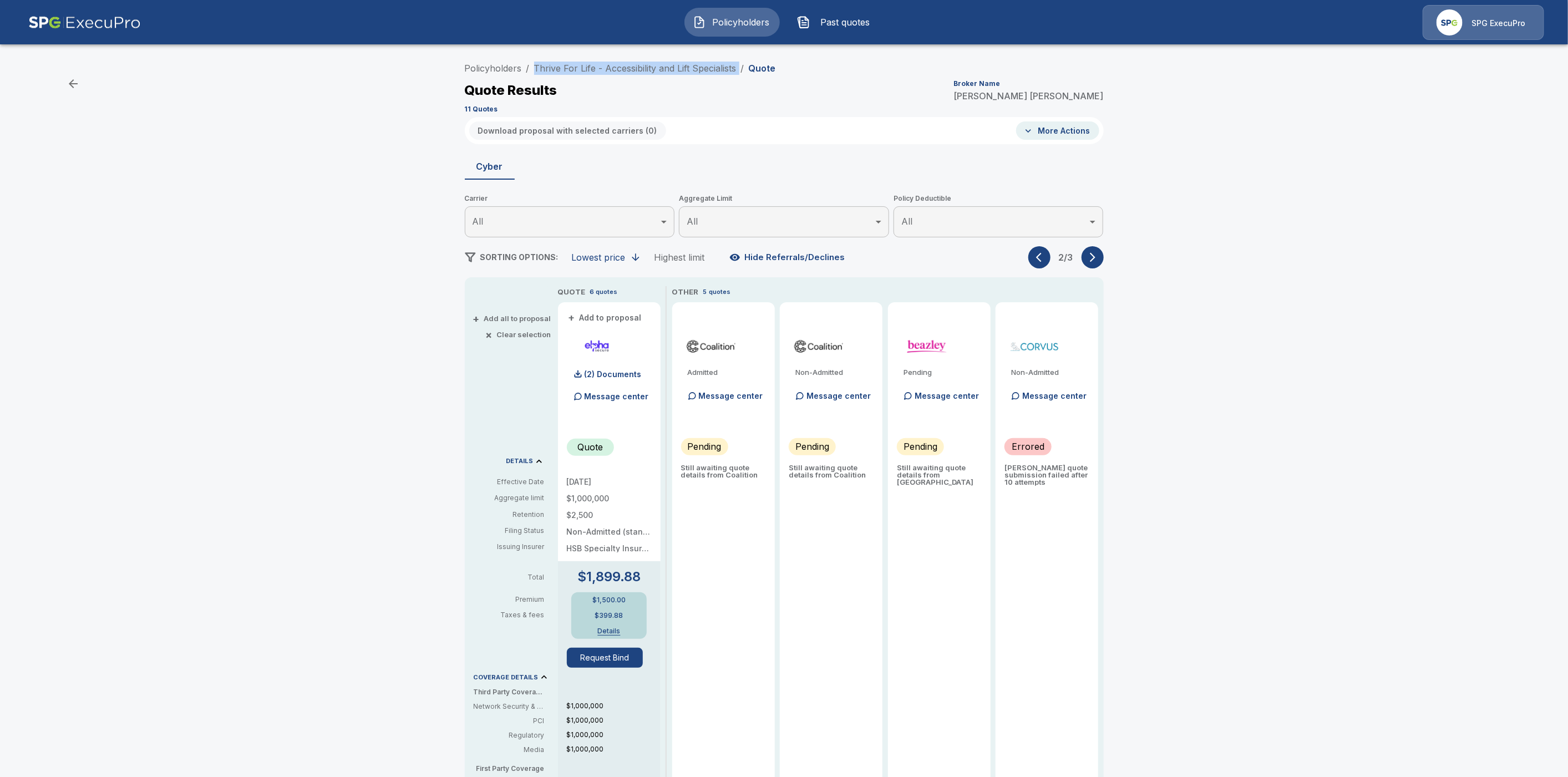
drag, startPoint x: 746, startPoint y: 67, endPoint x: 555, endPoint y: 55, distance: 191.4
click at [555, 55] on div "Policyholders / Thrive For Life - Accessibility and Lift Specialists / Quote Qu…" at bounding box center [784, 590] width 1568 height 1075
copy ol "Thrive For Life - Accessibility and Lift Specialists /"
click at [1234, 407] on div "Policyholders / Thrive For Life - Accessibility and Lift Specialists / Quote Qu…" at bounding box center [784, 590] width 1568 height 1075
click at [1047, 259] on icon "button" at bounding box center [1041, 257] width 11 height 11
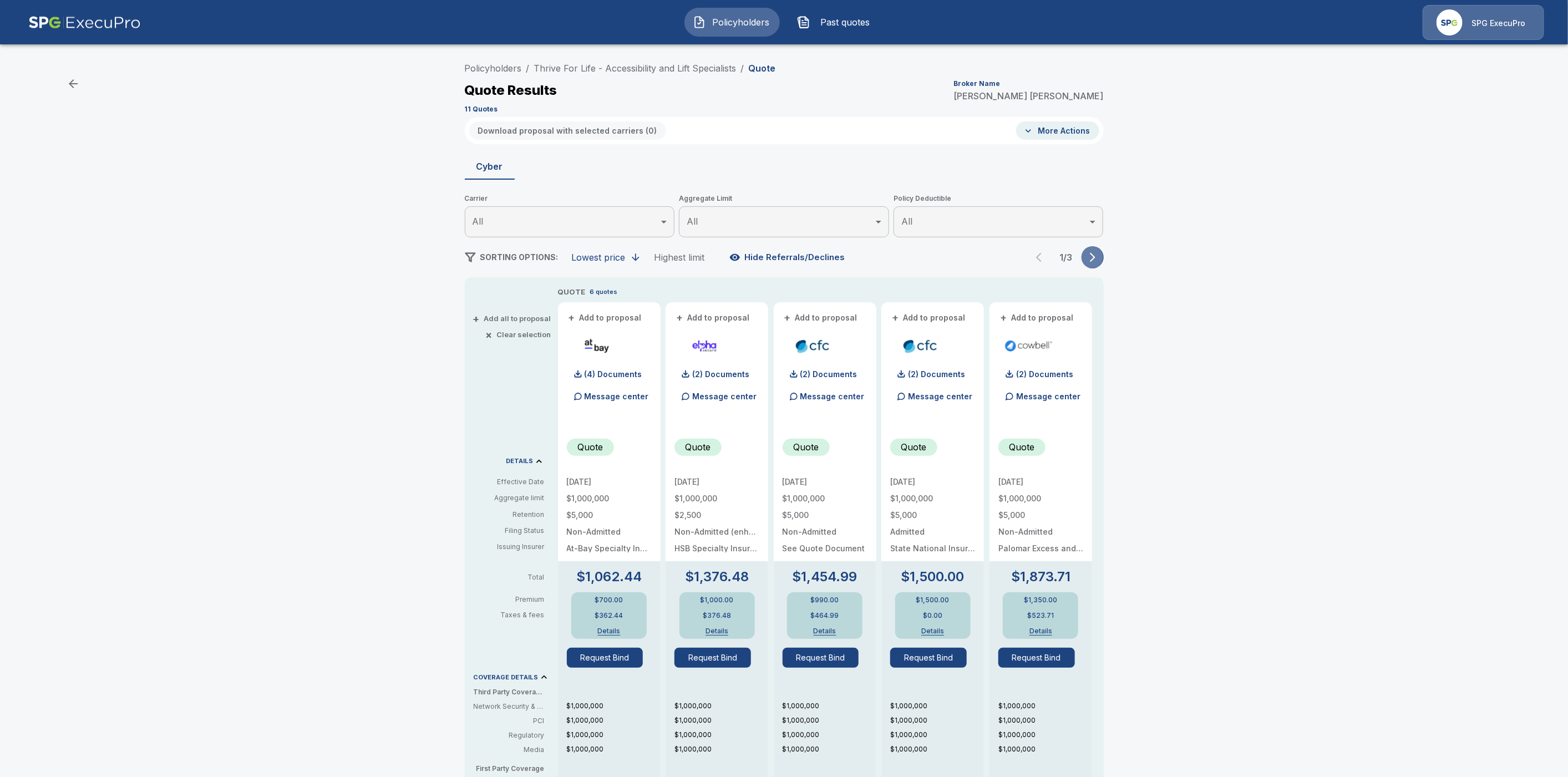
click at [1104, 253] on button "button" at bounding box center [1093, 257] width 22 height 22
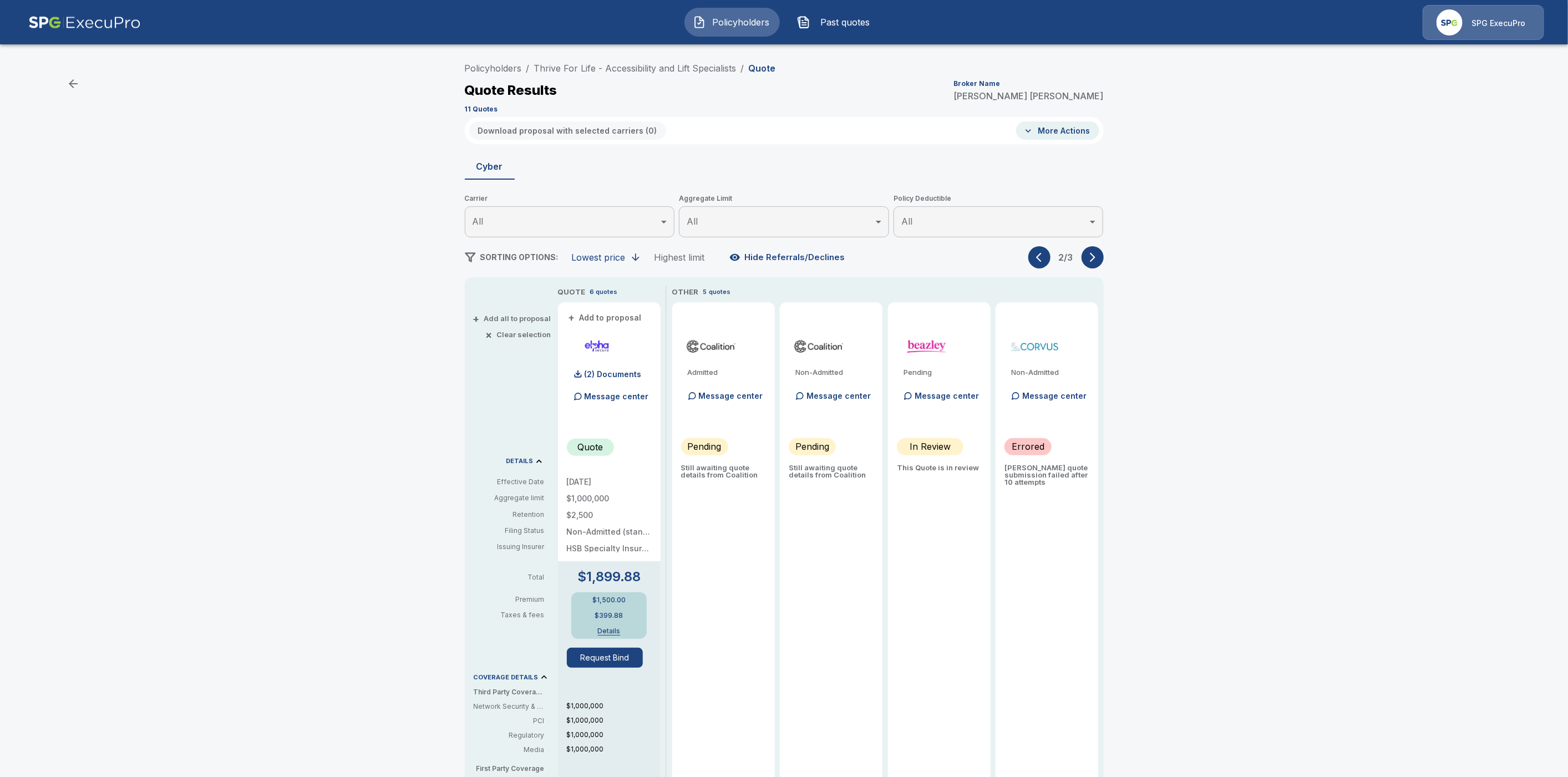
click at [1047, 257] on icon "button" at bounding box center [1041, 257] width 11 height 11
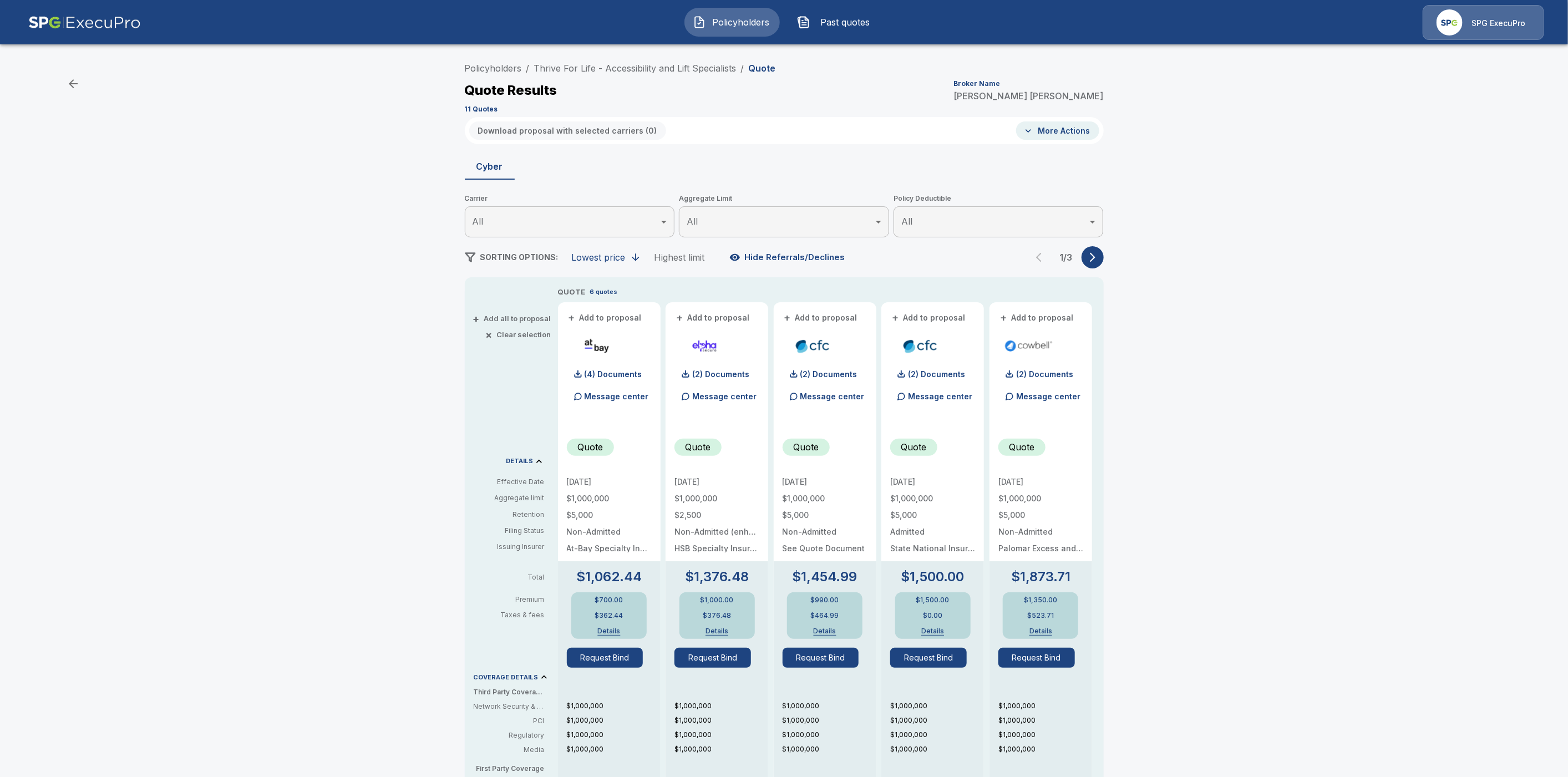
click at [1244, 305] on div "Policyholders / Thrive For Life - Accessibility and Lift Specialists / Quote Qu…" at bounding box center [784, 590] width 1568 height 1075
click at [701, 71] on link "Thrive For Life - Accessibility and Lift Specialists" at bounding box center [635, 68] width 203 height 11
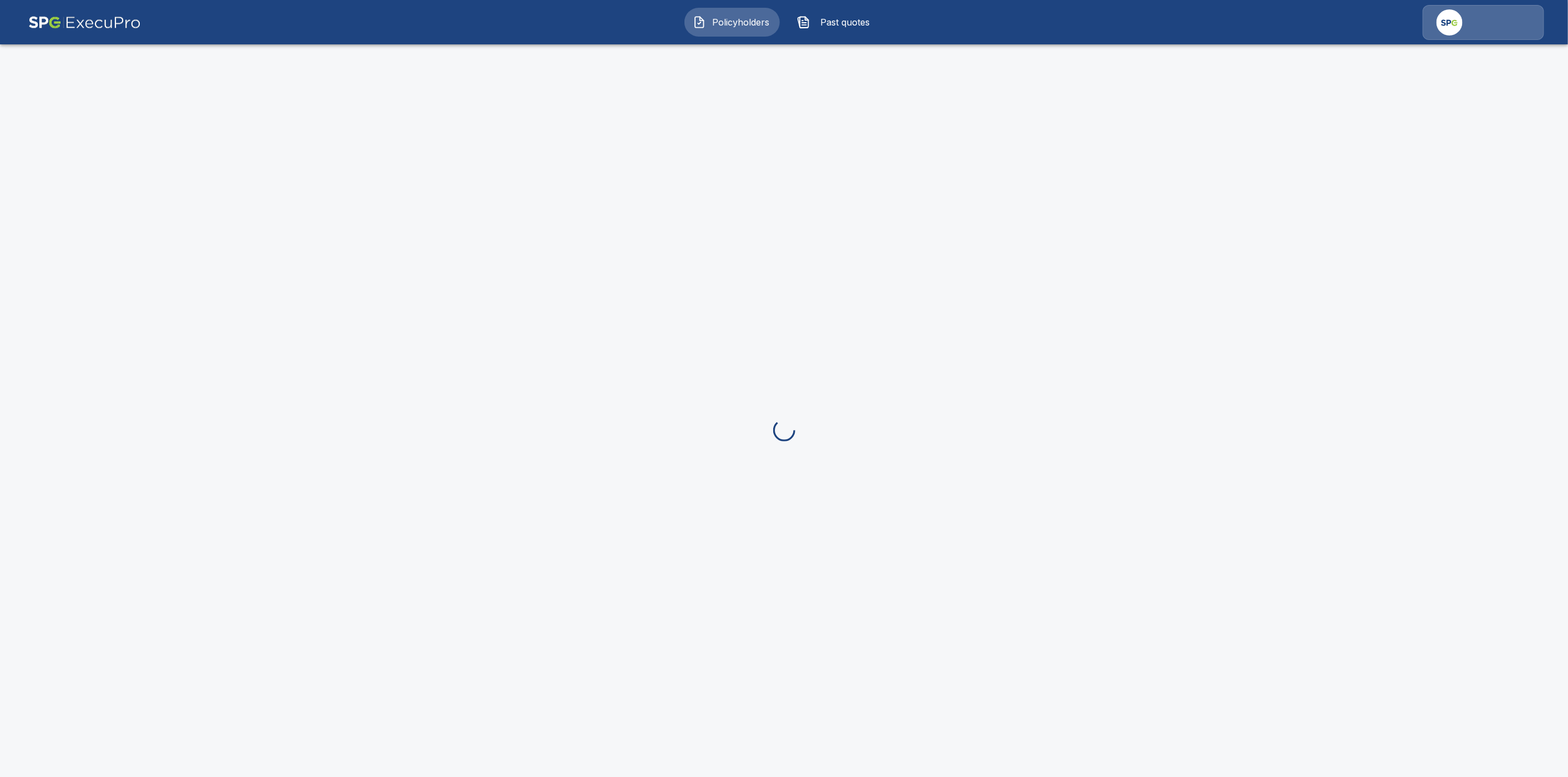
click at [737, 23] on span "Policyholders" at bounding box center [741, 22] width 61 height 14
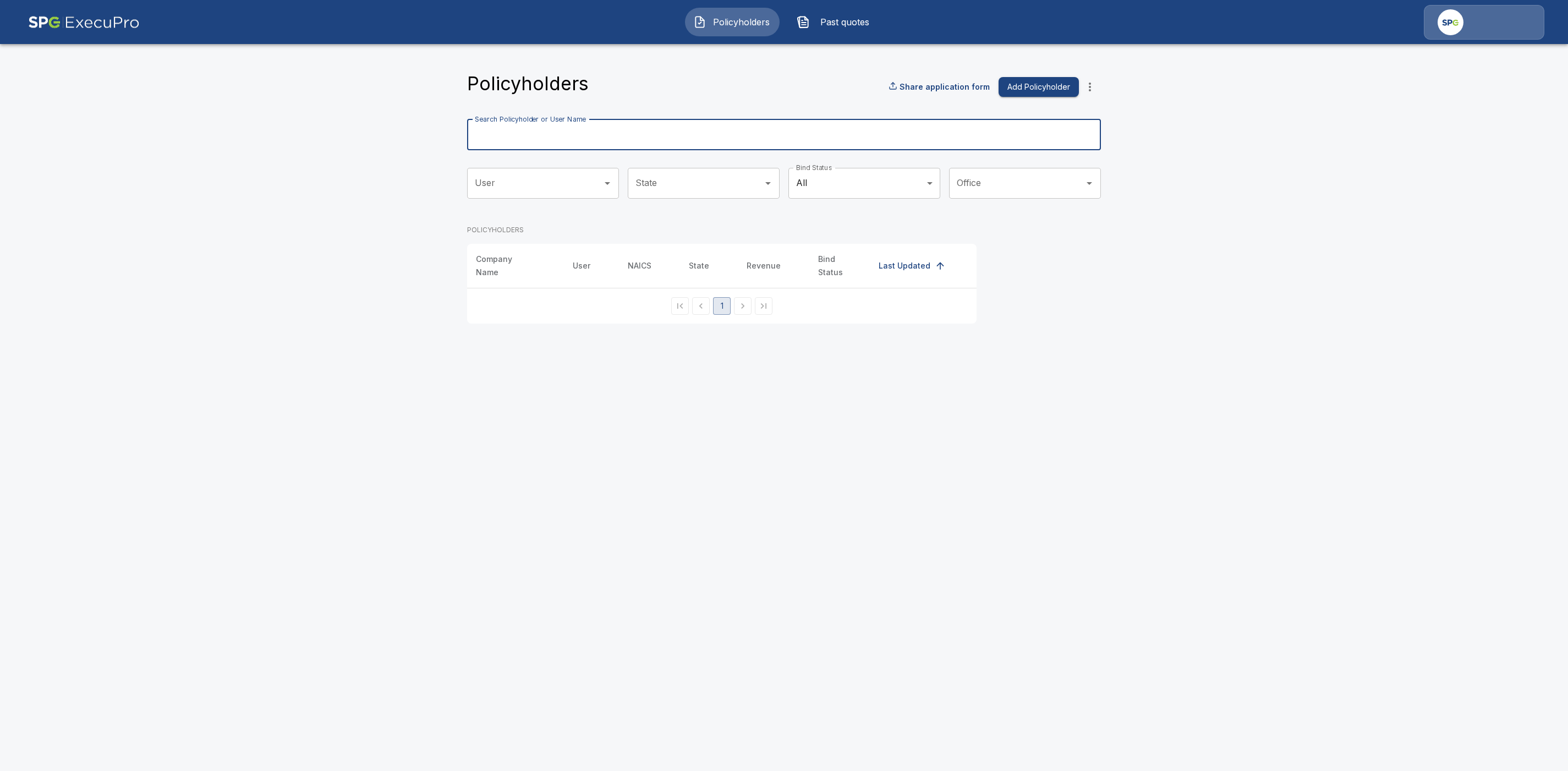
click at [533, 129] on input "Search Policyholder or User Name" at bounding box center [777, 135] width 621 height 31
type input "******"
drag, startPoint x: 193, startPoint y: 183, endPoint x: 154, endPoint y: 82, distance: 108.3
click at [193, 180] on main "Policyholders Share application form Add Policyholder Search Policyholder or Us…" at bounding box center [784, 168] width 1568 height 337
click at [581, 143] on input "******" at bounding box center [770, 135] width 607 height 31
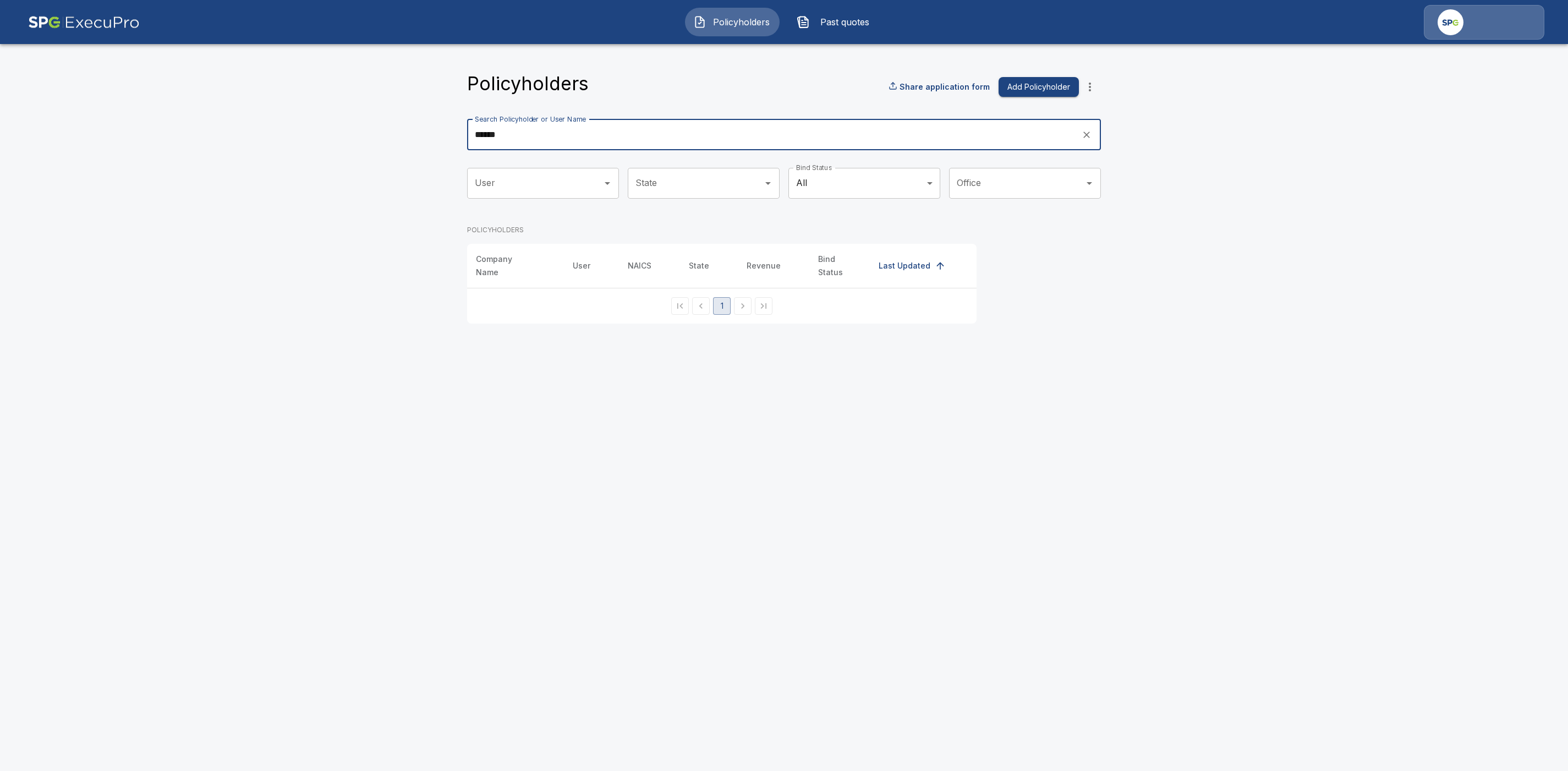
type input "**********"
click at [1087, 143] on div "**********" at bounding box center [783, 135] width 634 height 31
click at [1090, 135] on icon "clear search" at bounding box center [1087, 135] width 11 height 11
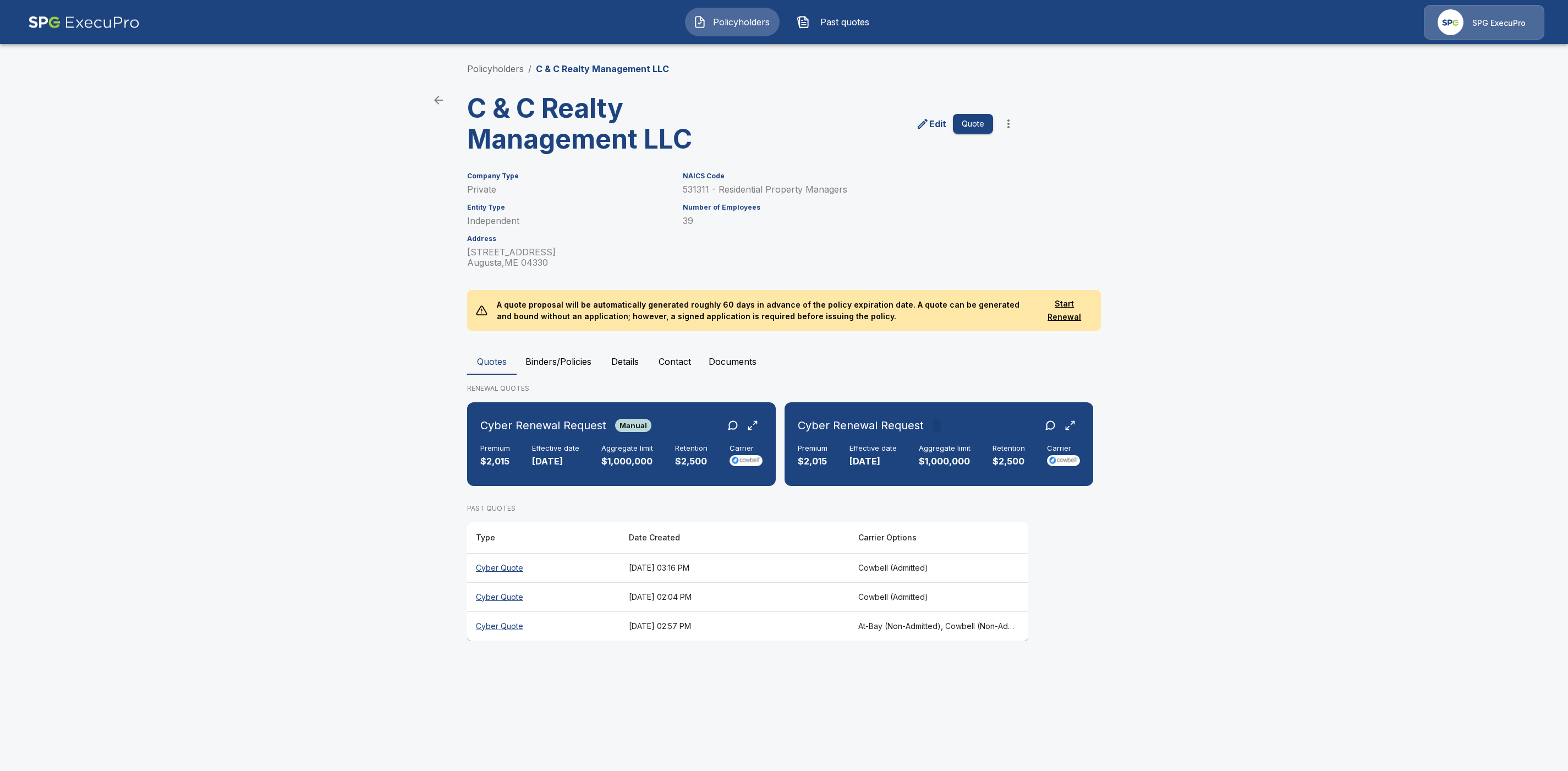
drag, startPoint x: 707, startPoint y: 41, endPoint x: 711, endPoint y: 32, distance: 9.8
click at [707, 41] on header "Policyholders Past quotes SPG ExecuPro" at bounding box center [784, 22] width 1568 height 44
click at [712, 27] on span "Policyholders" at bounding box center [741, 22] width 60 height 13
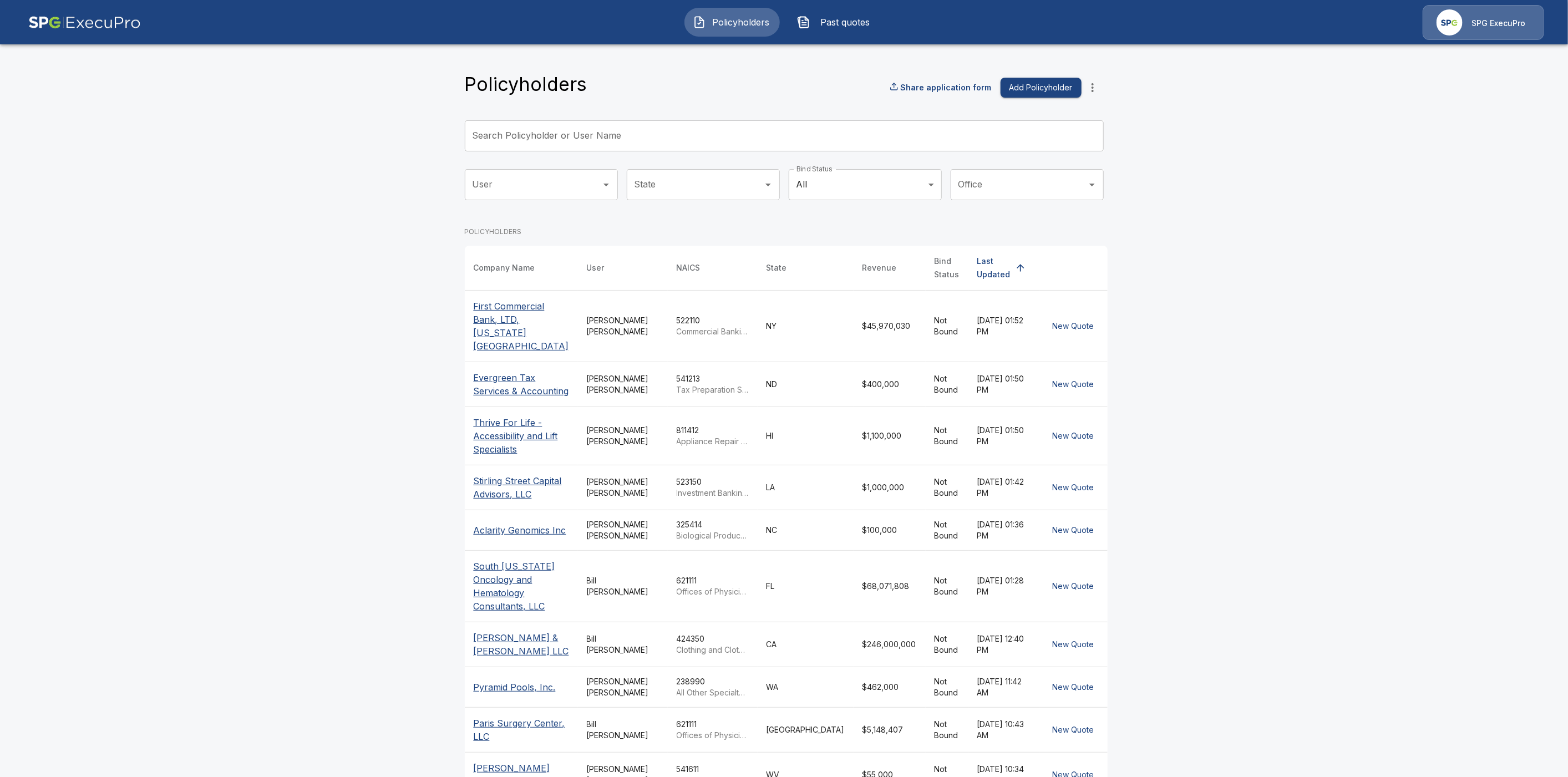
click at [505, 420] on p "Thrive For Life - Accessibility and Lift Specialists" at bounding box center [521, 436] width 95 height 40
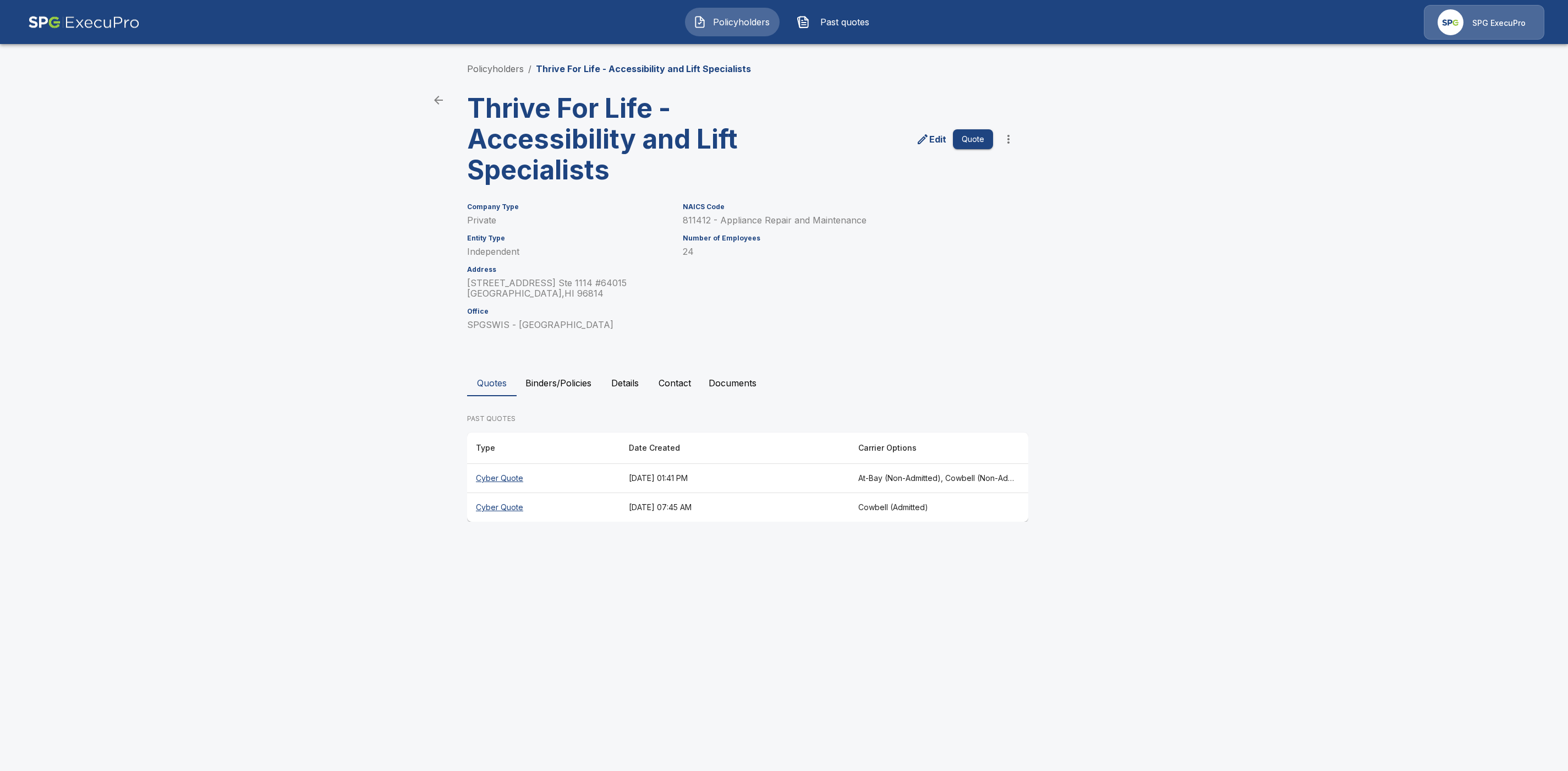
click at [507, 477] on th "Cyber Quote" at bounding box center [543, 479] width 153 height 29
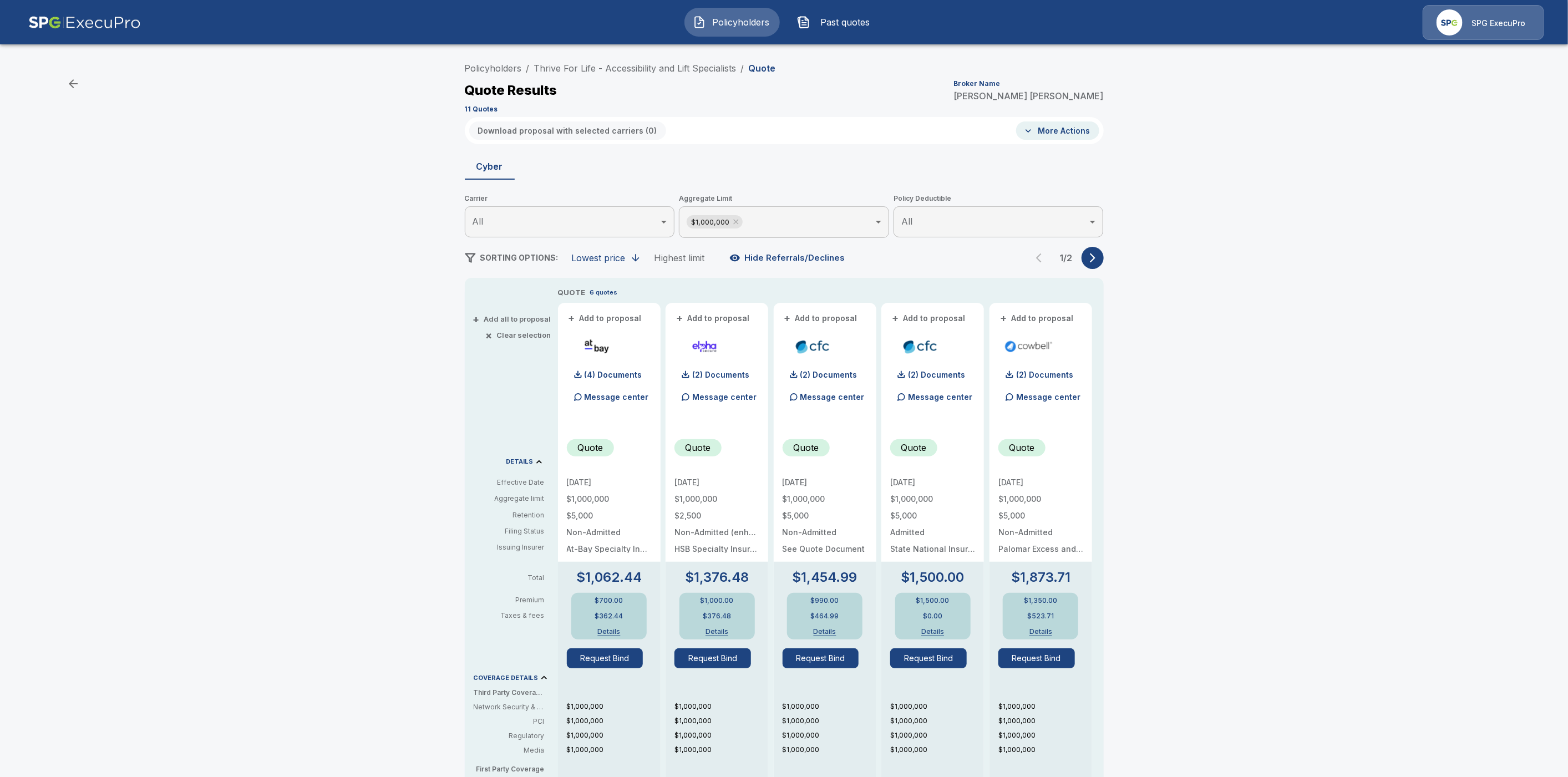
click at [789, 217] on body "Policyholders Past quotes SPG ExecuPro Policyholders / Thrive For Life - Access…" at bounding box center [784, 564] width 1568 height 1128
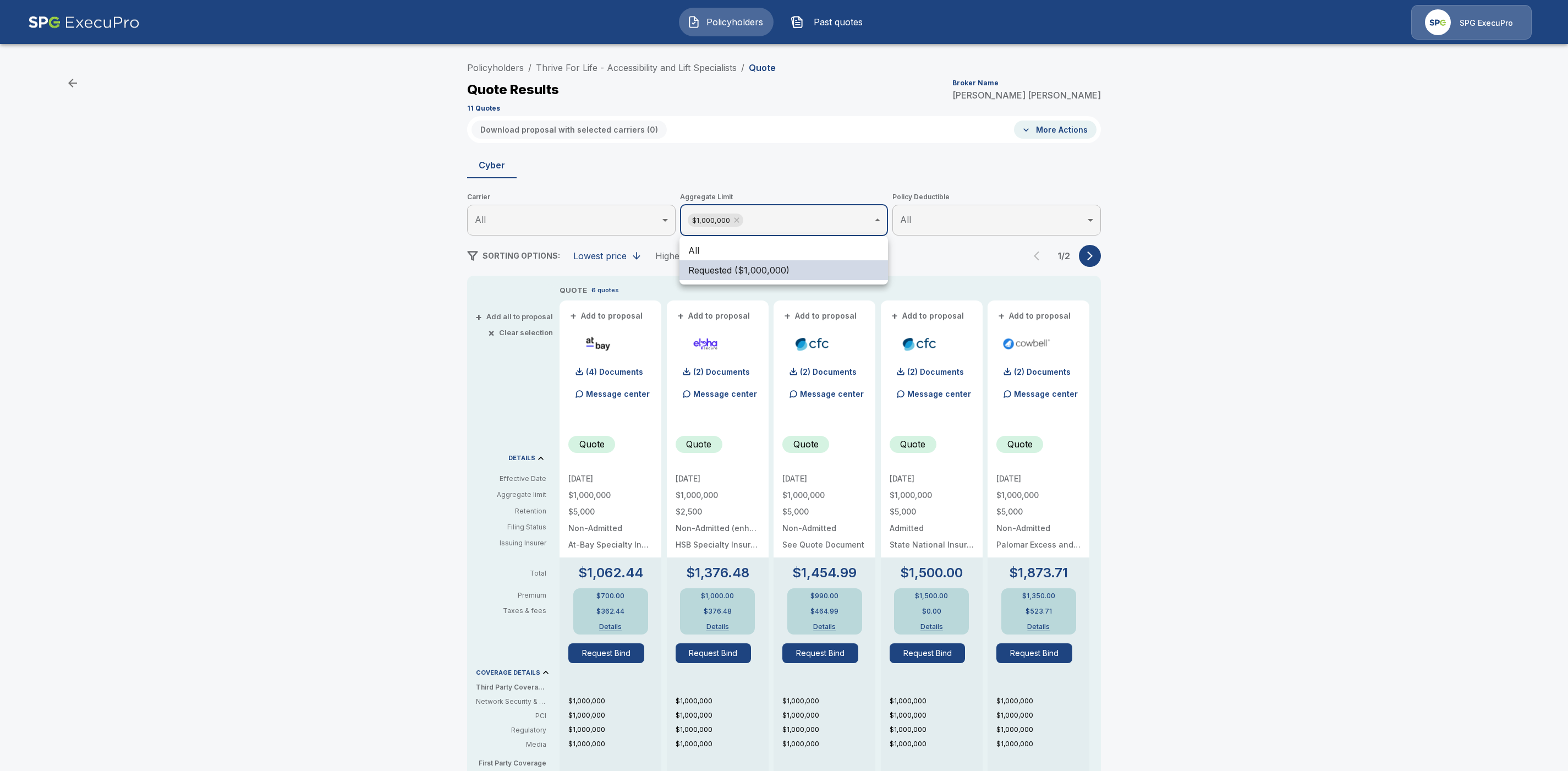
click at [772, 250] on li "All" at bounding box center [783, 250] width 209 height 20
click at [1174, 347] on div at bounding box center [784, 386] width 1568 height 771
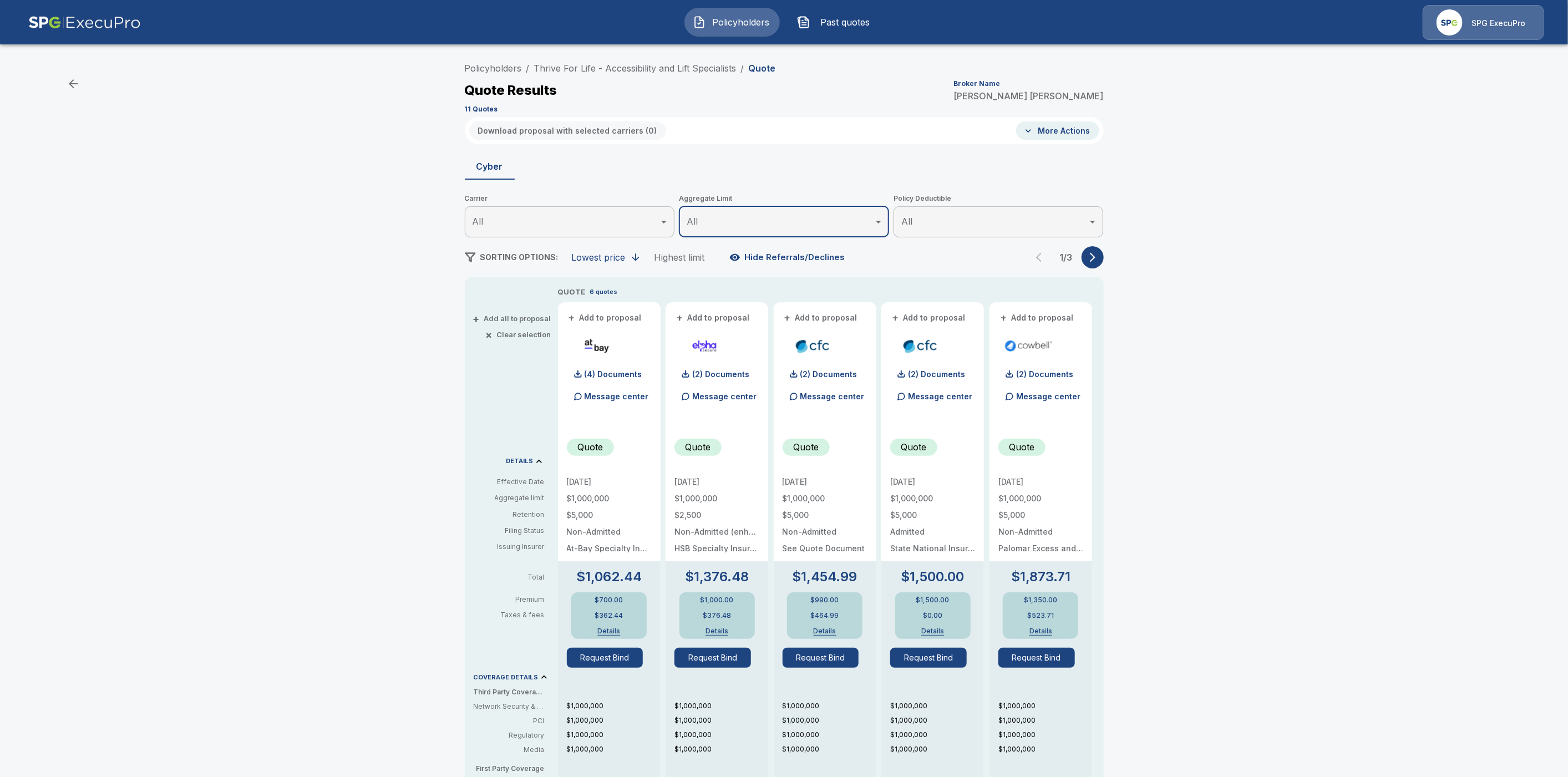
click at [1099, 256] on icon "button" at bounding box center [1093, 257] width 11 height 11
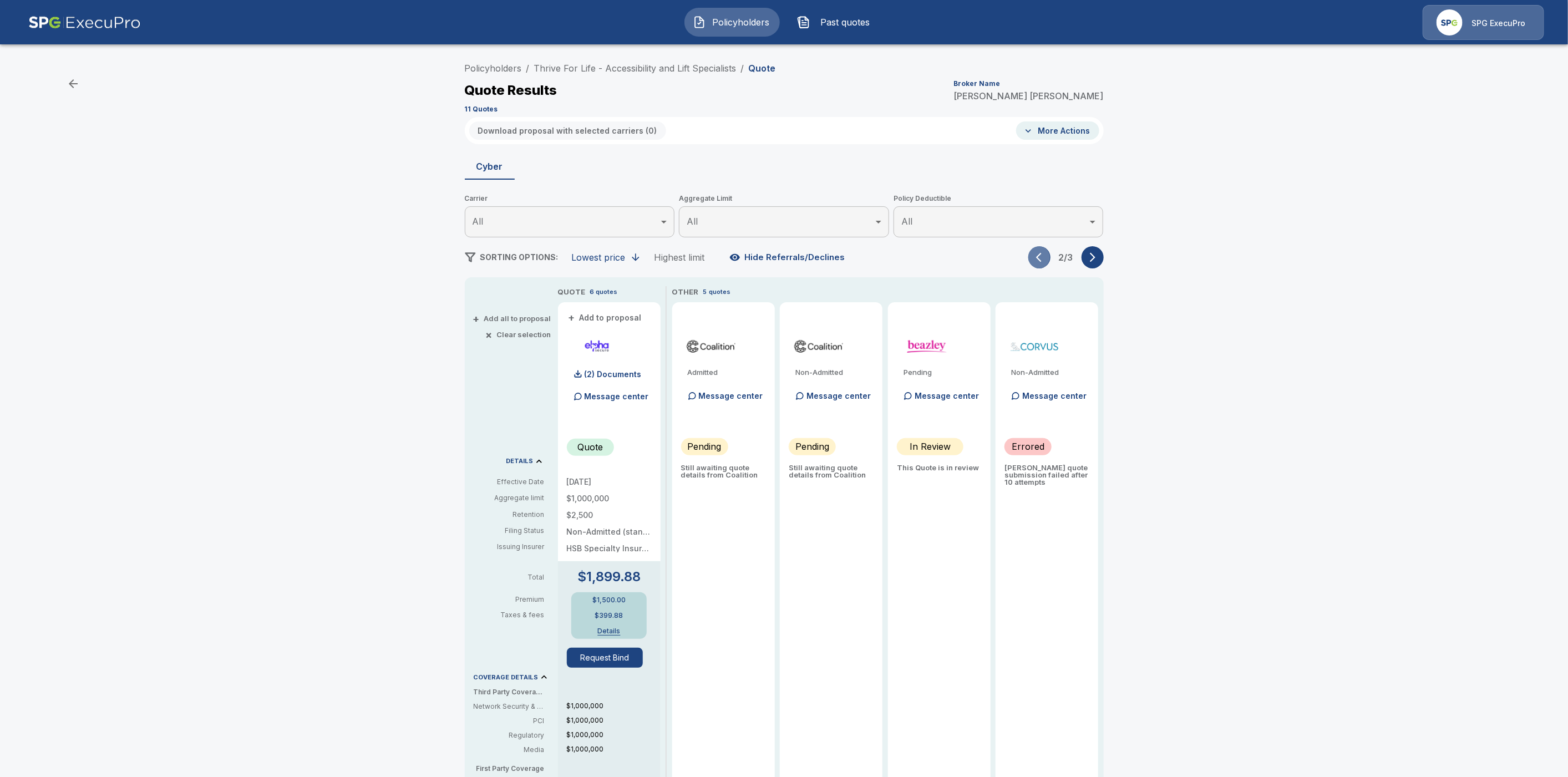
click at [1047, 259] on icon "button" at bounding box center [1041, 257] width 11 height 11
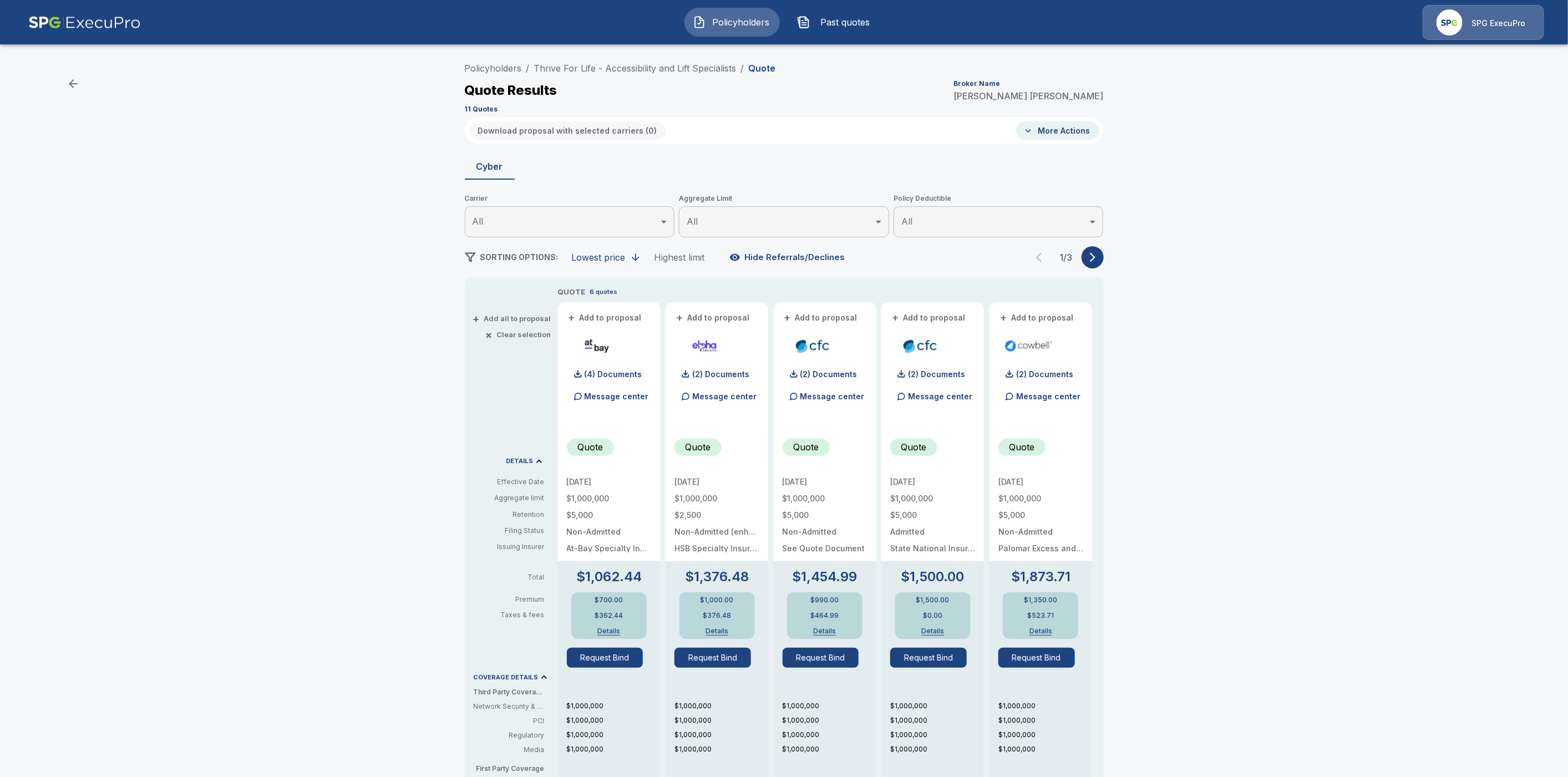
click at [1099, 260] on icon "button" at bounding box center [1093, 257] width 11 height 11
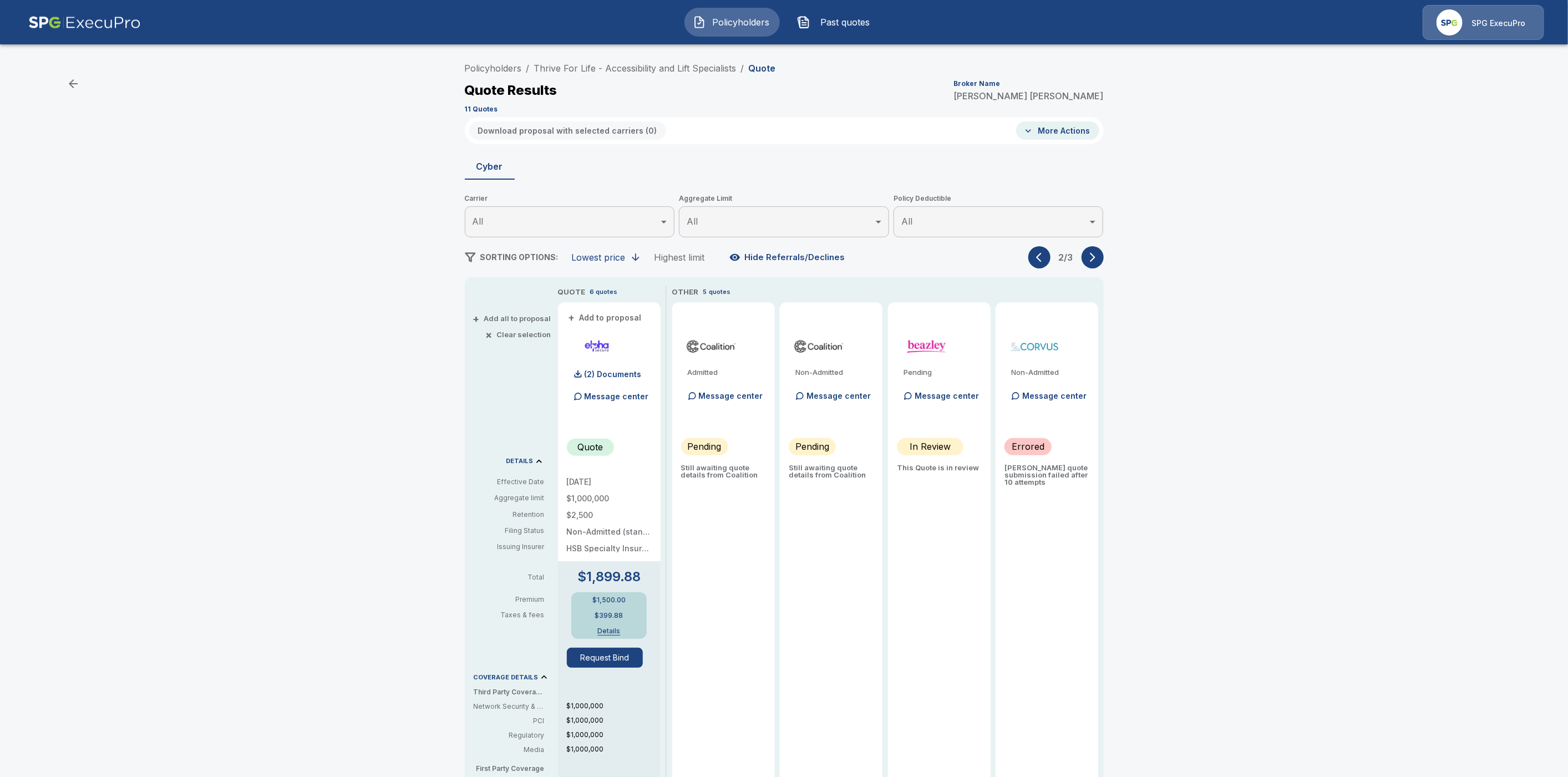
click at [1041, 258] on button "button" at bounding box center [1040, 257] width 22 height 22
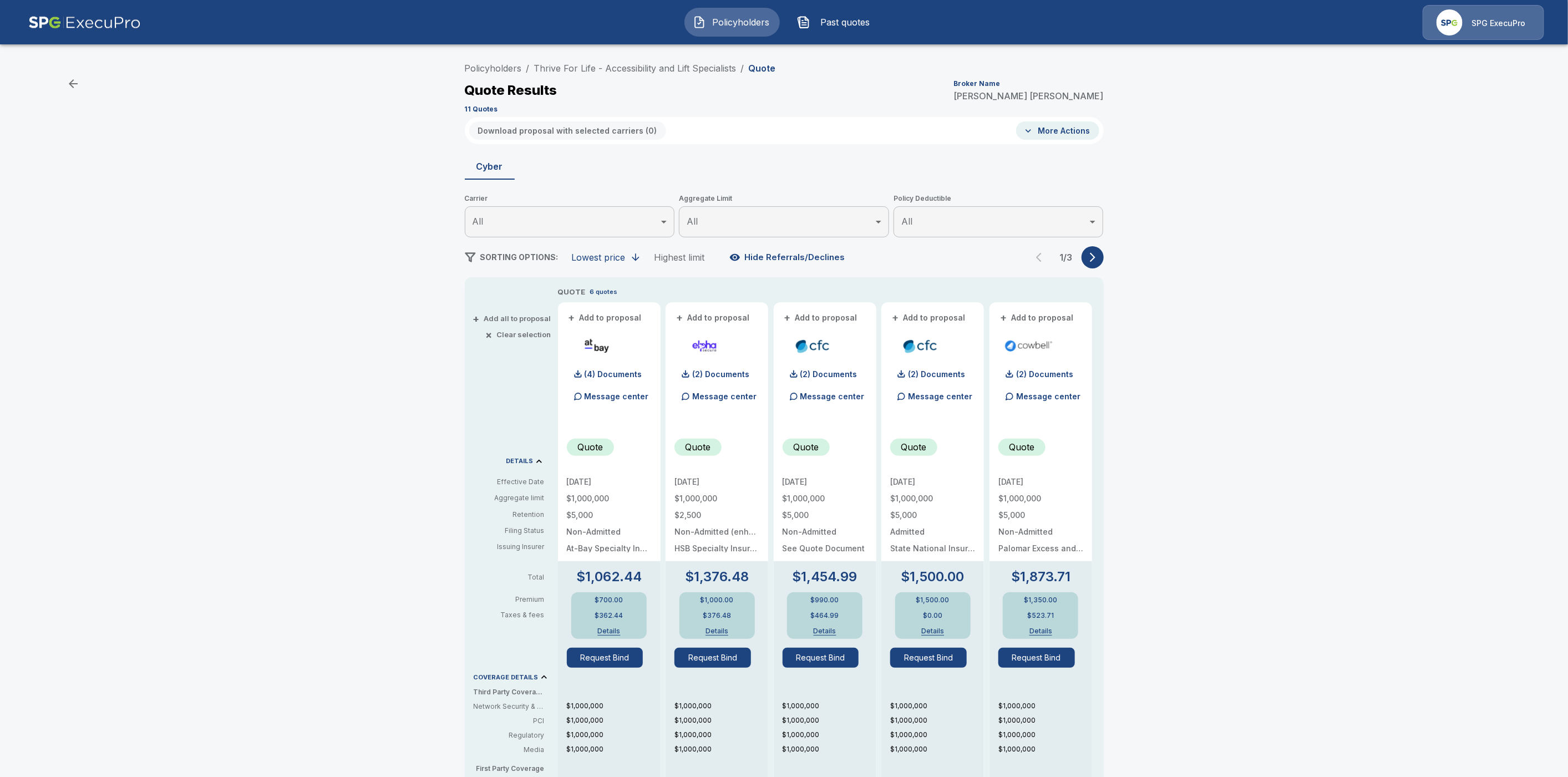
click at [1096, 261] on icon "button" at bounding box center [1093, 257] width 11 height 11
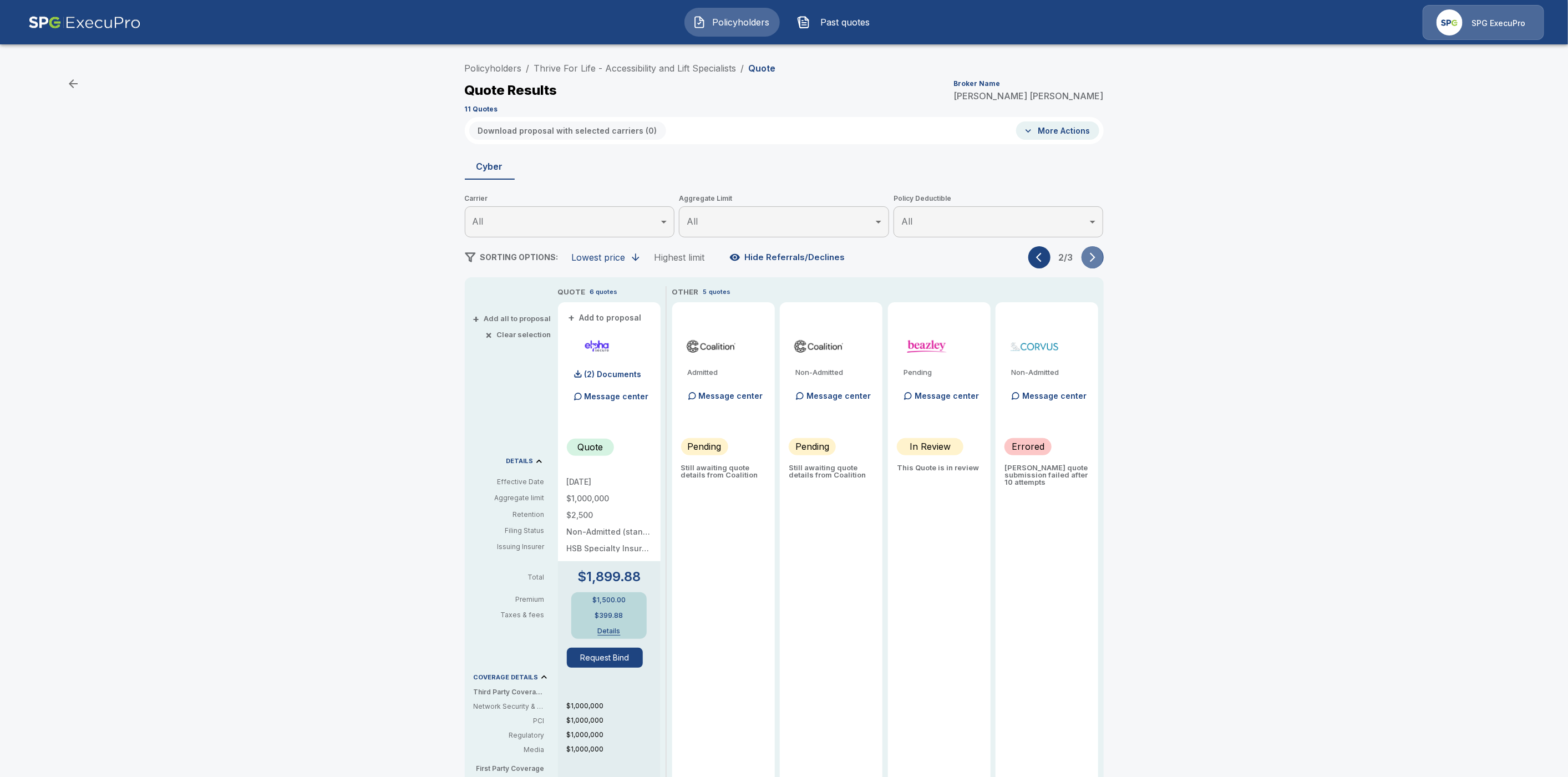
click at [1096, 261] on icon "button" at bounding box center [1093, 257] width 11 height 11
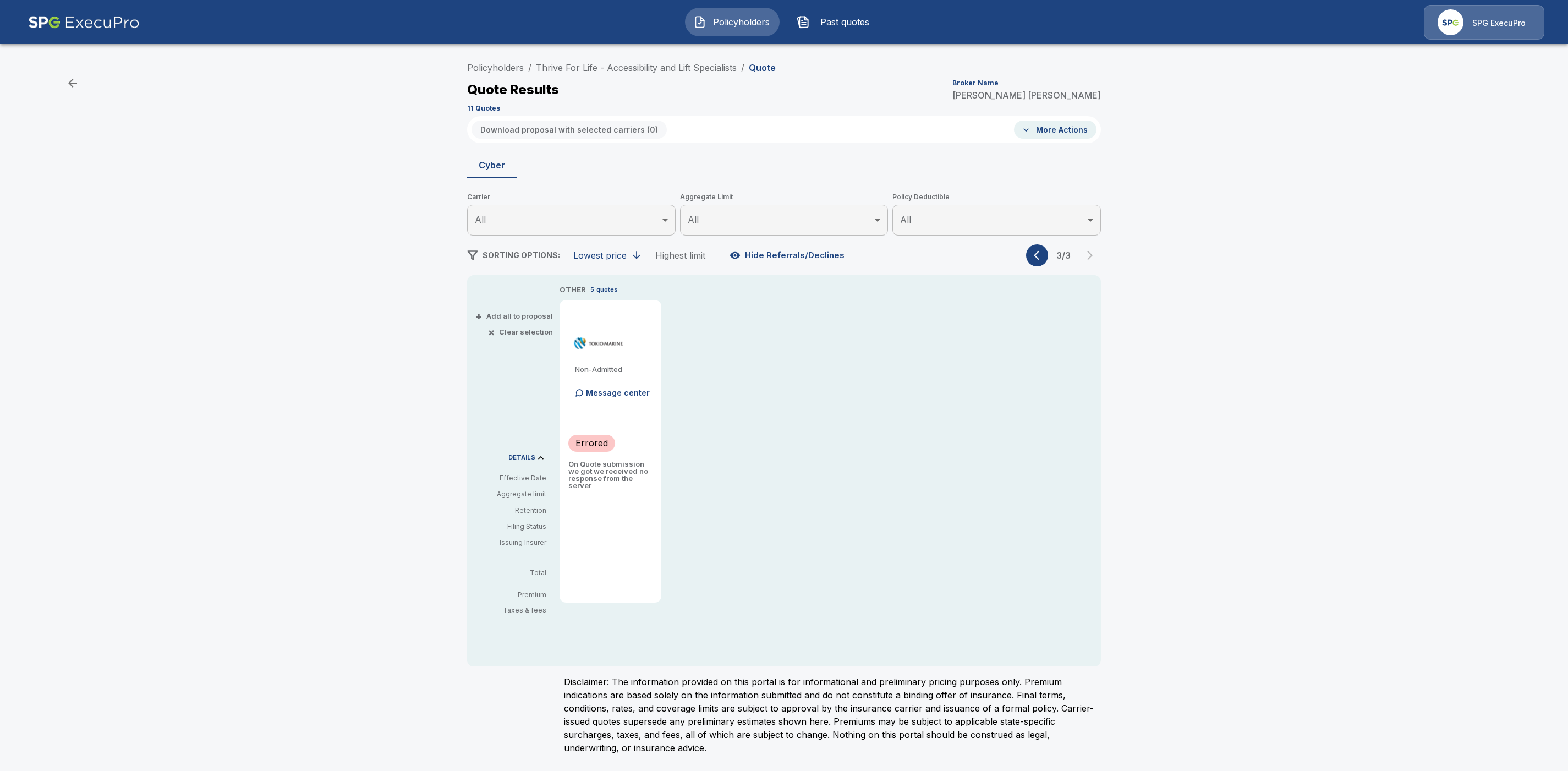
click at [1041, 259] on icon "button" at bounding box center [1039, 255] width 11 height 11
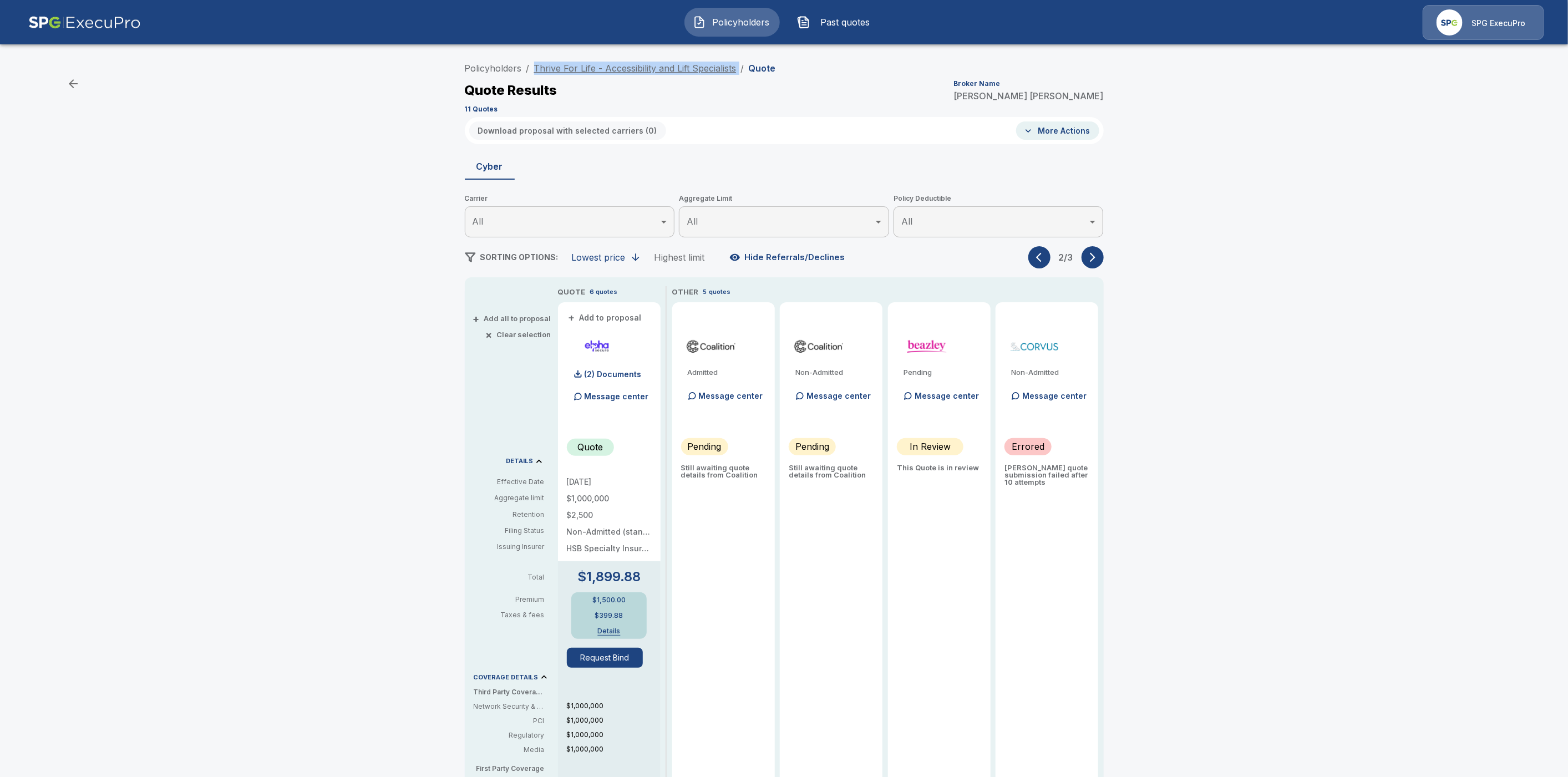
drag, startPoint x: 746, startPoint y: 72, endPoint x: 541, endPoint y: 68, distance: 205.0
click at [541, 68] on ol "Policyholders / Thrive For Life - Accessibility and Lift Specialists / Quote" at bounding box center [620, 68] width 311 height 14
copy ol "Thrive For Life - Accessibility and Lift Specialists /"
click at [1045, 263] on button "button" at bounding box center [1040, 257] width 22 height 22
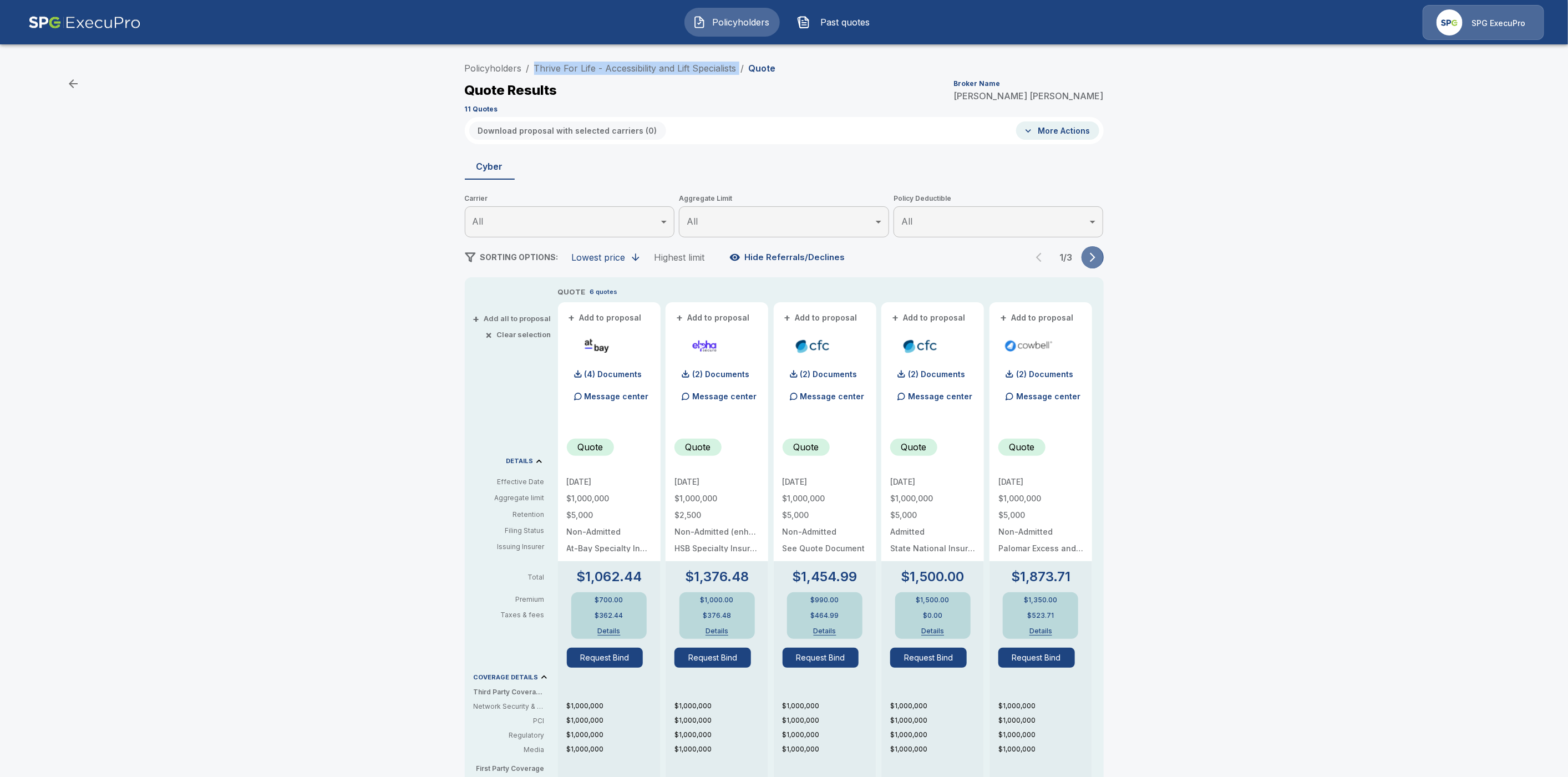
click at [1094, 255] on icon "button" at bounding box center [1093, 257] width 11 height 11
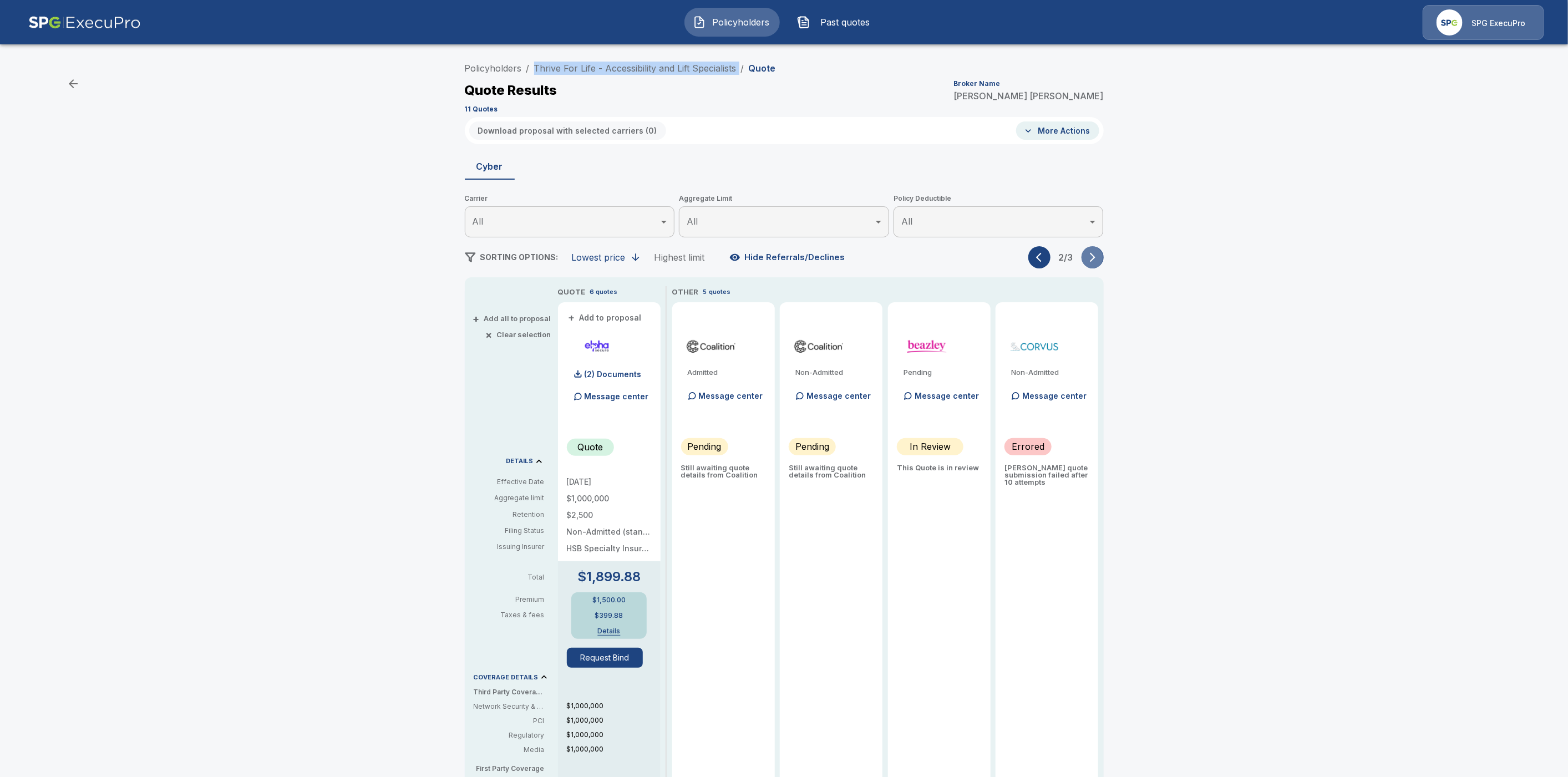
click at [1104, 257] on button "button" at bounding box center [1093, 257] width 22 height 22
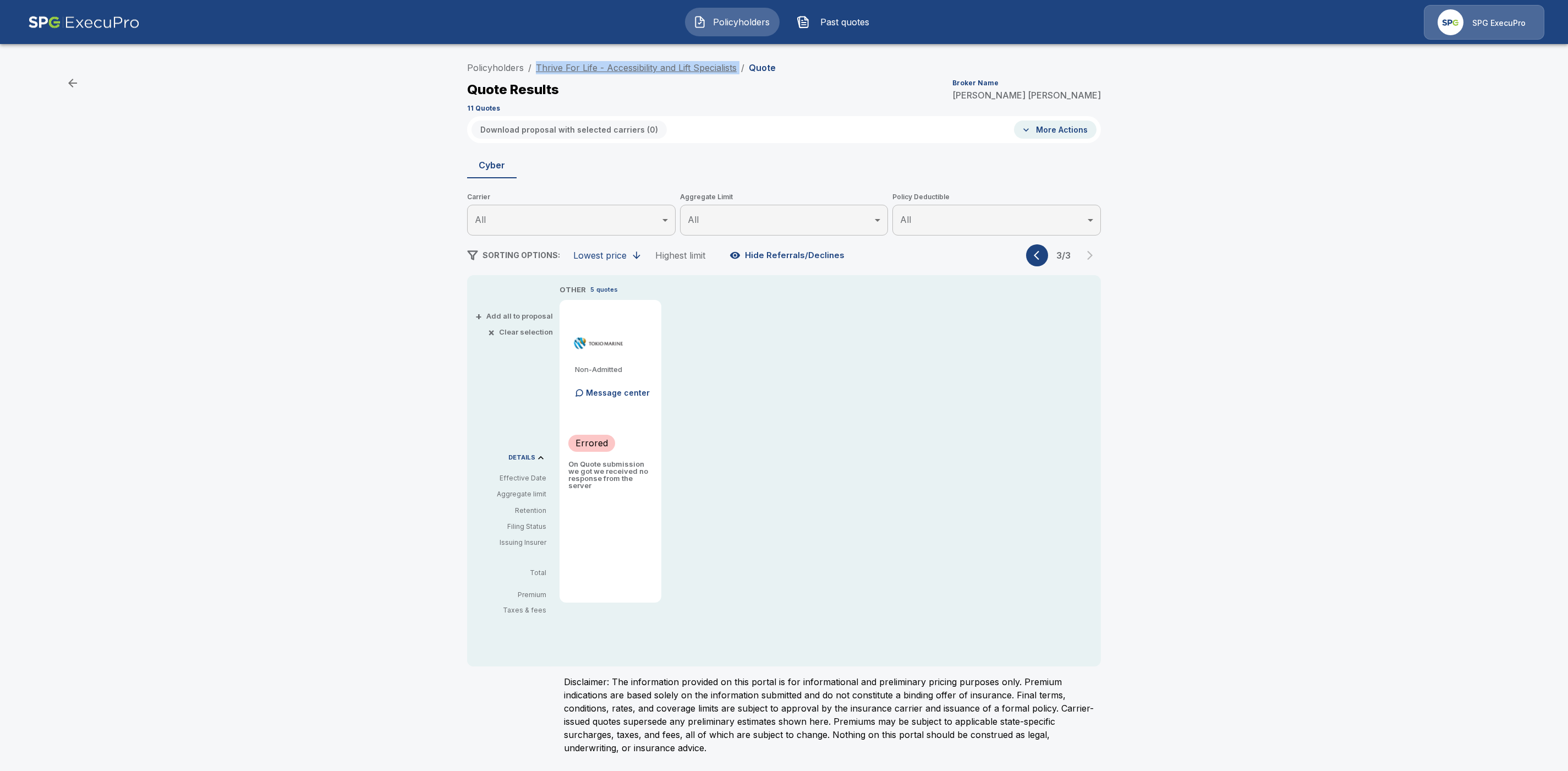
click at [642, 69] on link "Thrive For Life - Accessibility and Lift Specialists" at bounding box center [636, 68] width 201 height 11
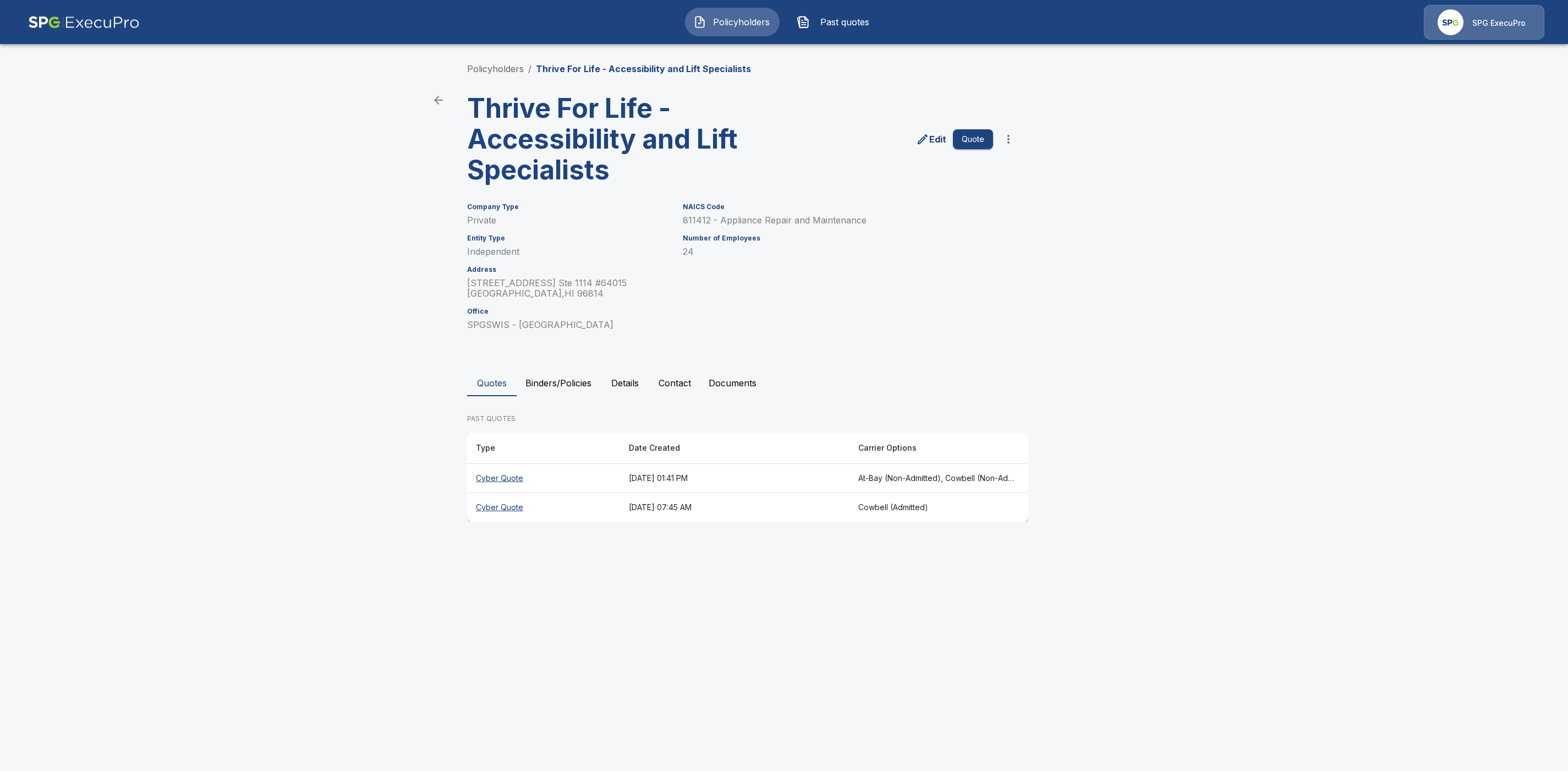
click at [620, 380] on button "Details" at bounding box center [625, 382] width 49 height 26
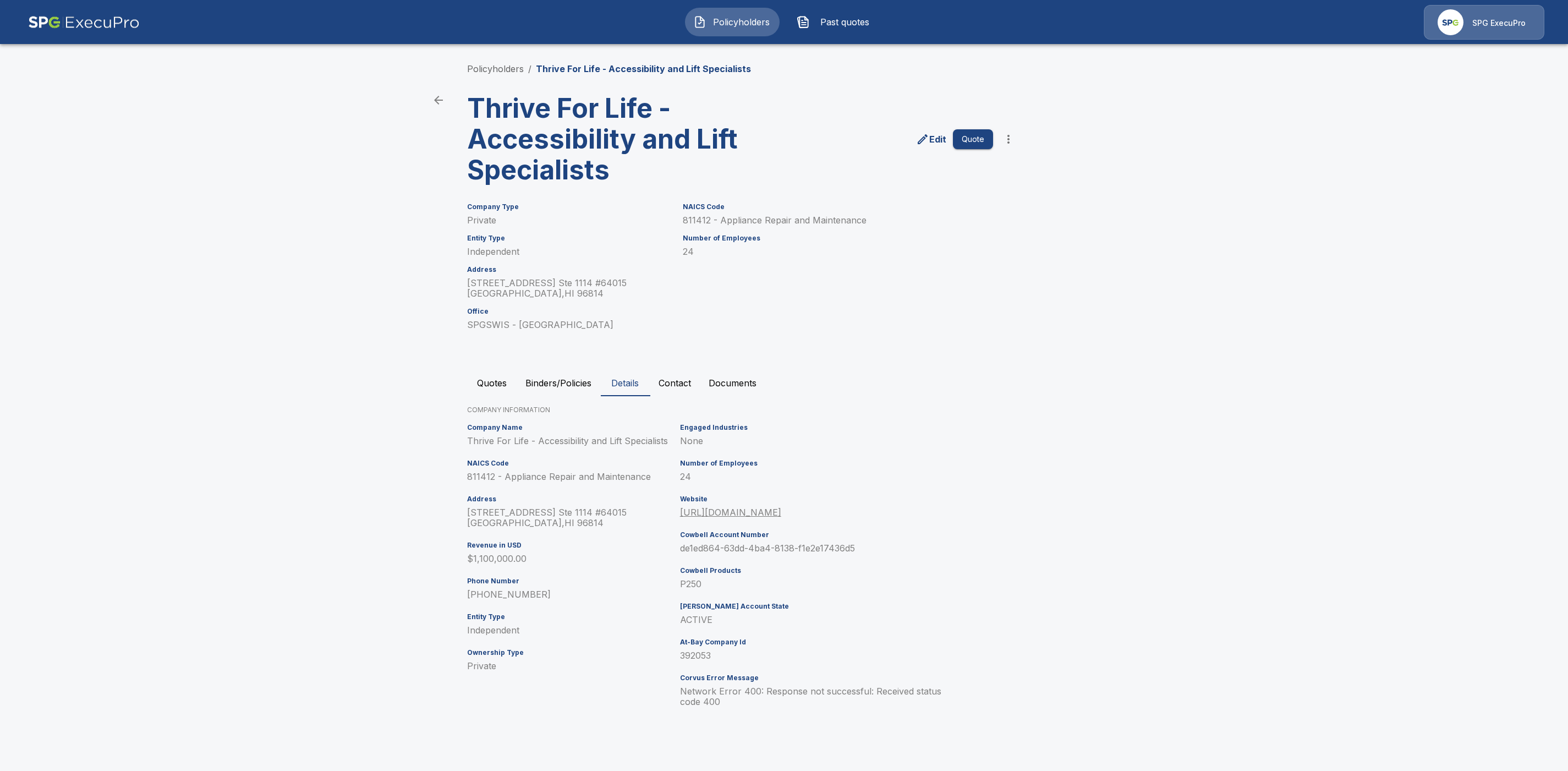
click at [486, 382] on button "Quotes" at bounding box center [491, 382] width 49 height 26
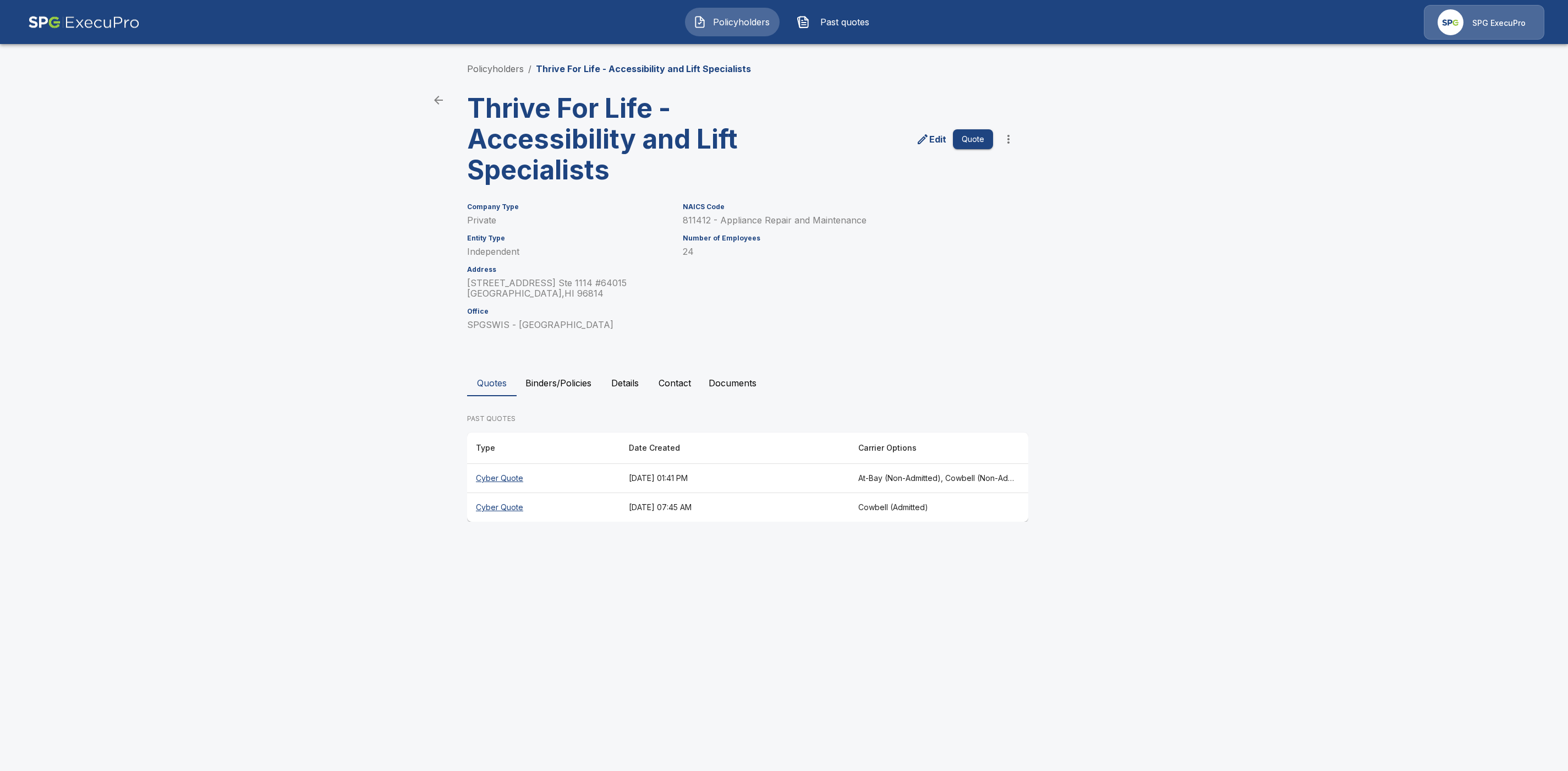
click at [649, 477] on th "August 21, 2025 at 01:41 PM" at bounding box center [735, 479] width 229 height 29
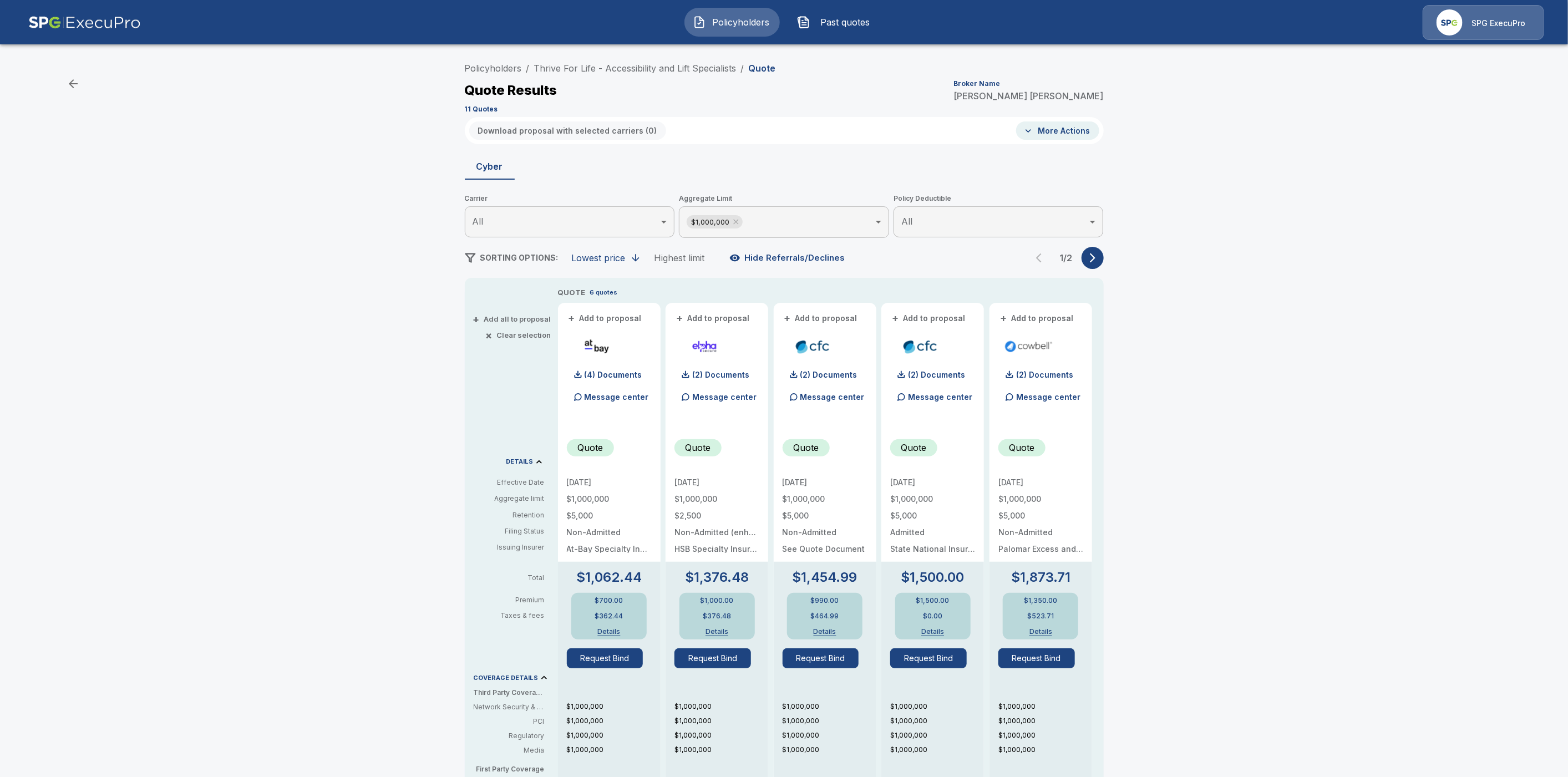
click at [1097, 258] on icon "button" at bounding box center [1093, 258] width 11 height 11
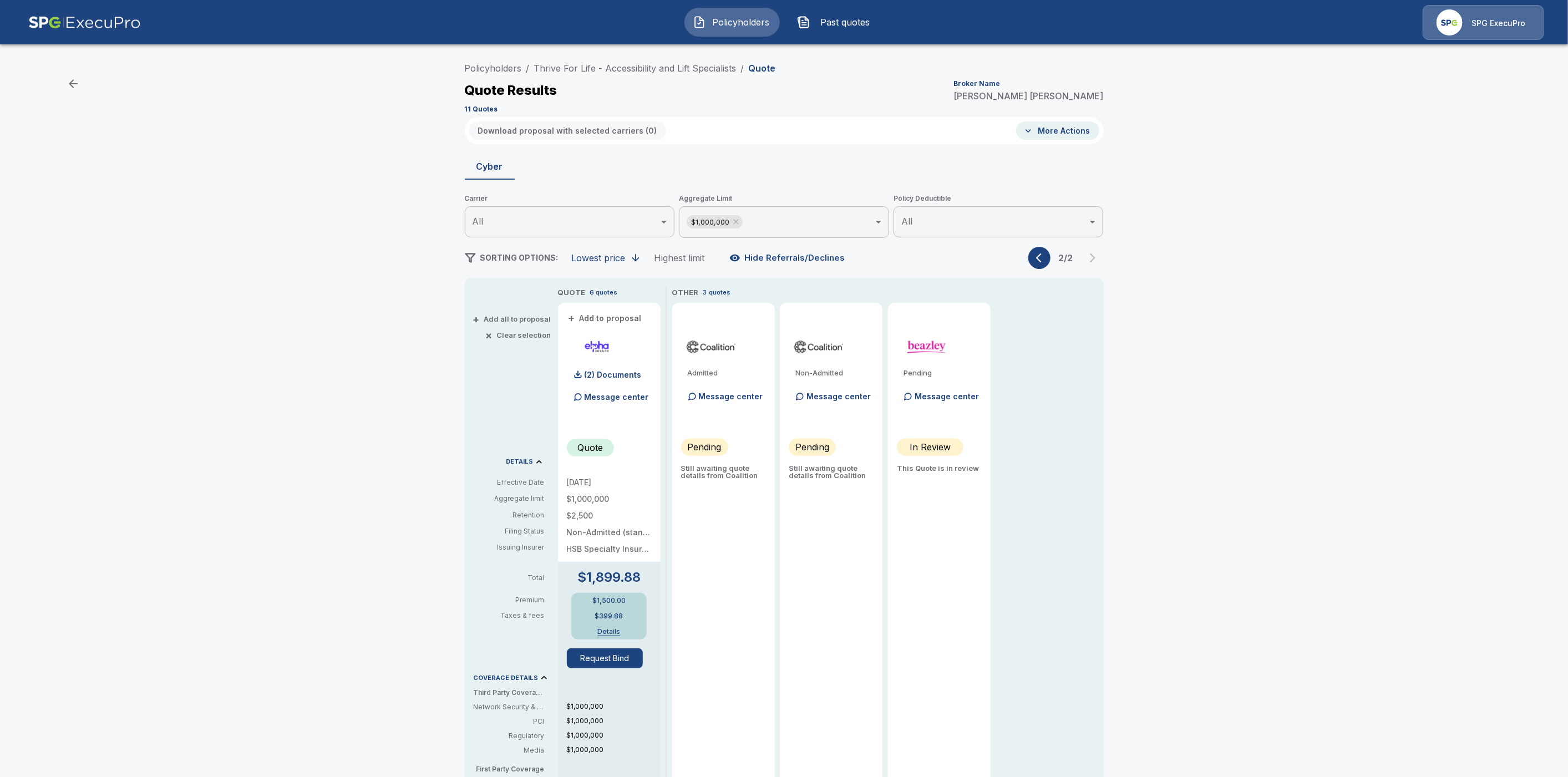
click at [832, 228] on body "Policyholders Past quotes SPG ExecuPro Policyholders / Thrive For Life - Access…" at bounding box center [784, 564] width 1568 height 1128
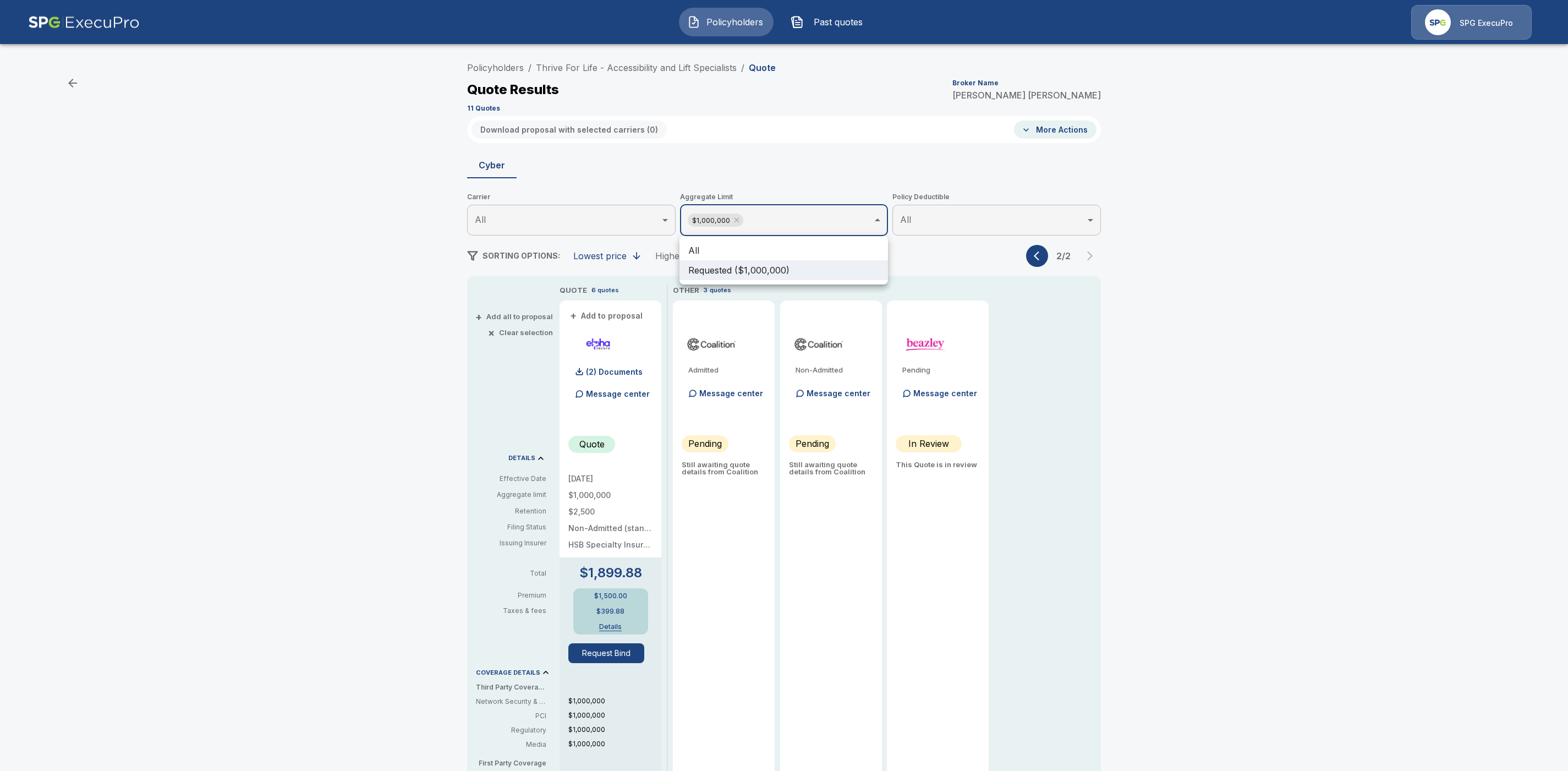
click at [732, 255] on li "All" at bounding box center [783, 250] width 209 height 20
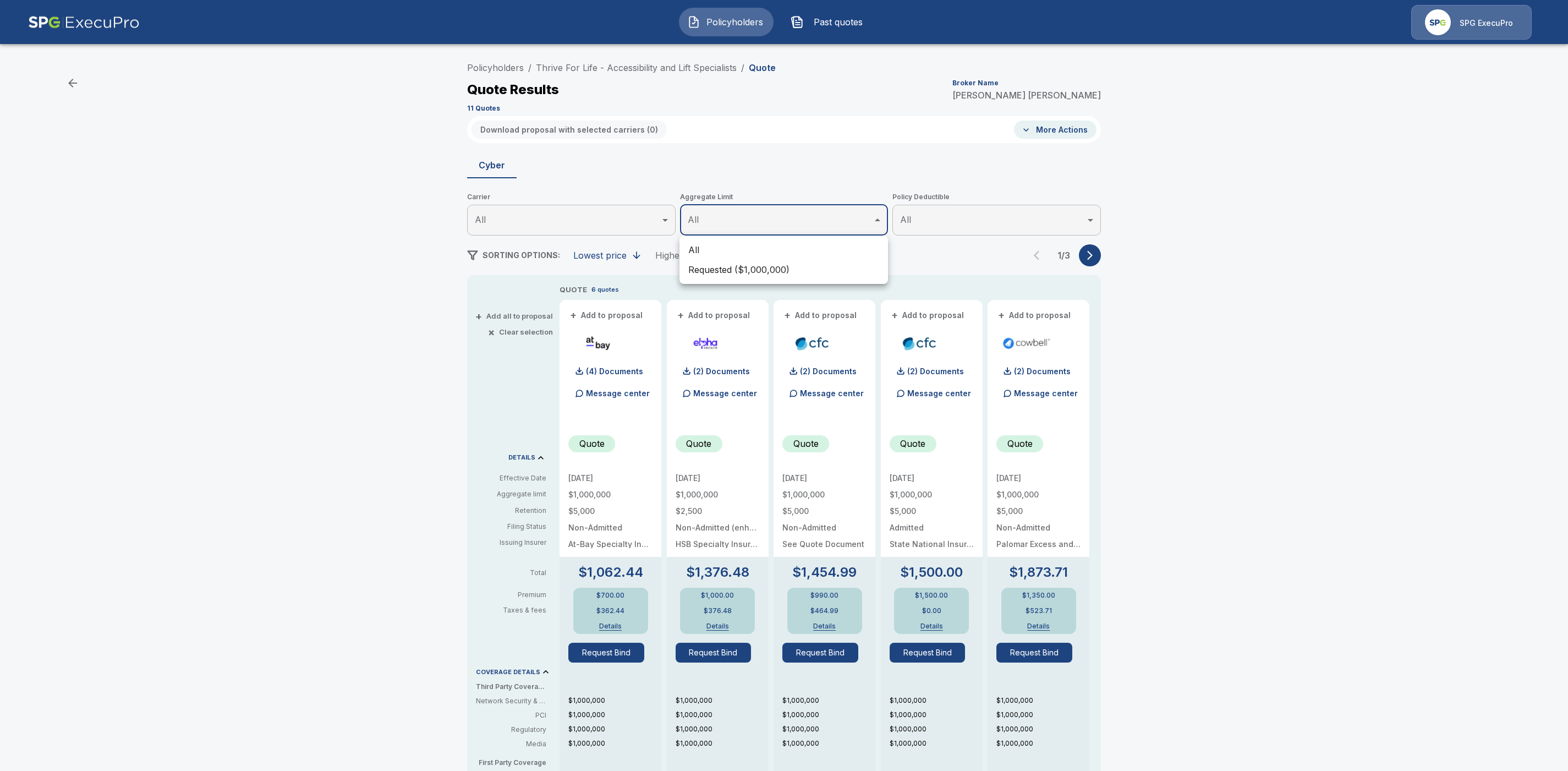
click at [1093, 252] on div at bounding box center [784, 386] width 1568 height 771
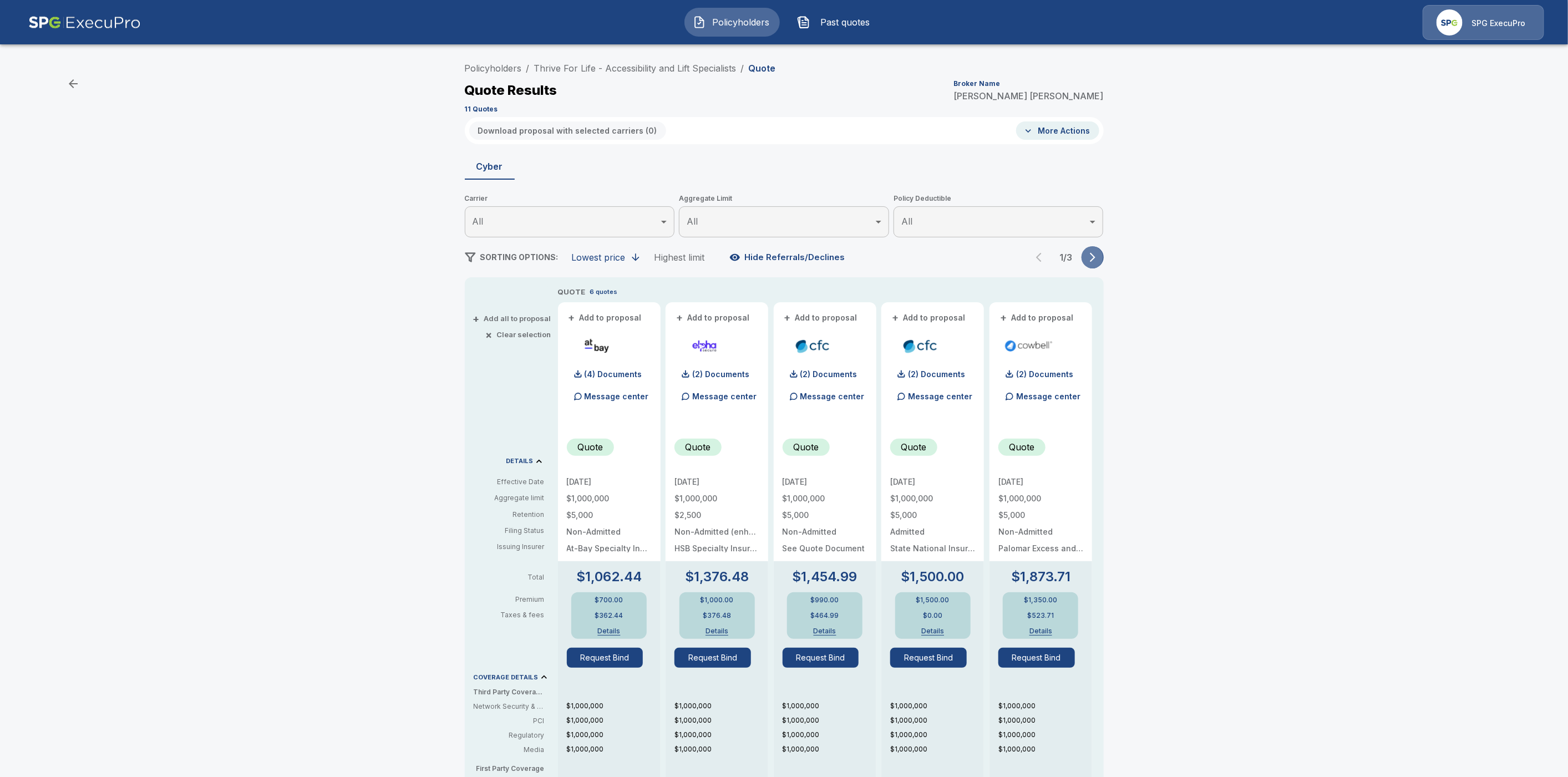
click at [1099, 259] on icon "button" at bounding box center [1093, 257] width 11 height 11
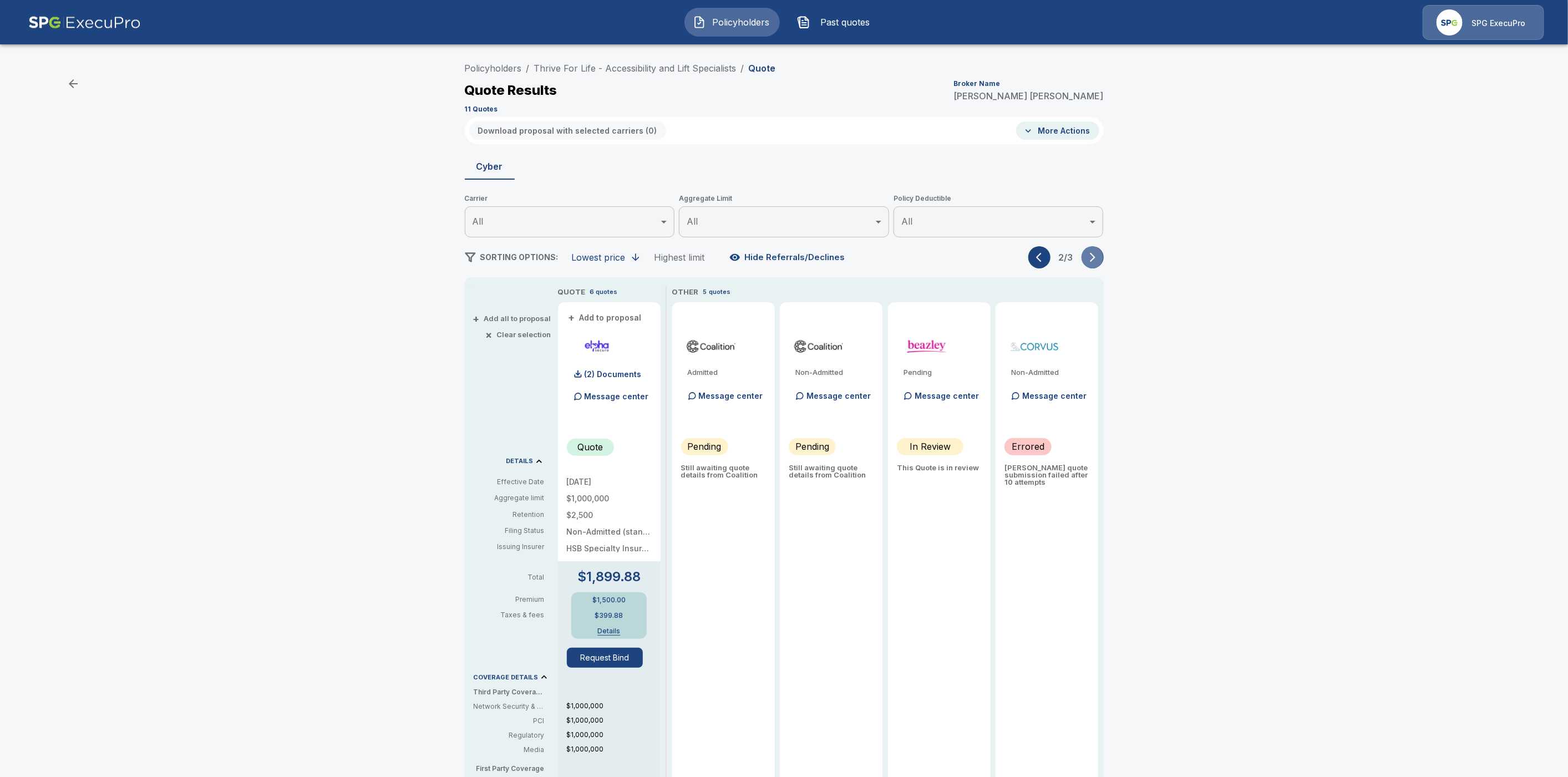
click at [1099, 259] on icon "button" at bounding box center [1093, 257] width 11 height 11
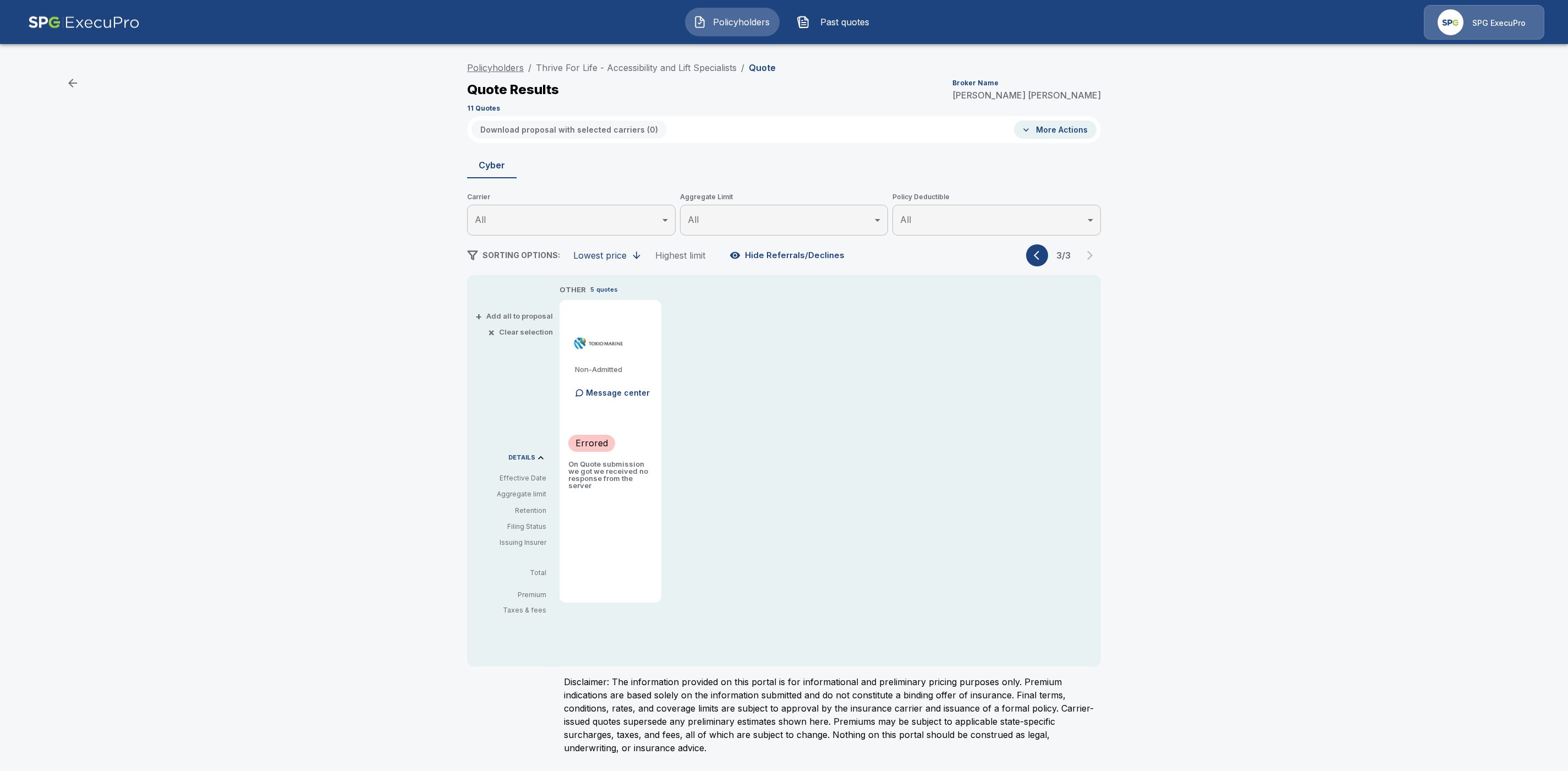
click at [500, 66] on link "Policyholders" at bounding box center [495, 68] width 57 height 11
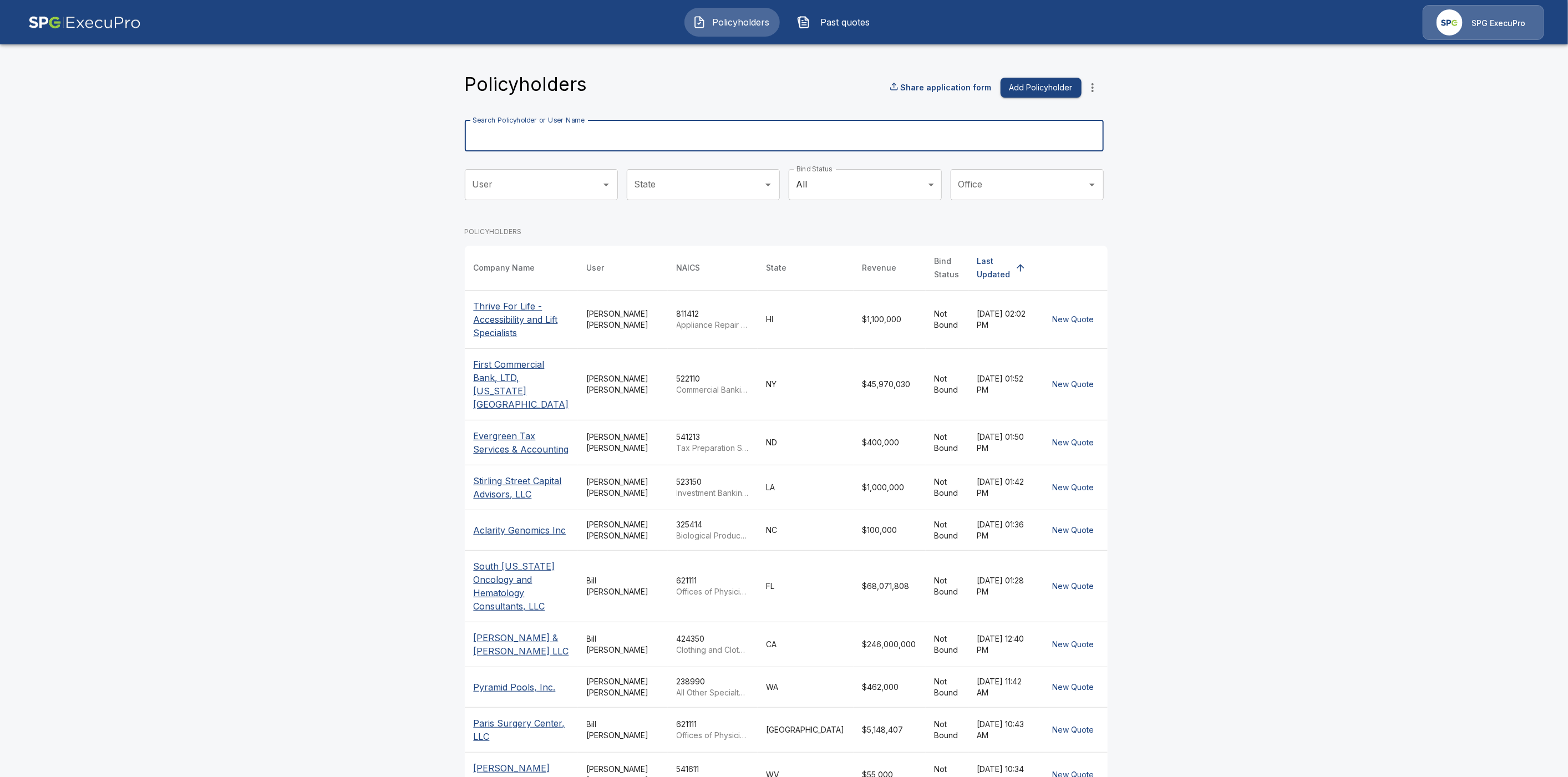
click at [592, 134] on input "Search Policyholder or User Name" at bounding box center [778, 136] width 627 height 31
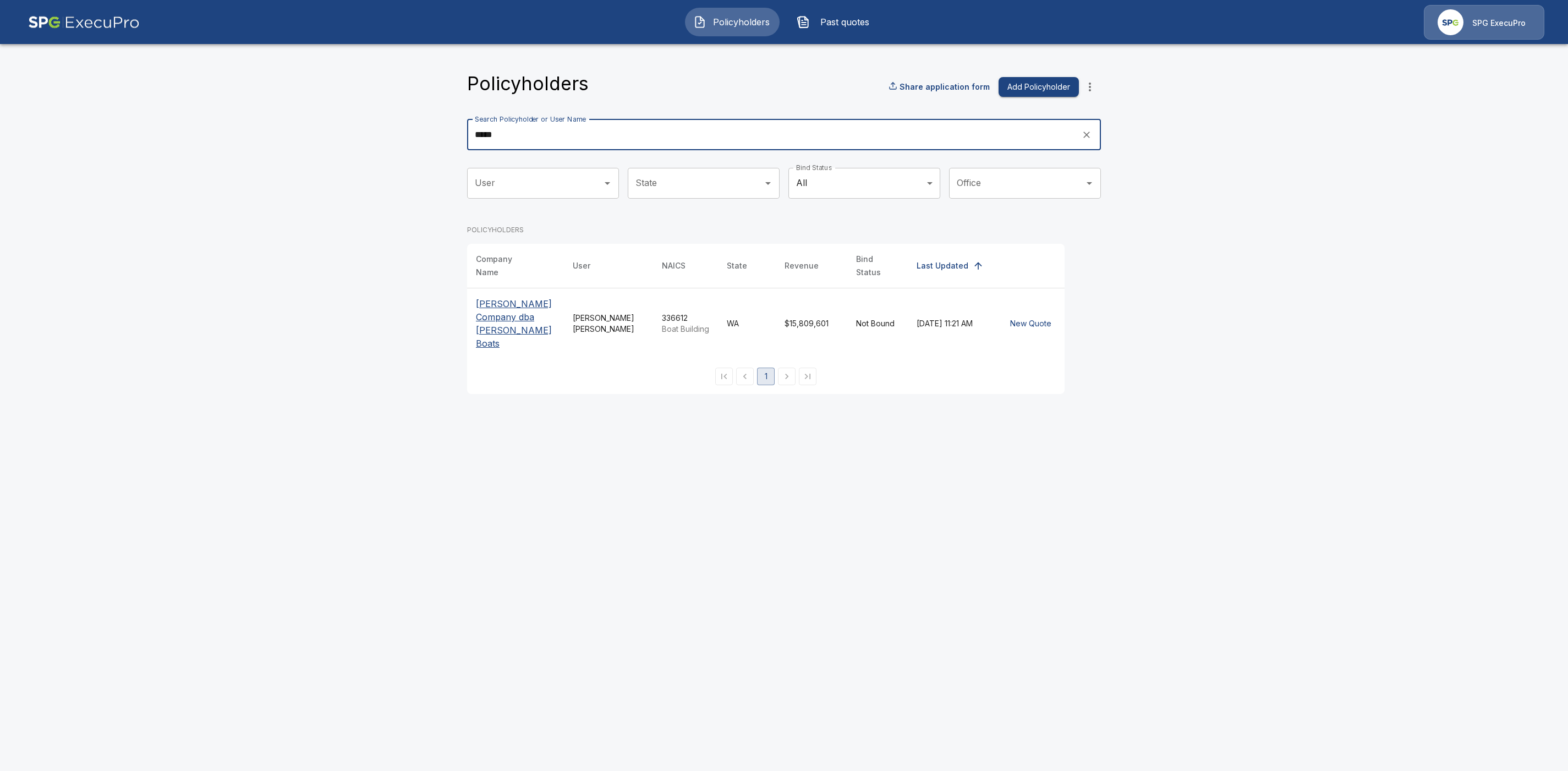
type input "*****"
click at [516, 314] on p "[PERSON_NAME] Company dba [PERSON_NAME] Boats" at bounding box center [516, 323] width 79 height 53
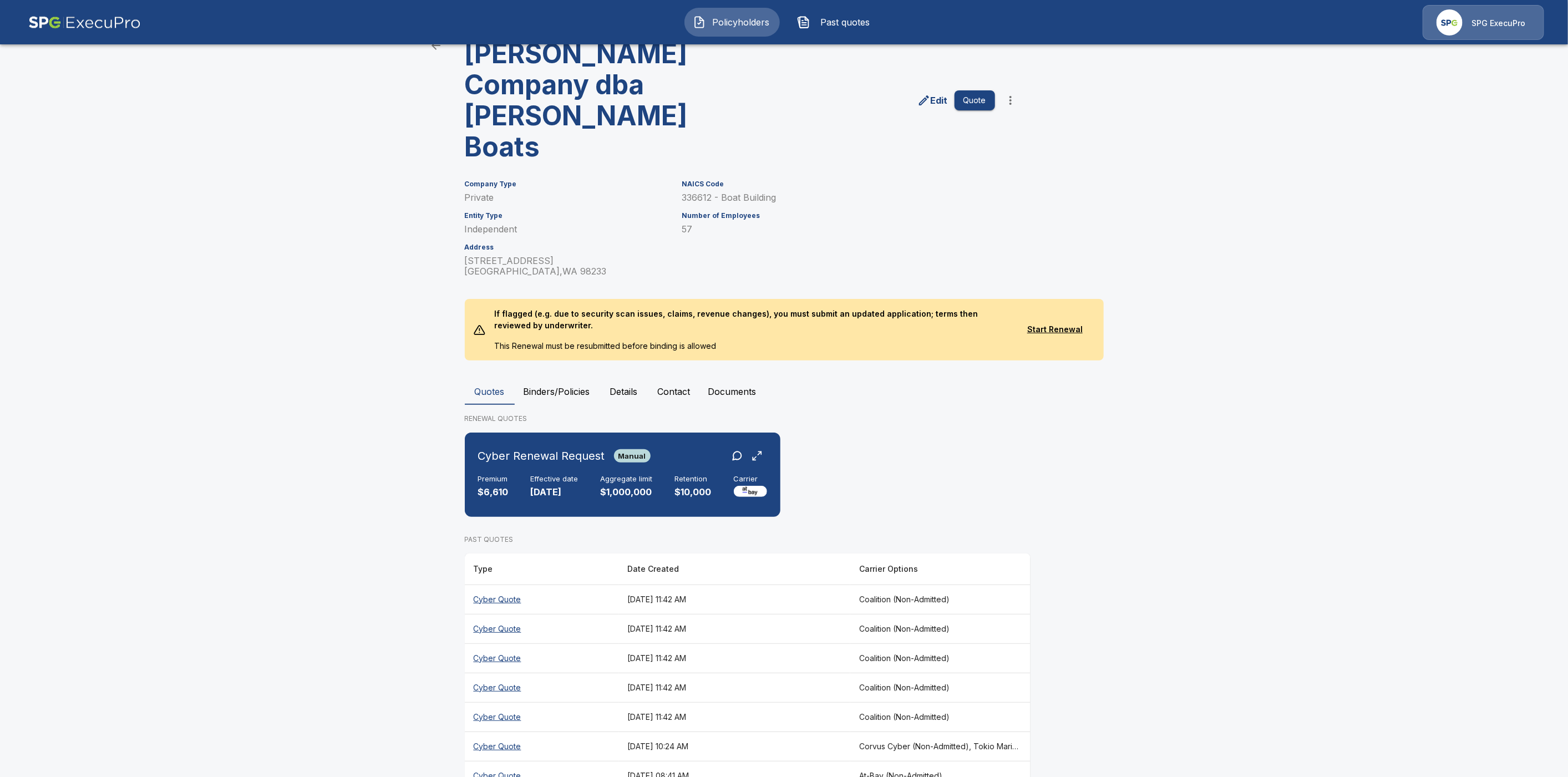
scroll to position [57, 0]
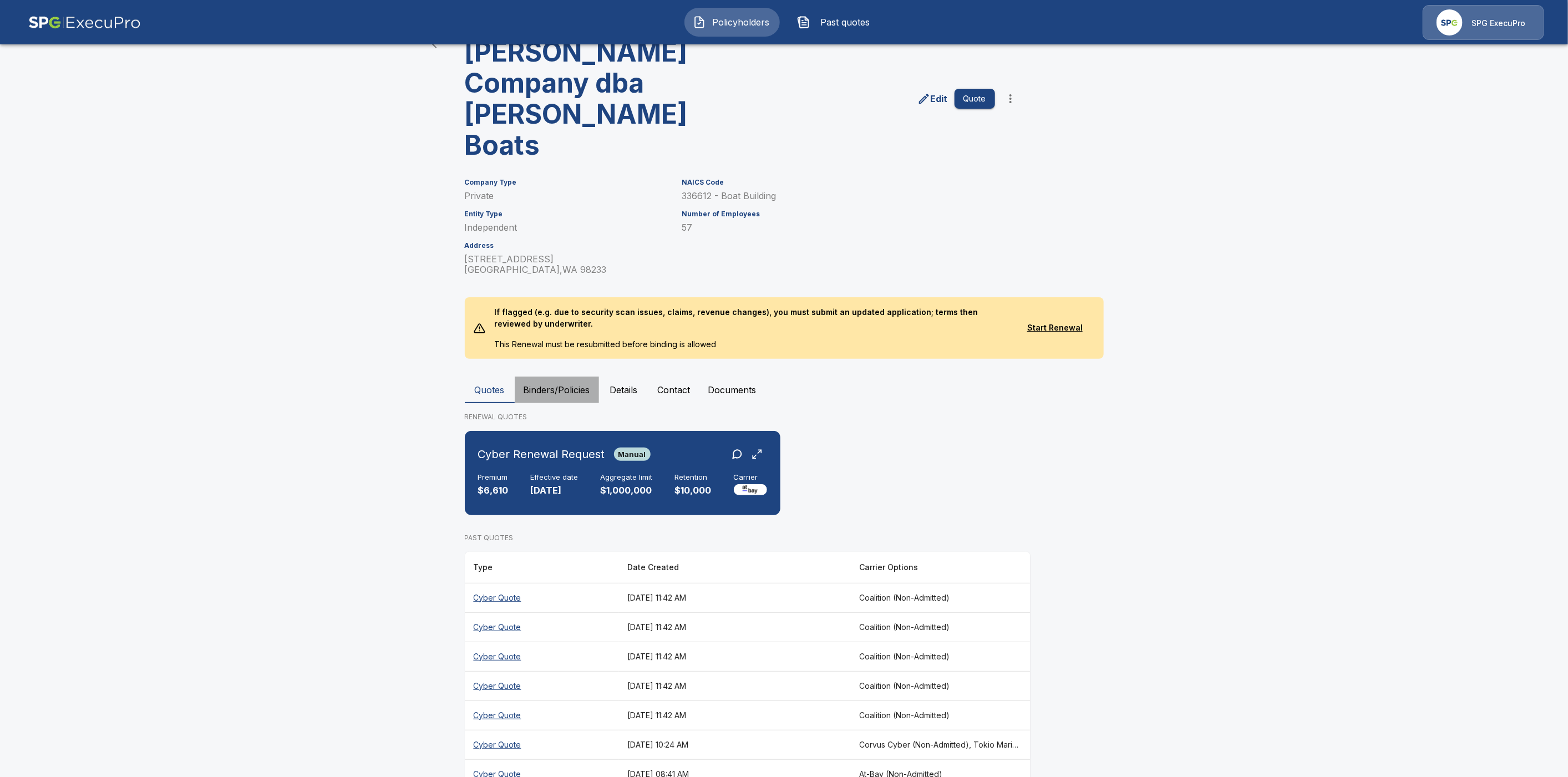
click at [552, 377] on button "Binders/Policies" at bounding box center [557, 390] width 84 height 26
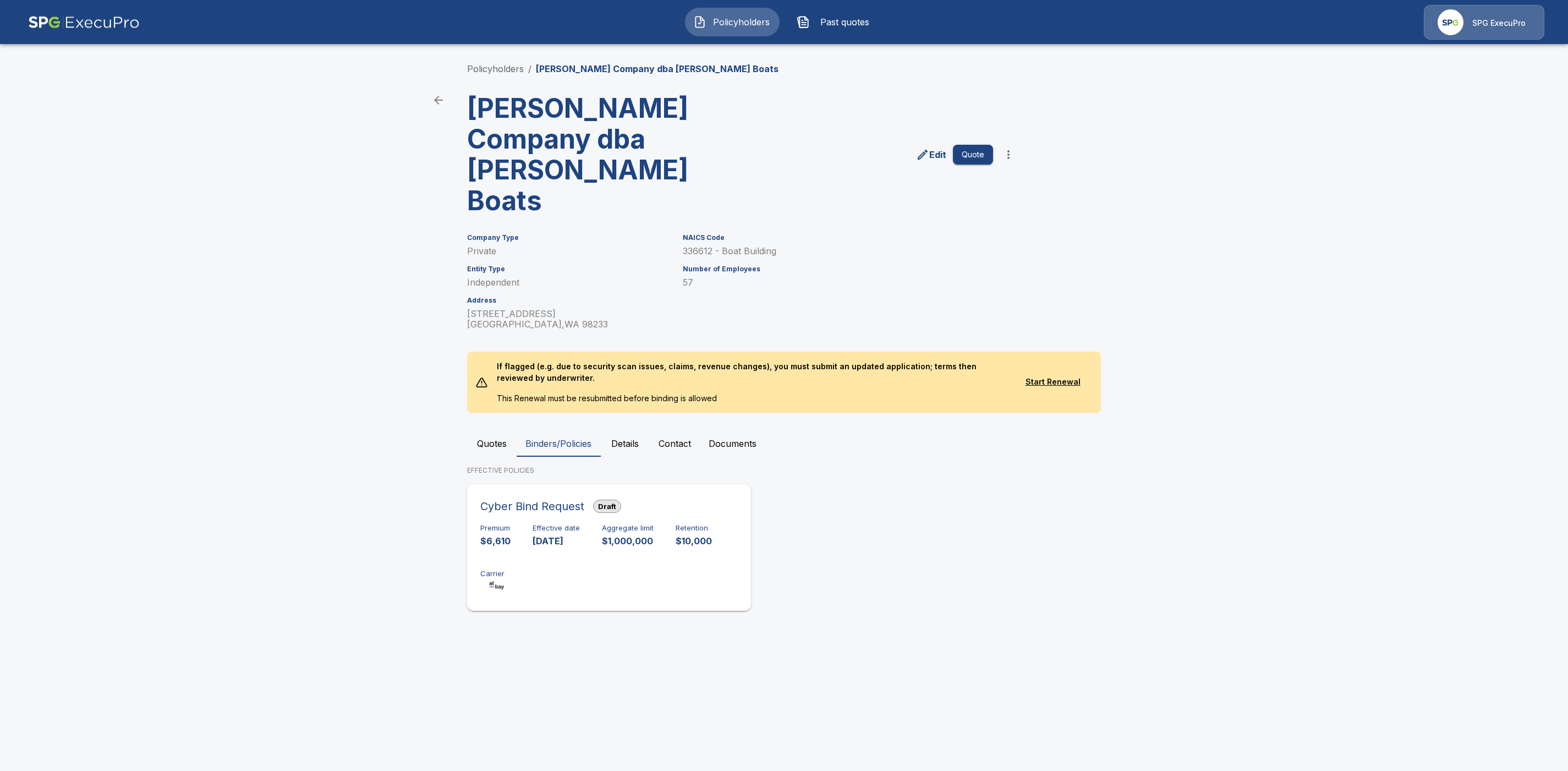
click at [634, 533] on div "Premium $6,610 Effective date 9/4/2025 Aggregate limit $1,000,000 Retention $10…" at bounding box center [609, 558] width 257 height 69
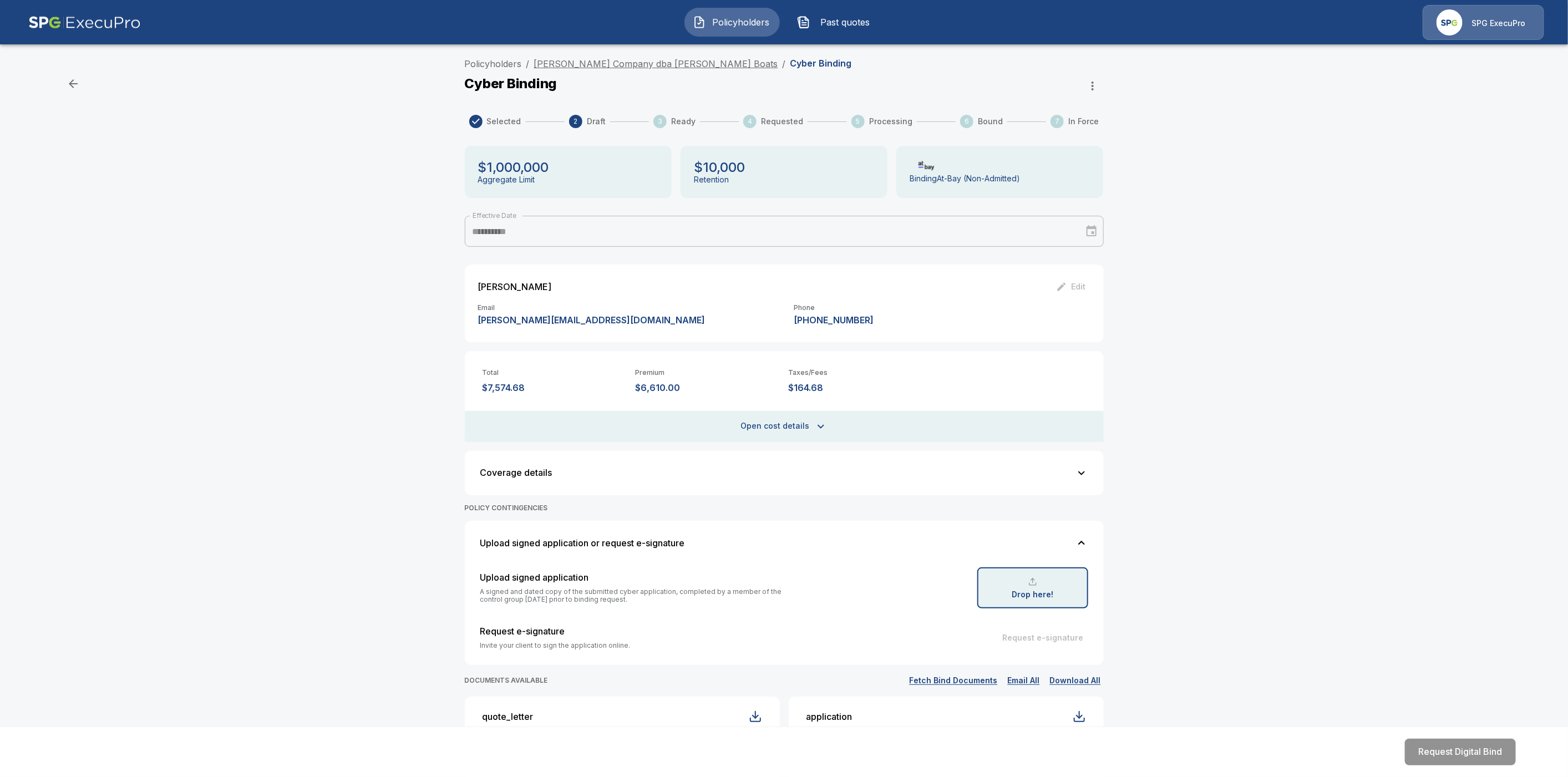
click at [673, 66] on link "William E. Munson Company dba Munson Boats" at bounding box center [656, 64] width 244 height 11
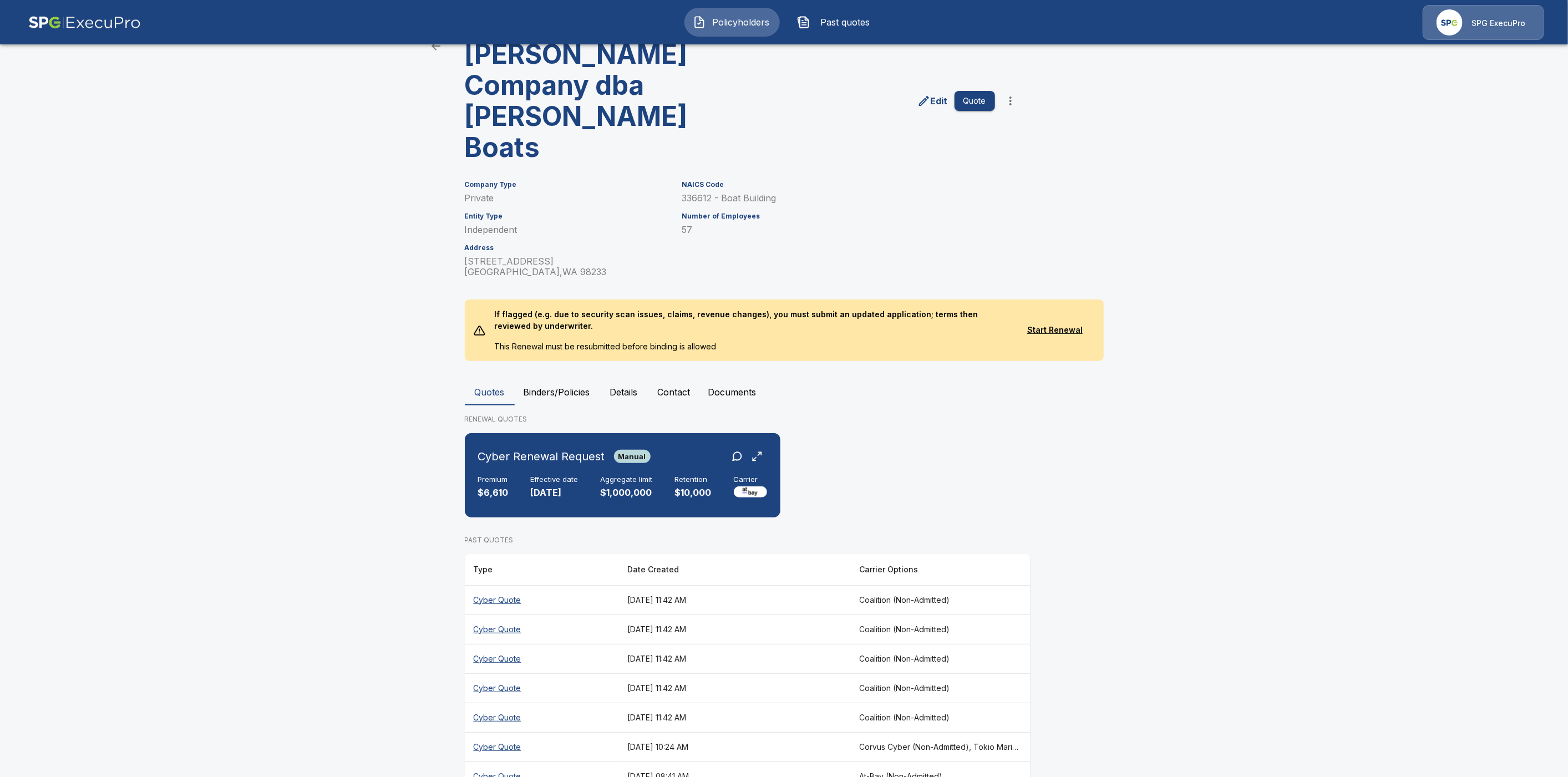
scroll to position [57, 0]
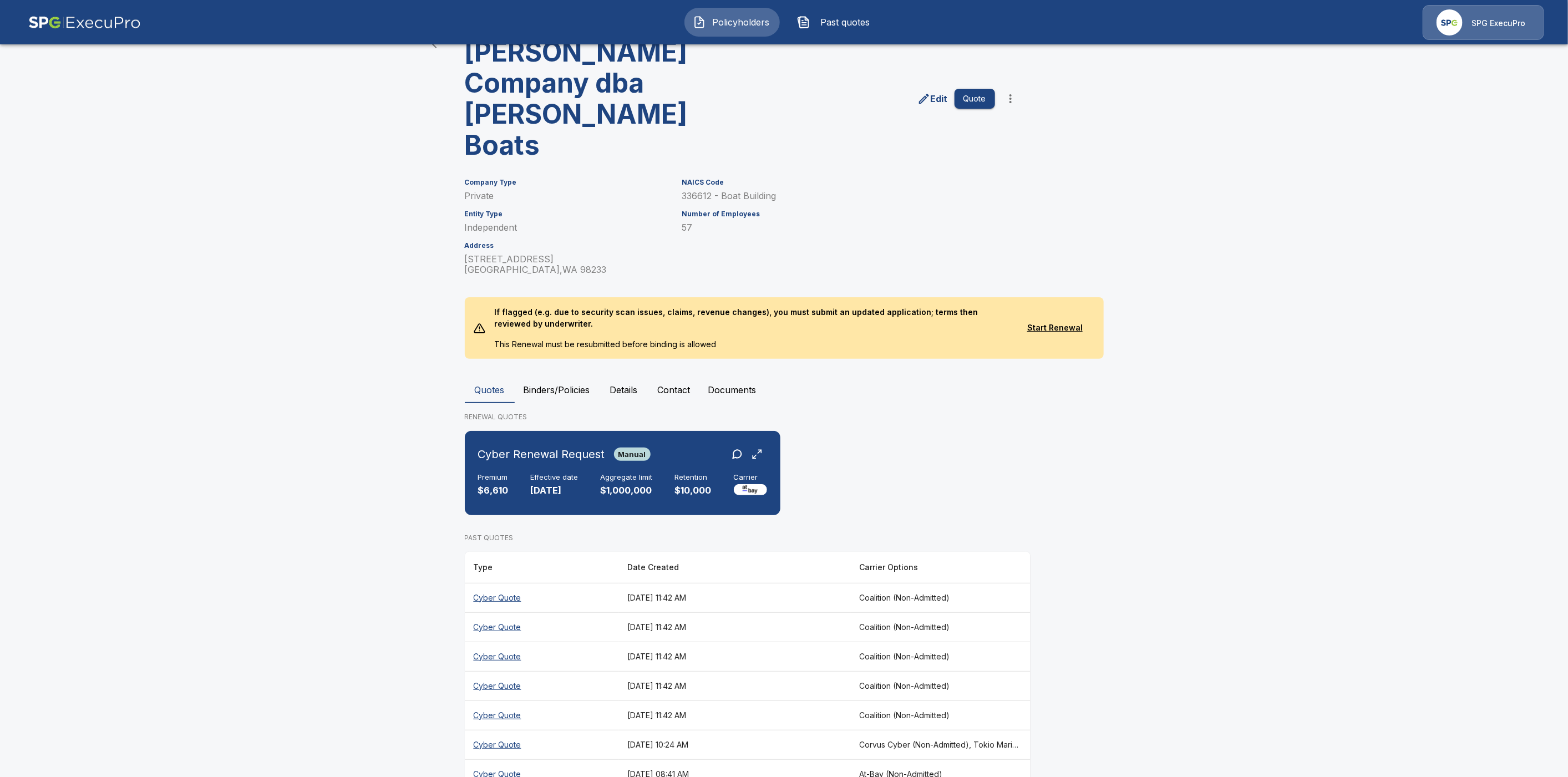
click at [554, 377] on button "Binders/Policies" at bounding box center [557, 390] width 84 height 26
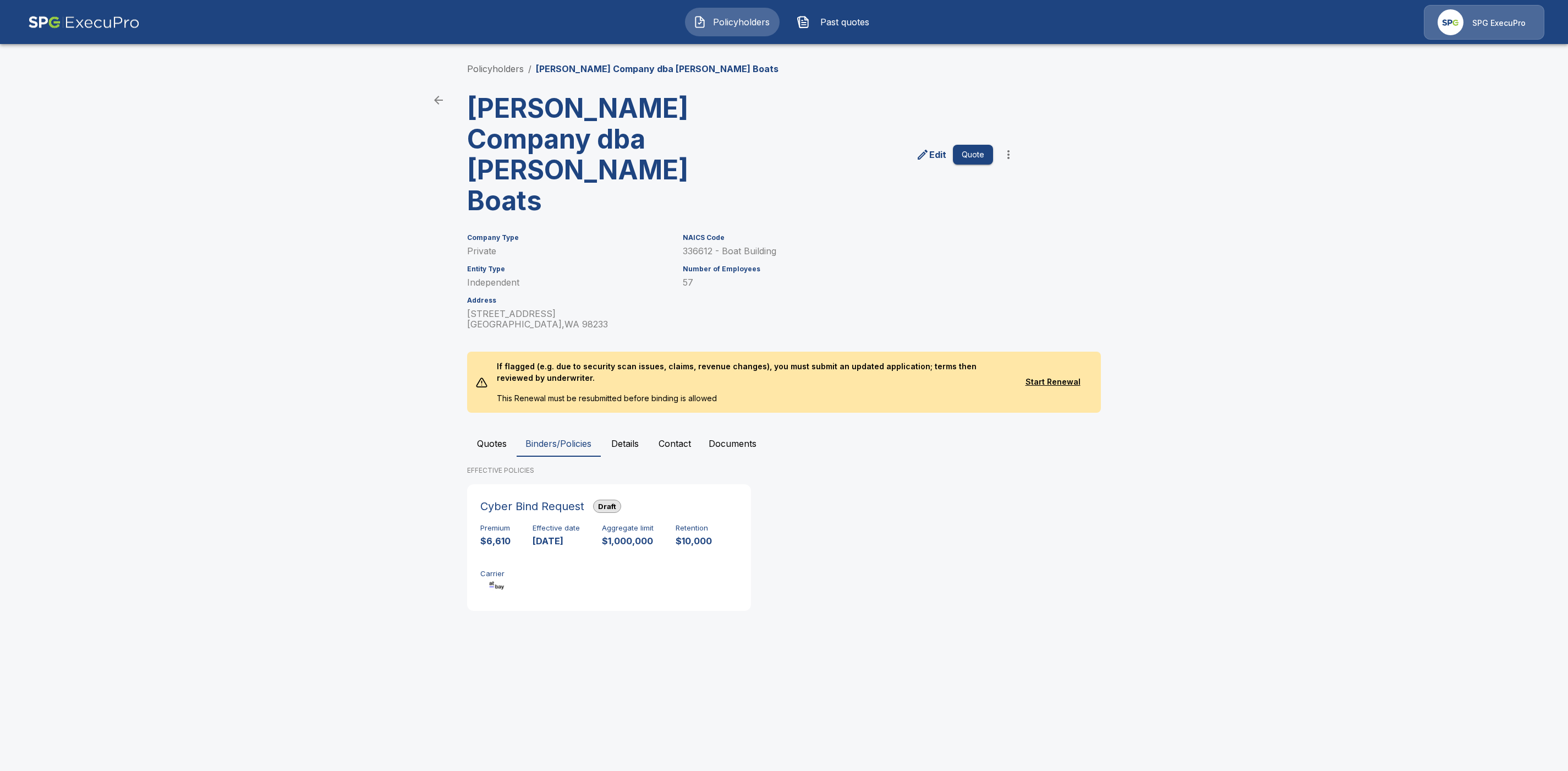
click at [492, 431] on button "Quotes" at bounding box center [491, 443] width 49 height 26
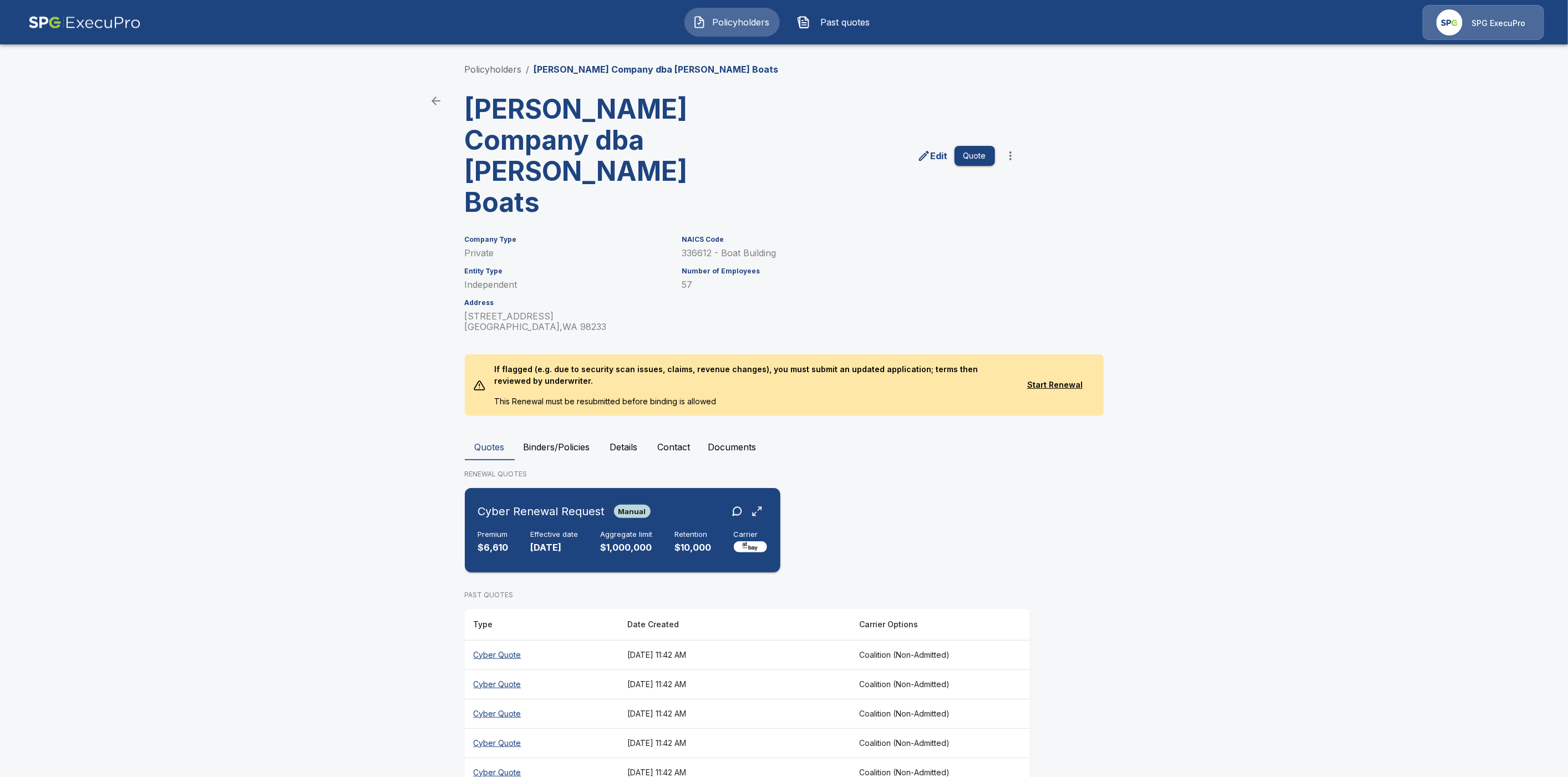
click at [550, 493] on div "Cyber Renewal Request Manual Premium $6,610 Effective date [DATE] Aggregate lim…" at bounding box center [623, 530] width 307 height 75
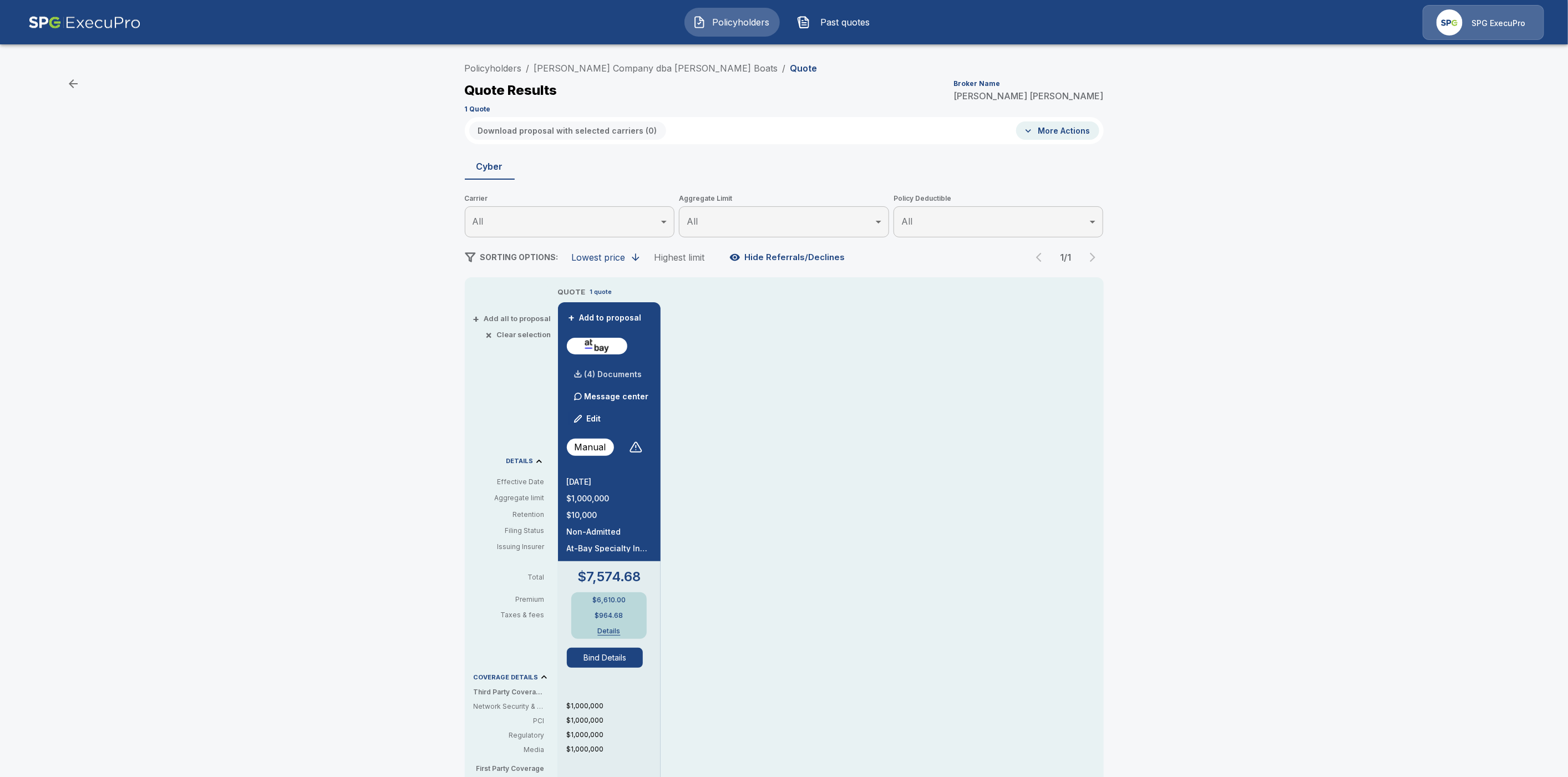
click at [618, 369] on div "(4) Documents" at bounding box center [604, 374] width 75 height 22
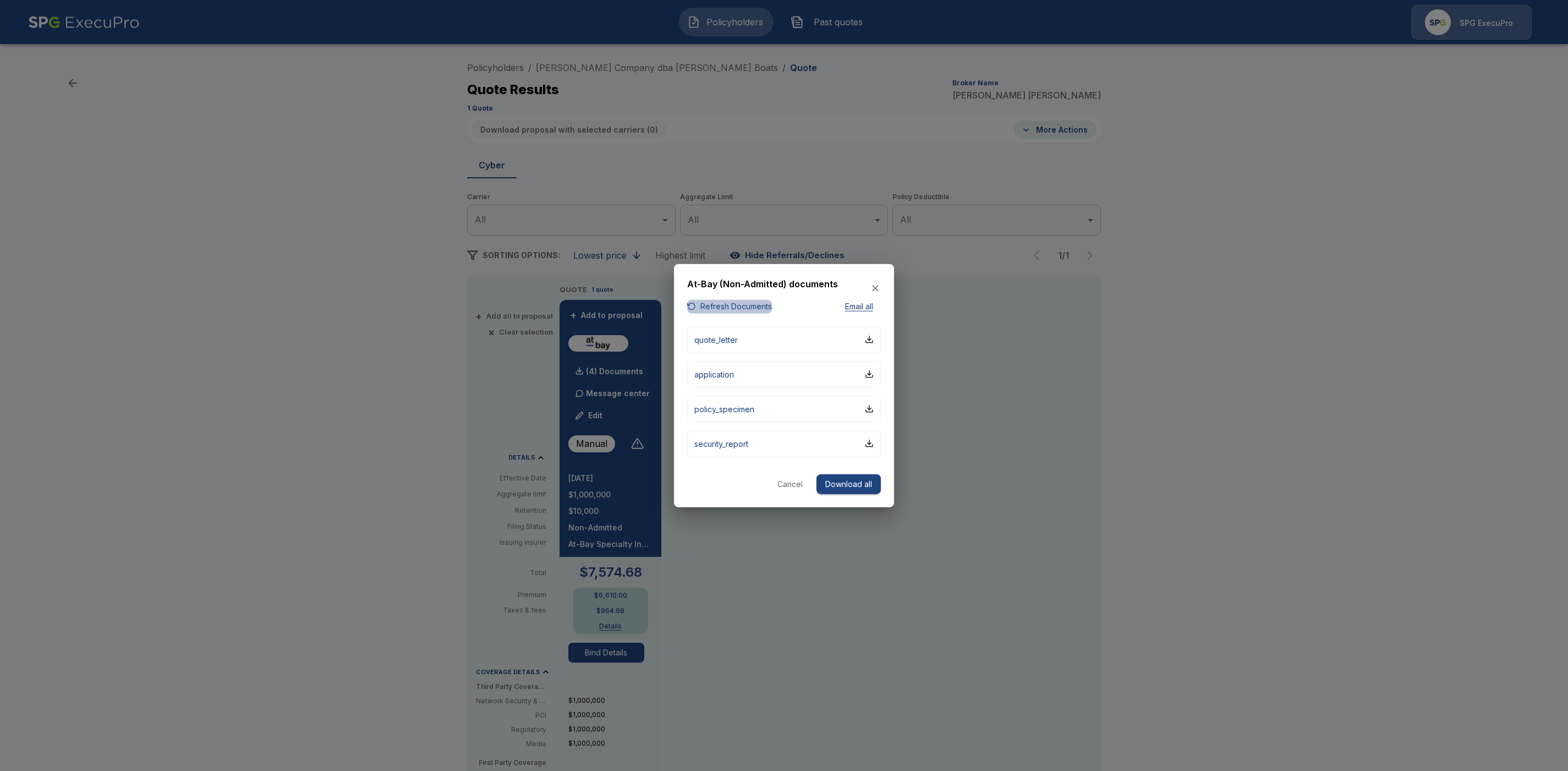
click at [727, 305] on button "Refresh Documents" at bounding box center [729, 307] width 85 height 14
click at [838, 485] on button "Download all" at bounding box center [849, 484] width 65 height 20
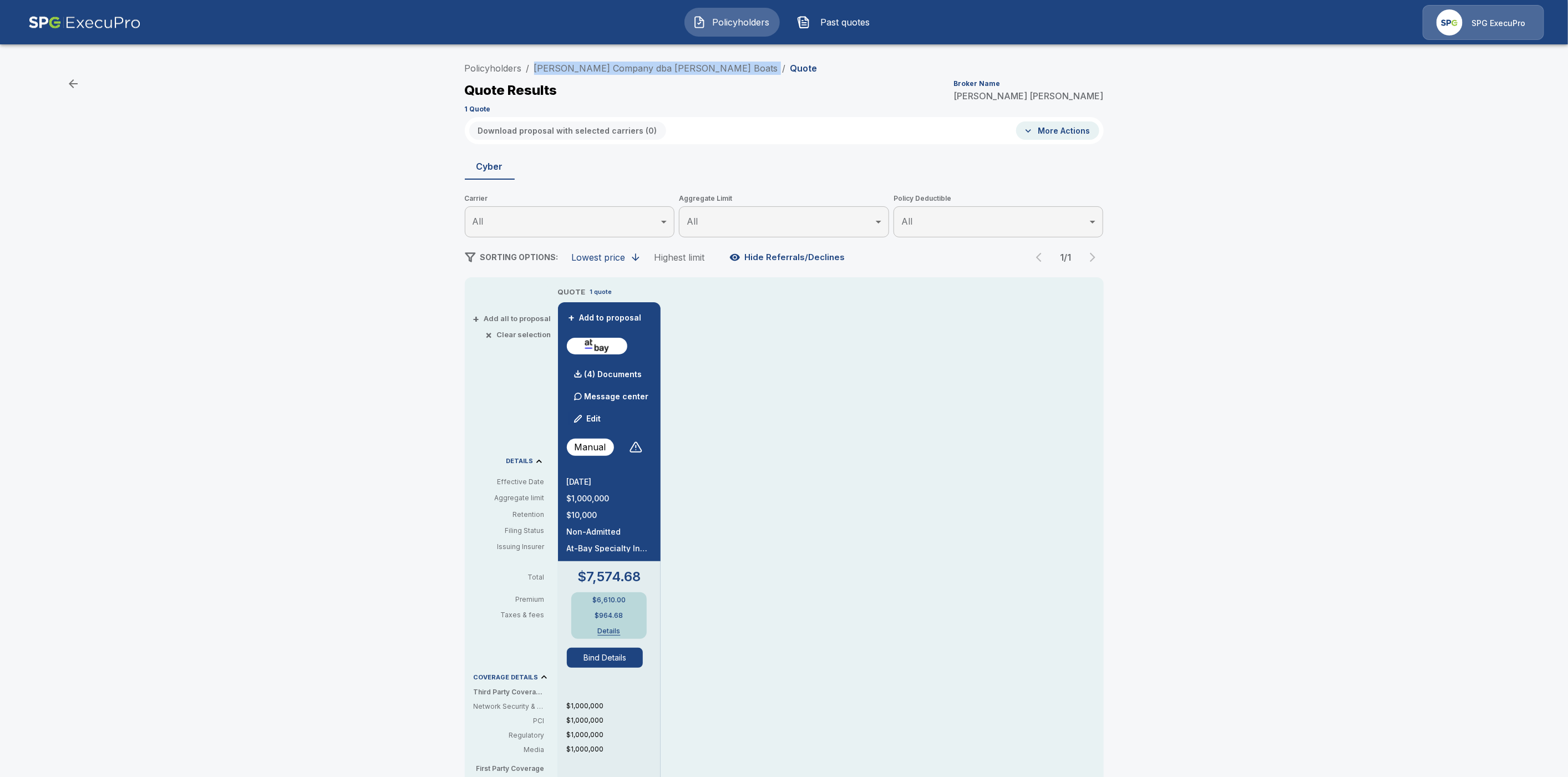
drag, startPoint x: 743, startPoint y: 66, endPoint x: 539, endPoint y: 61, distance: 204.1
click at [539, 61] on ol "Policyholders / William E. Munson Company dba Munson Boats / Quote" at bounding box center [641, 68] width 353 height 14
copy ol "William E. Munson Company dba Munson Boats /"
click at [492, 67] on link "Policyholders" at bounding box center [493, 68] width 57 height 11
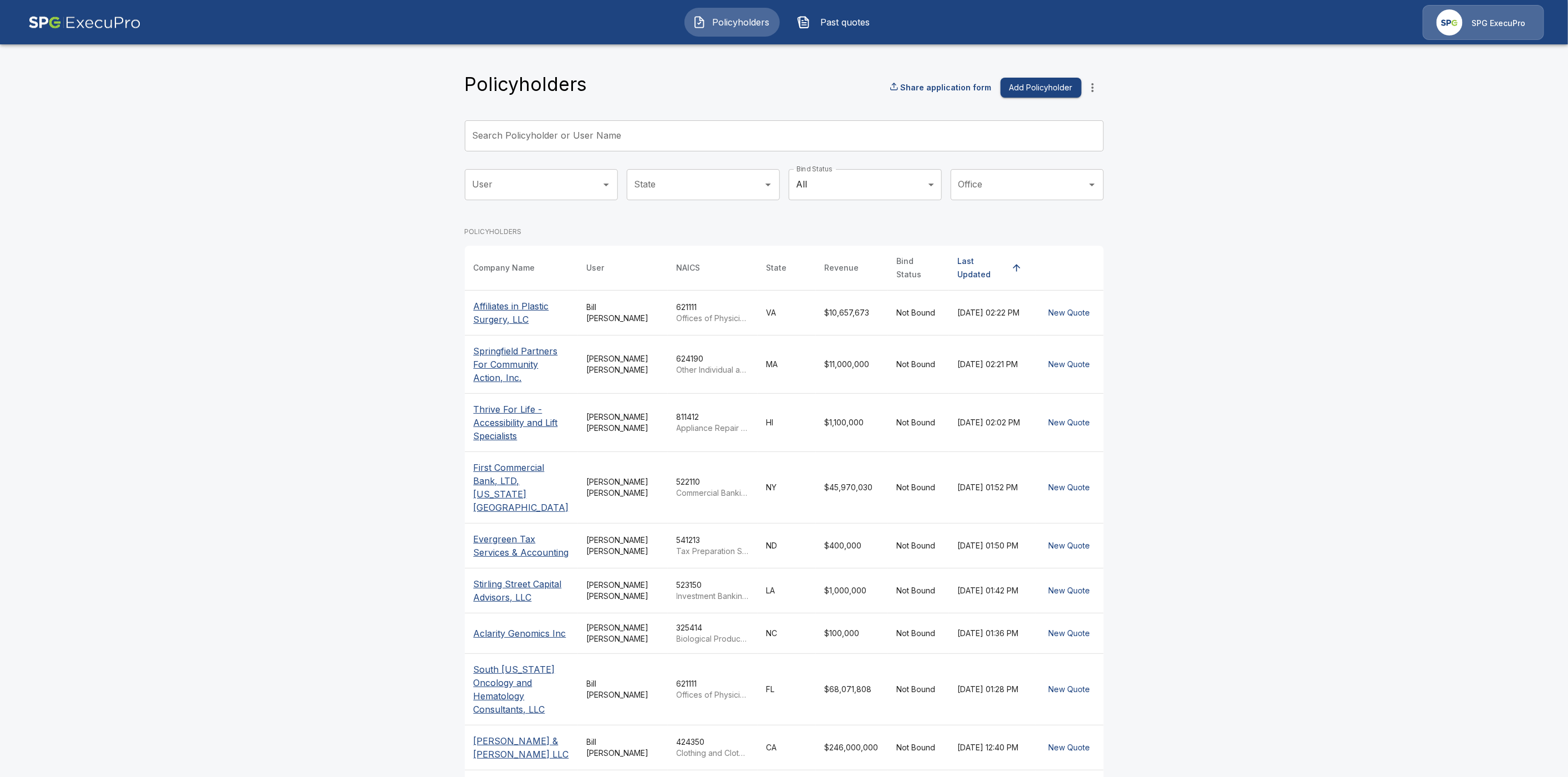
click at [548, 139] on input "Search Policyholder or User Name" at bounding box center [778, 136] width 627 height 31
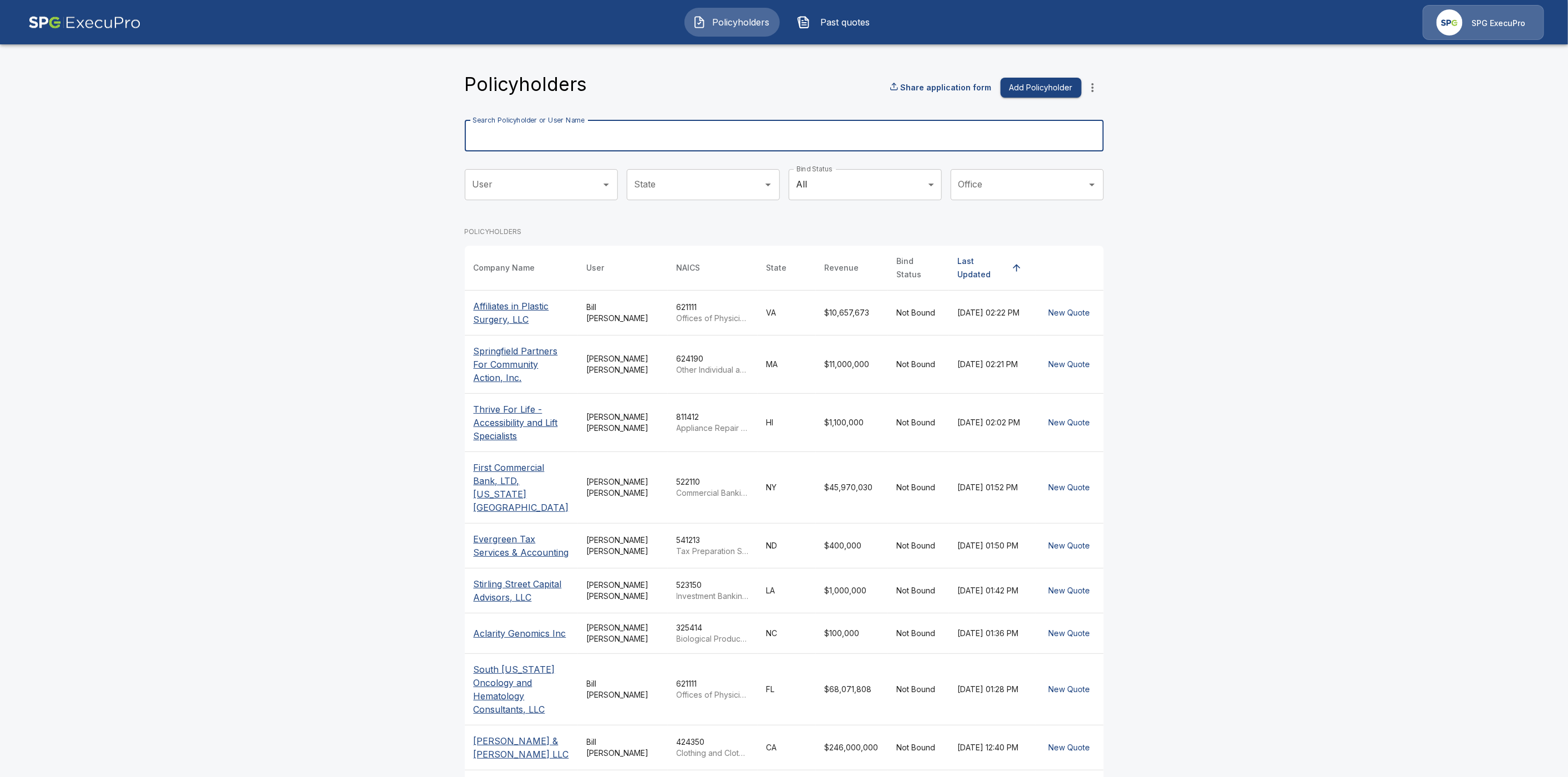
paste input "**********"
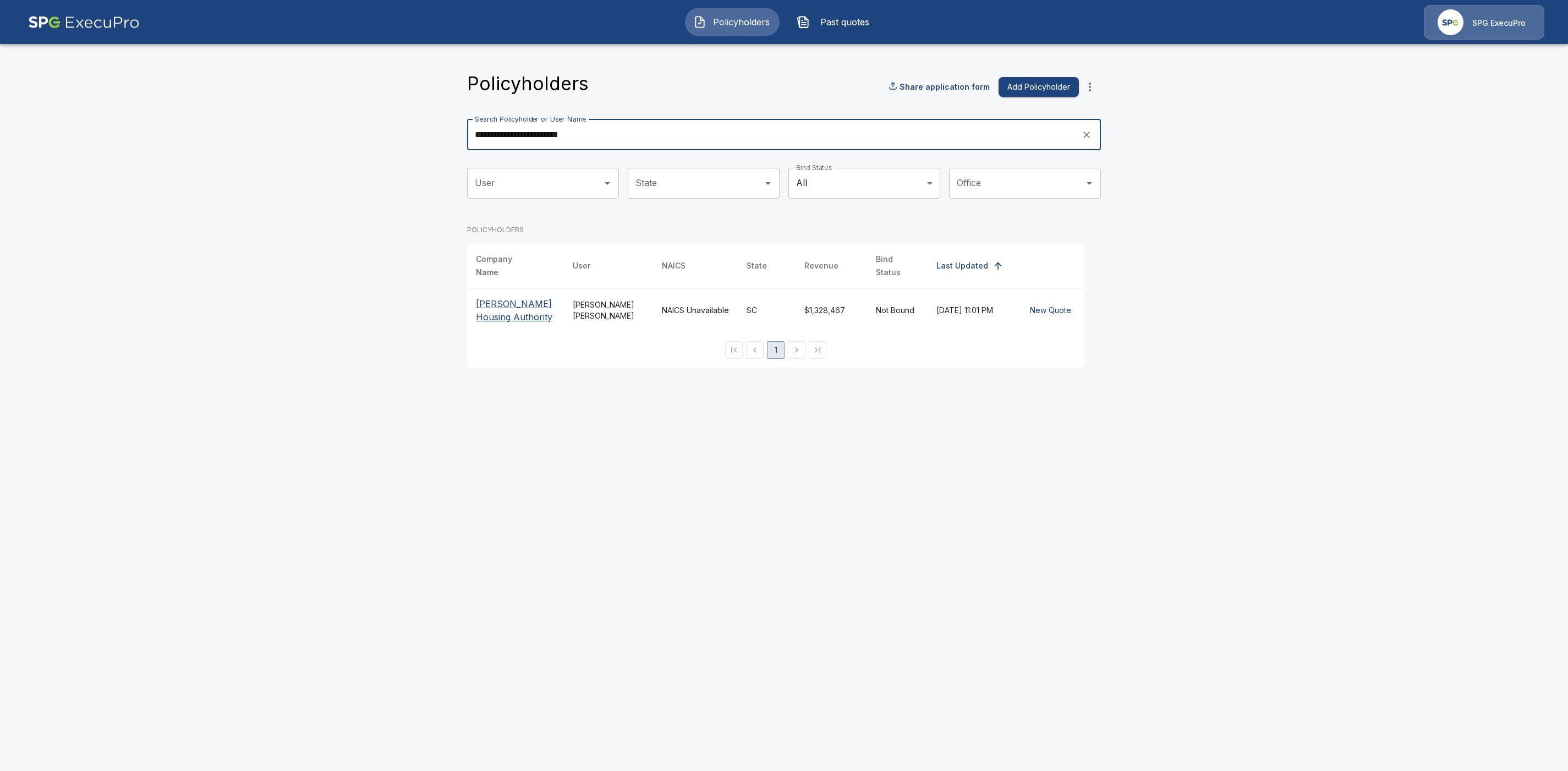
type input "**********"
click at [506, 306] on p "[PERSON_NAME] Housing Authority" at bounding box center [516, 310] width 79 height 26
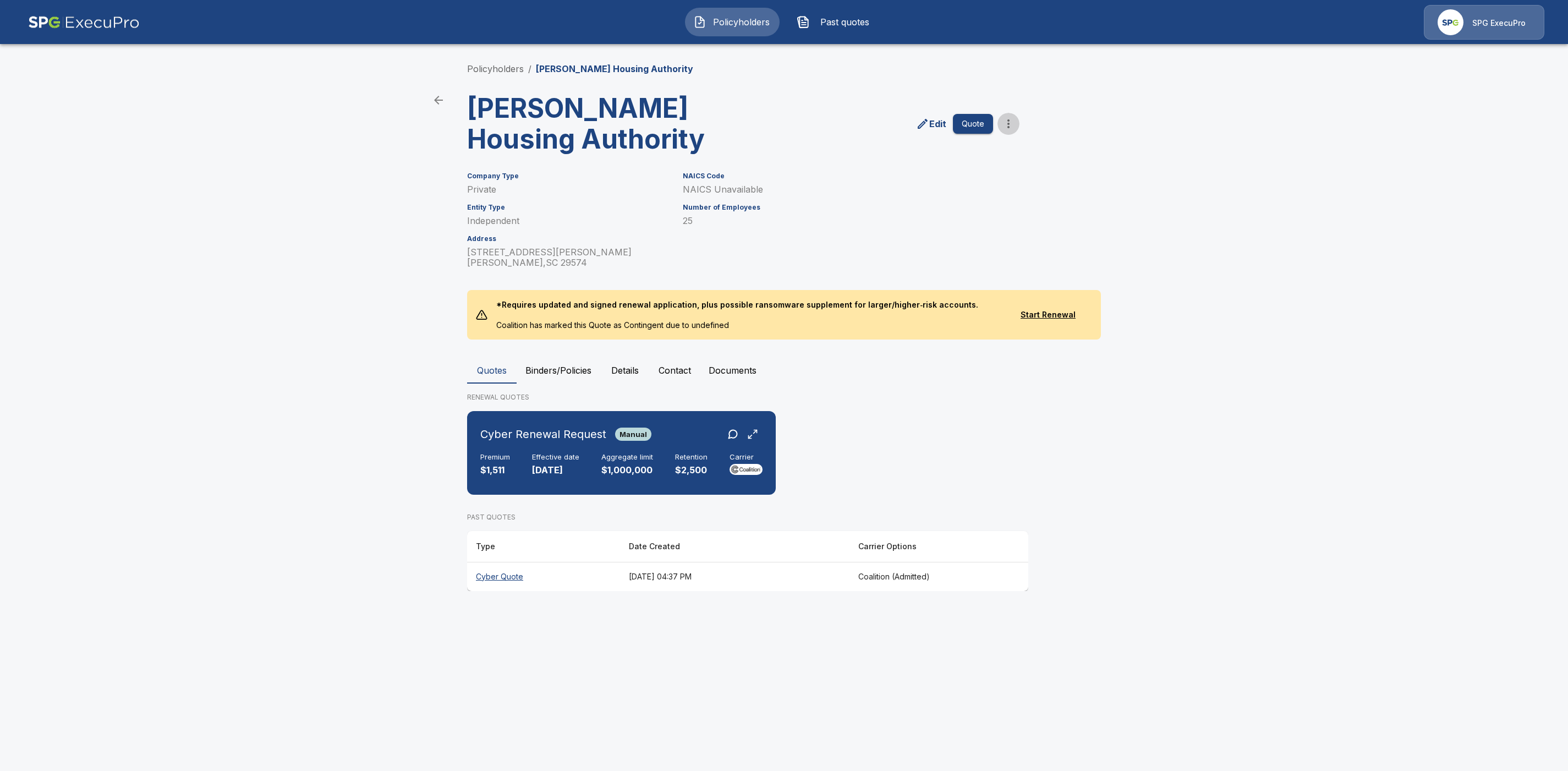
click at [1007, 128] on icon "more" at bounding box center [1009, 124] width 13 height 13
click at [953, 224] on li "Request Coalition Loss Run (testing)" at bounding box center [1008, 224] width 168 height 20
click at [734, 364] on button "Documents" at bounding box center [733, 370] width 66 height 26
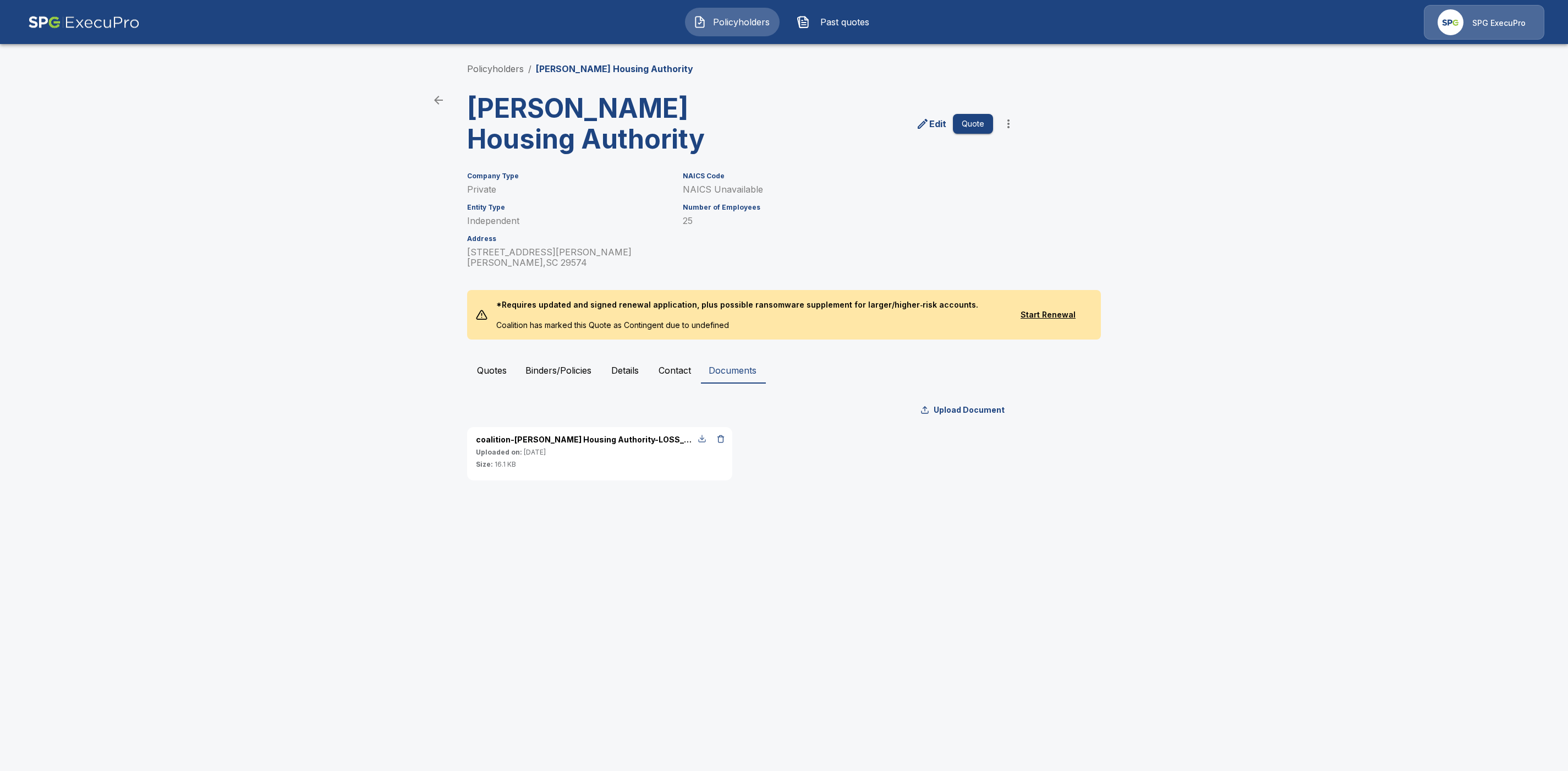
click at [700, 439] on div "button" at bounding box center [702, 438] width 9 height 9
